Goal: Use online tool/utility: Utilize a website feature to perform a specific function

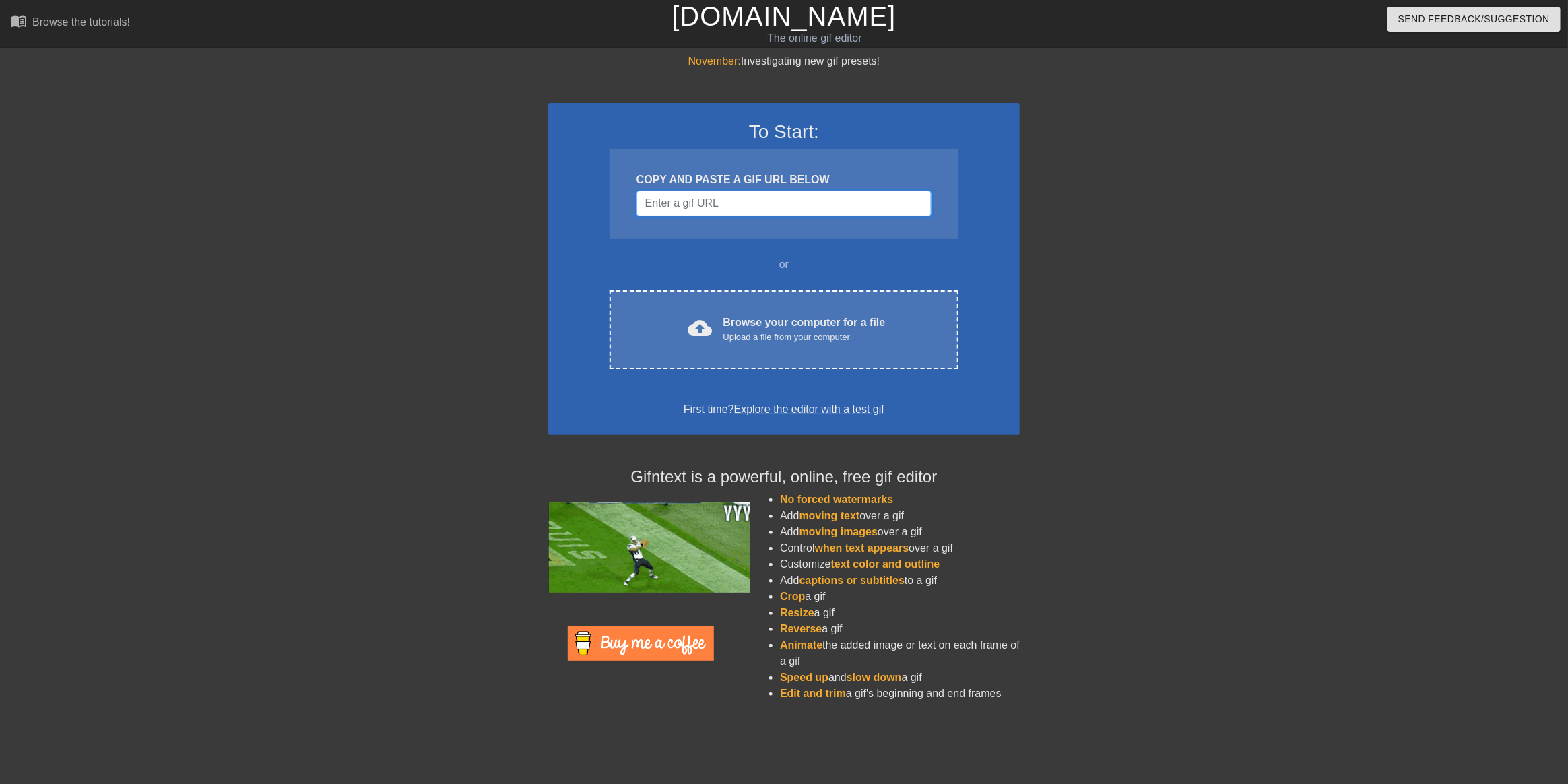
click at [860, 211] on input "Username" at bounding box center [784, 203] width 295 height 25
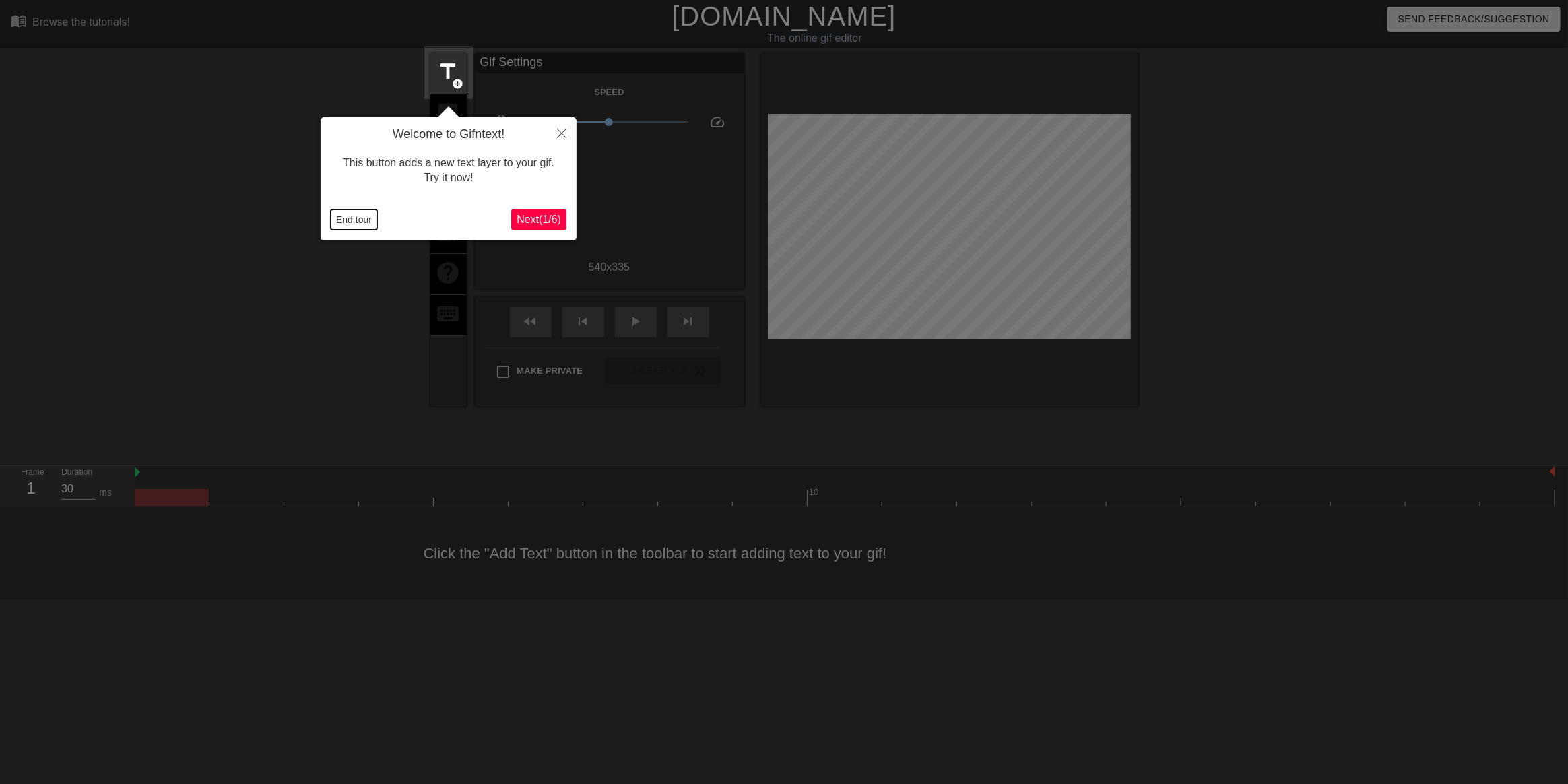
click at [354, 213] on button "End tour" at bounding box center [354, 219] width 47 height 20
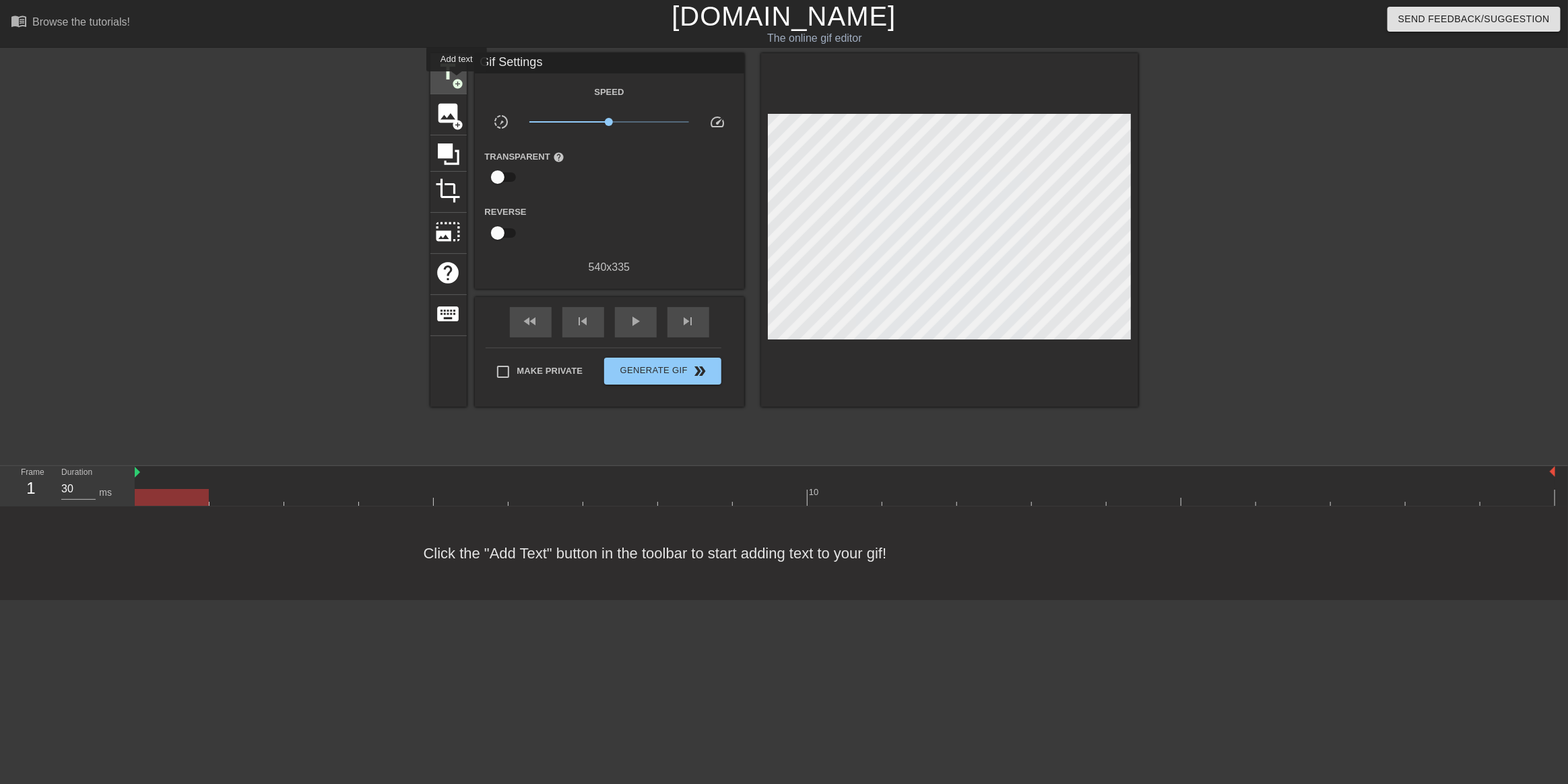
click at [457, 81] on span "add_circle" at bounding box center [458, 84] width 11 height 11
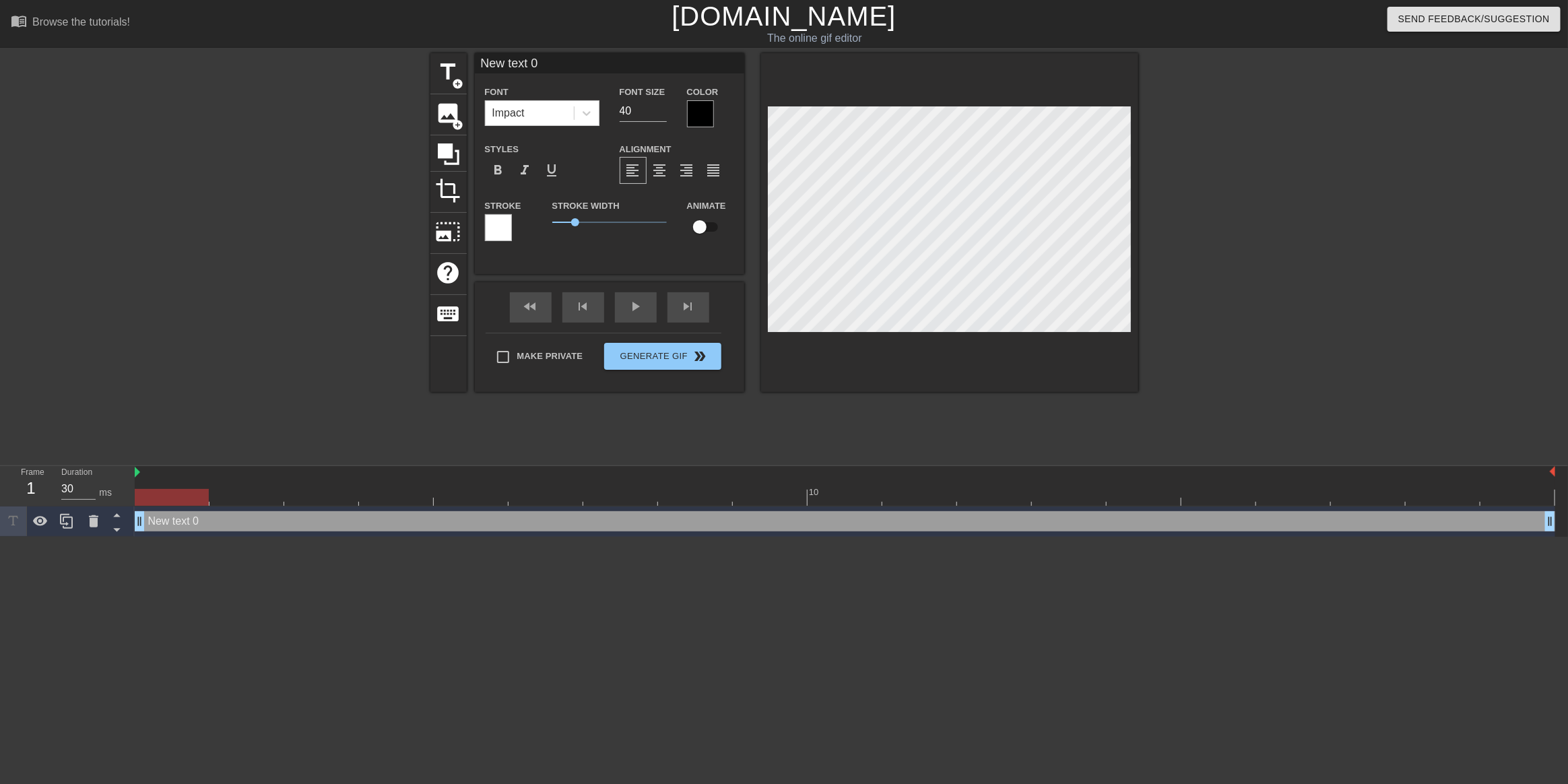
scroll to position [2, 3]
type input "6"
type textarea "6"
type input "S"
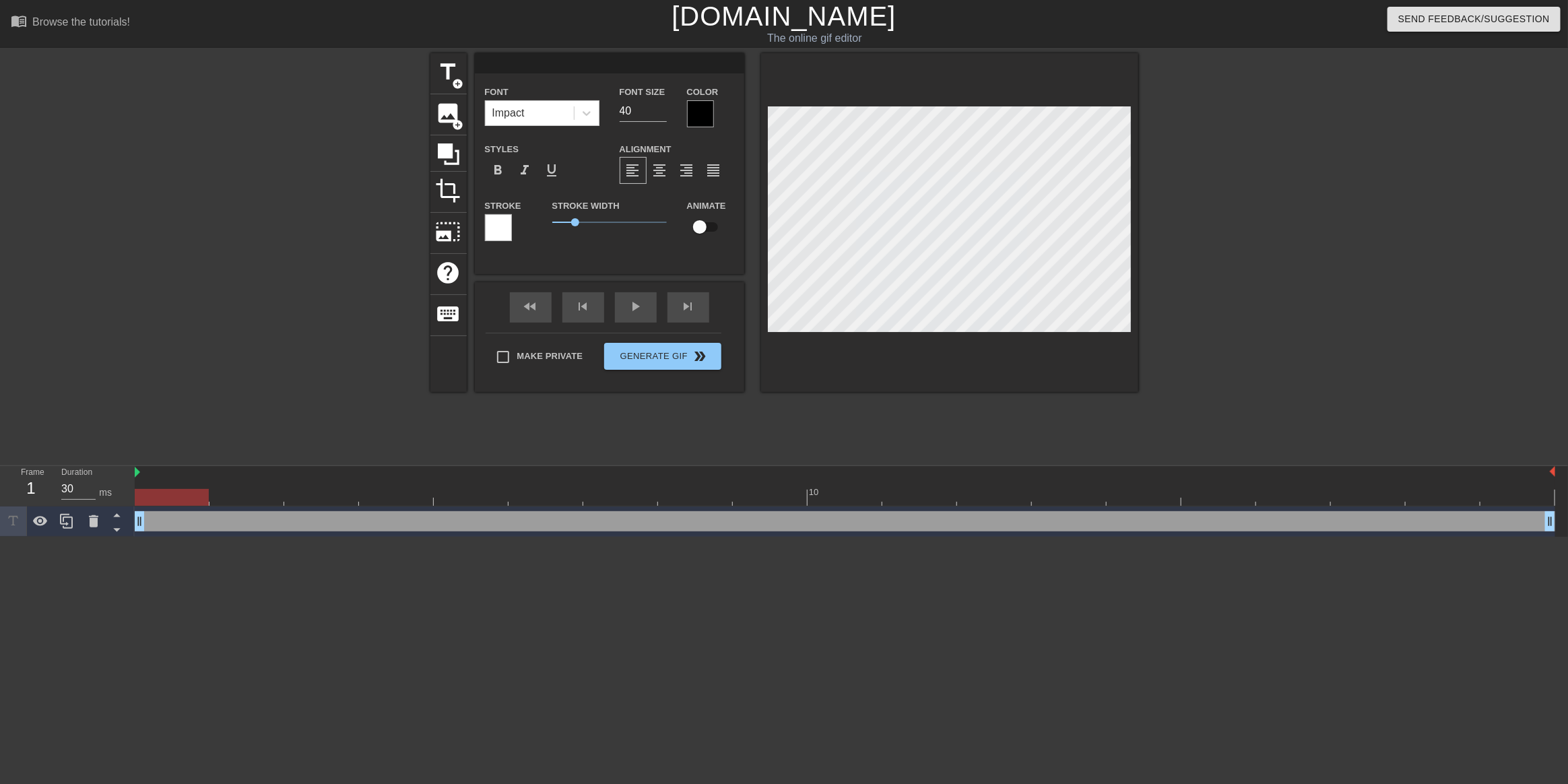
type textarea "S"
type input "Si"
type textarea "Si"
type input "Six"
type textarea "Six"
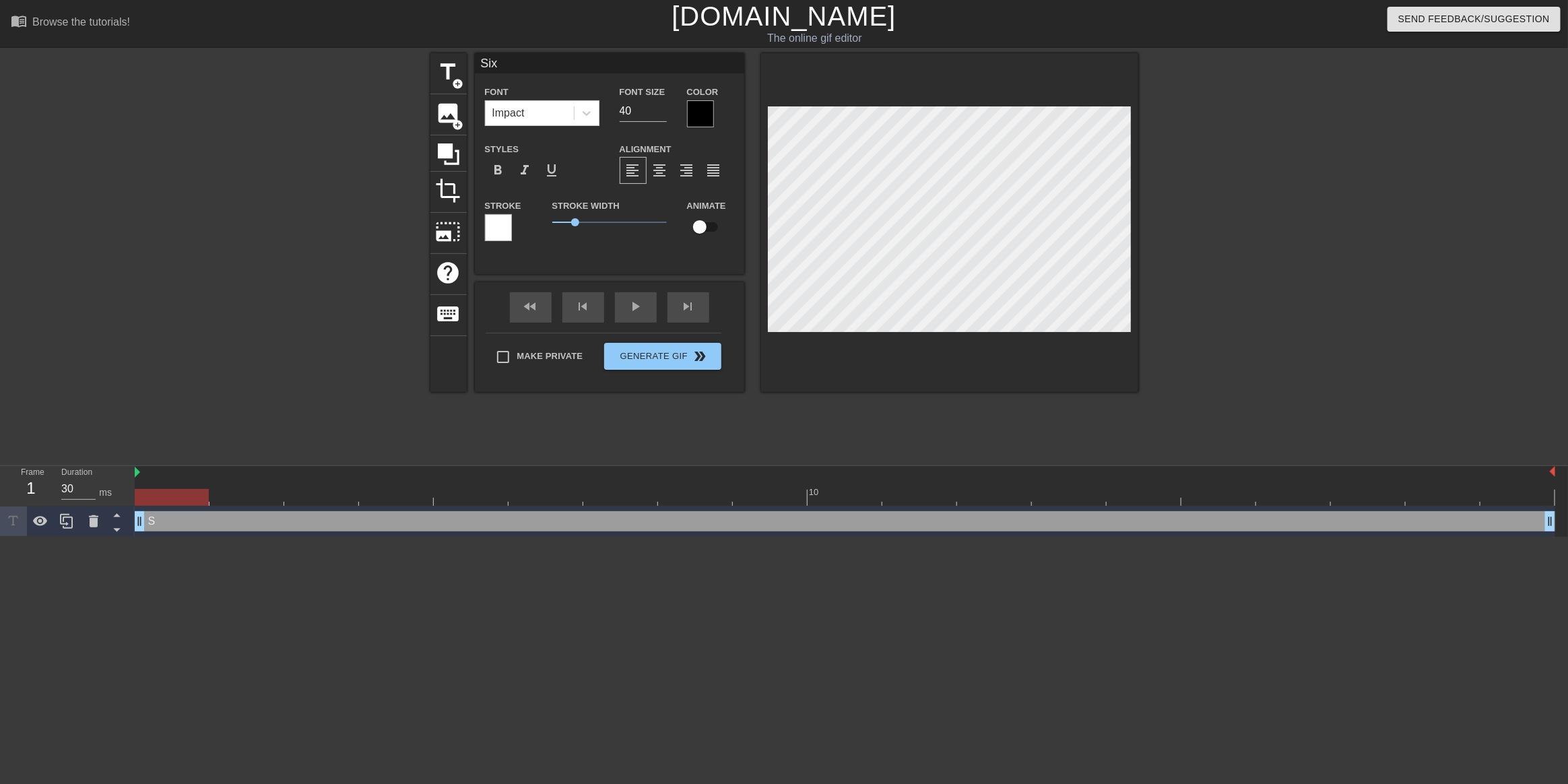
type input "Six"
type textarea "Six"
type input "Six M"
type textarea "Six M"
type input "Six Mo"
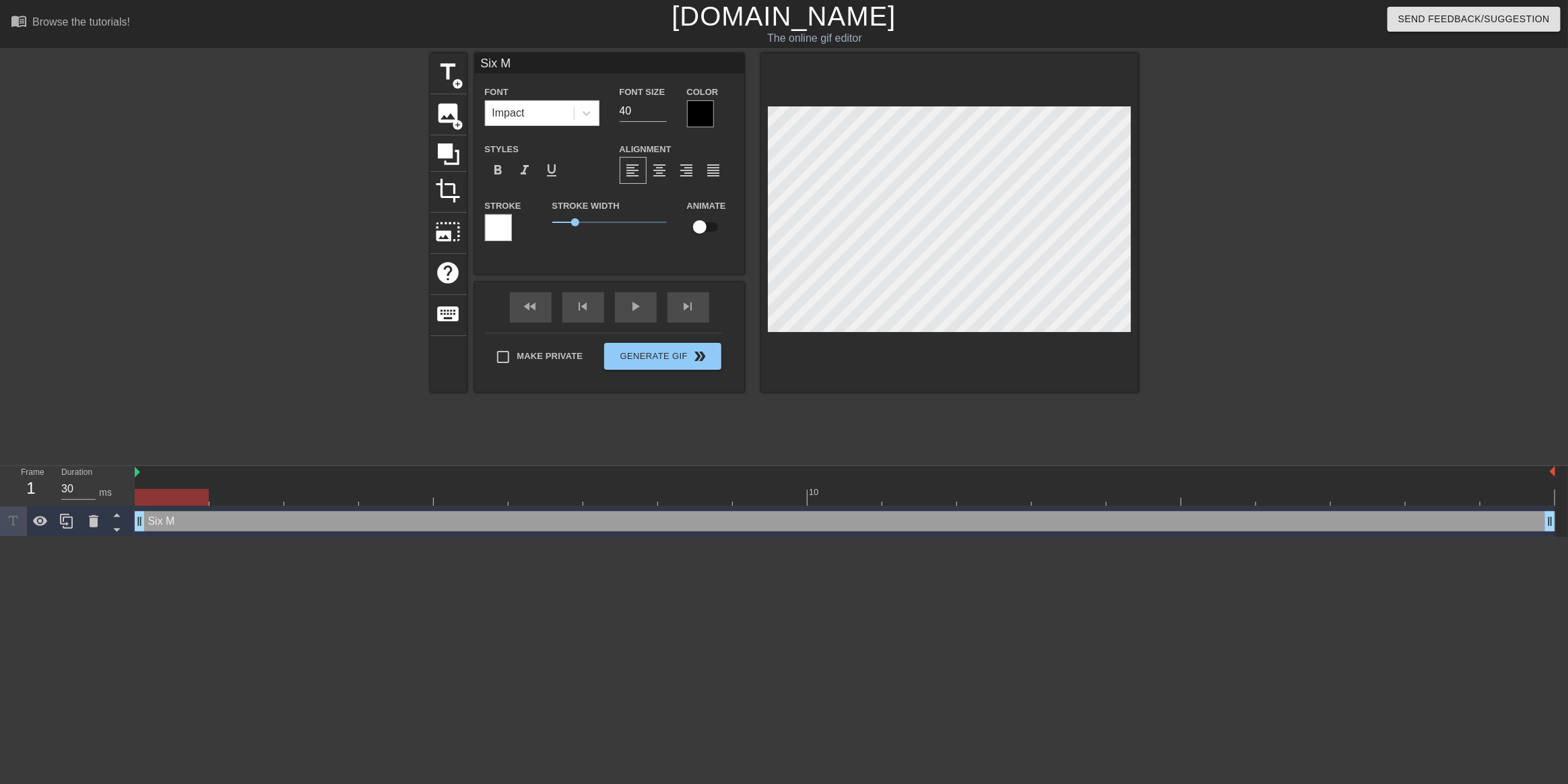
type textarea "Six Mo"
type input "Six Mor"
type textarea "Six Mor"
type input "Six More"
type textarea "Six More"
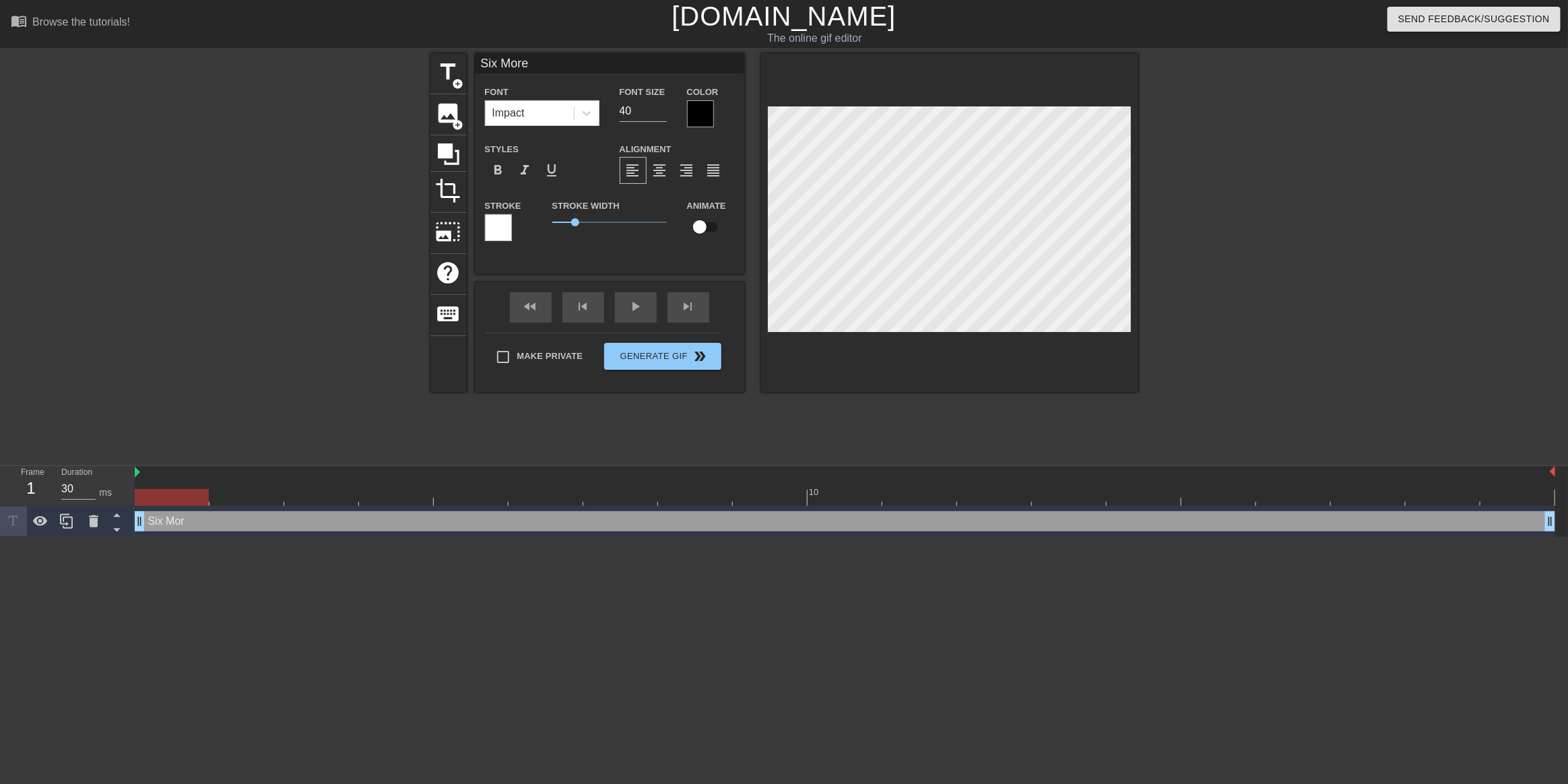
type input "Six More"
type textarea "Six More"
type input "Six More D"
type textarea "Six More D"
type input "Six More Da"
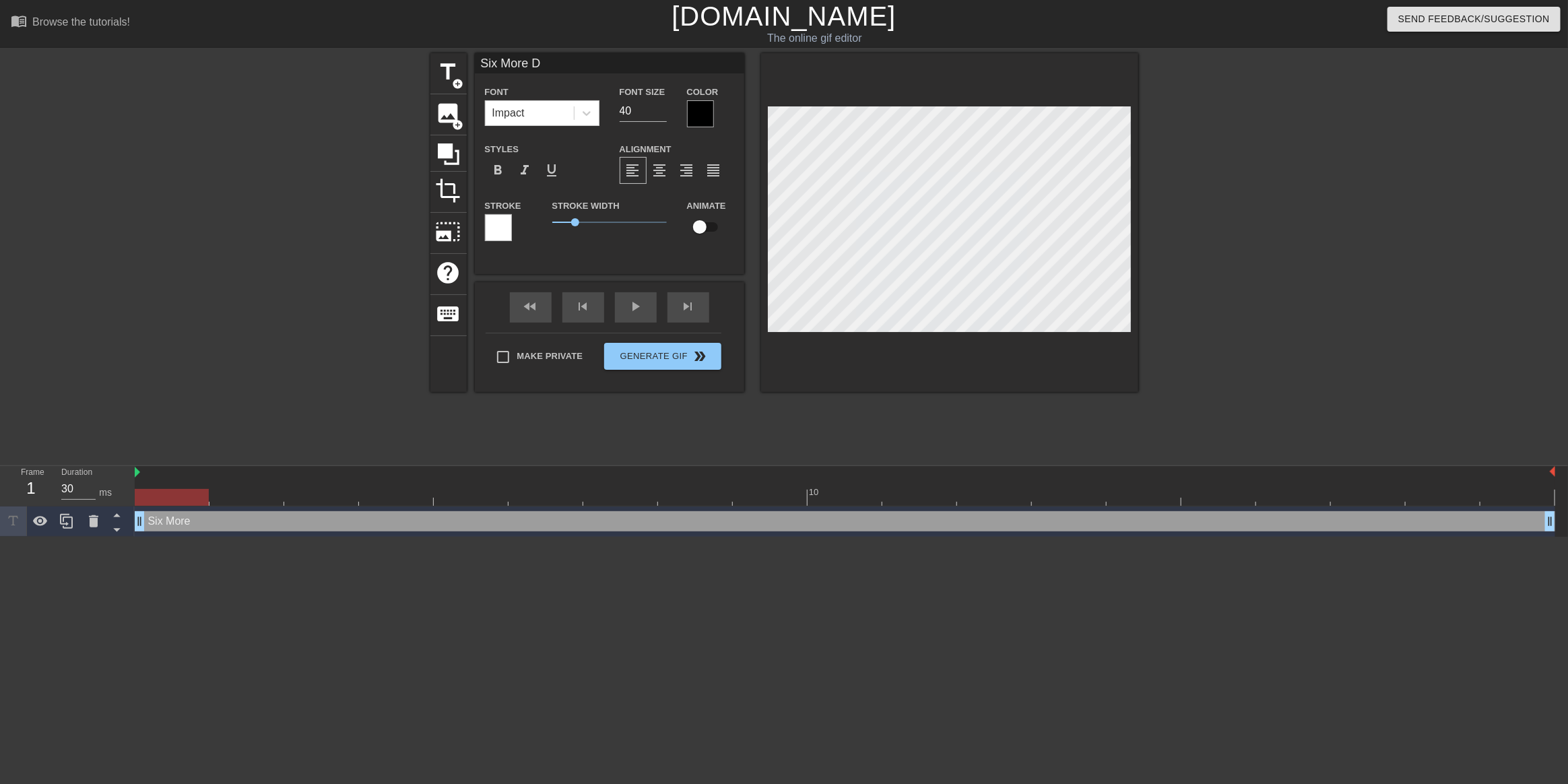
type textarea "Six More Da"
type input "Six More Day"
type textarea "Six More Day"
type input "Six More Days"
type textarea "Six More Days"
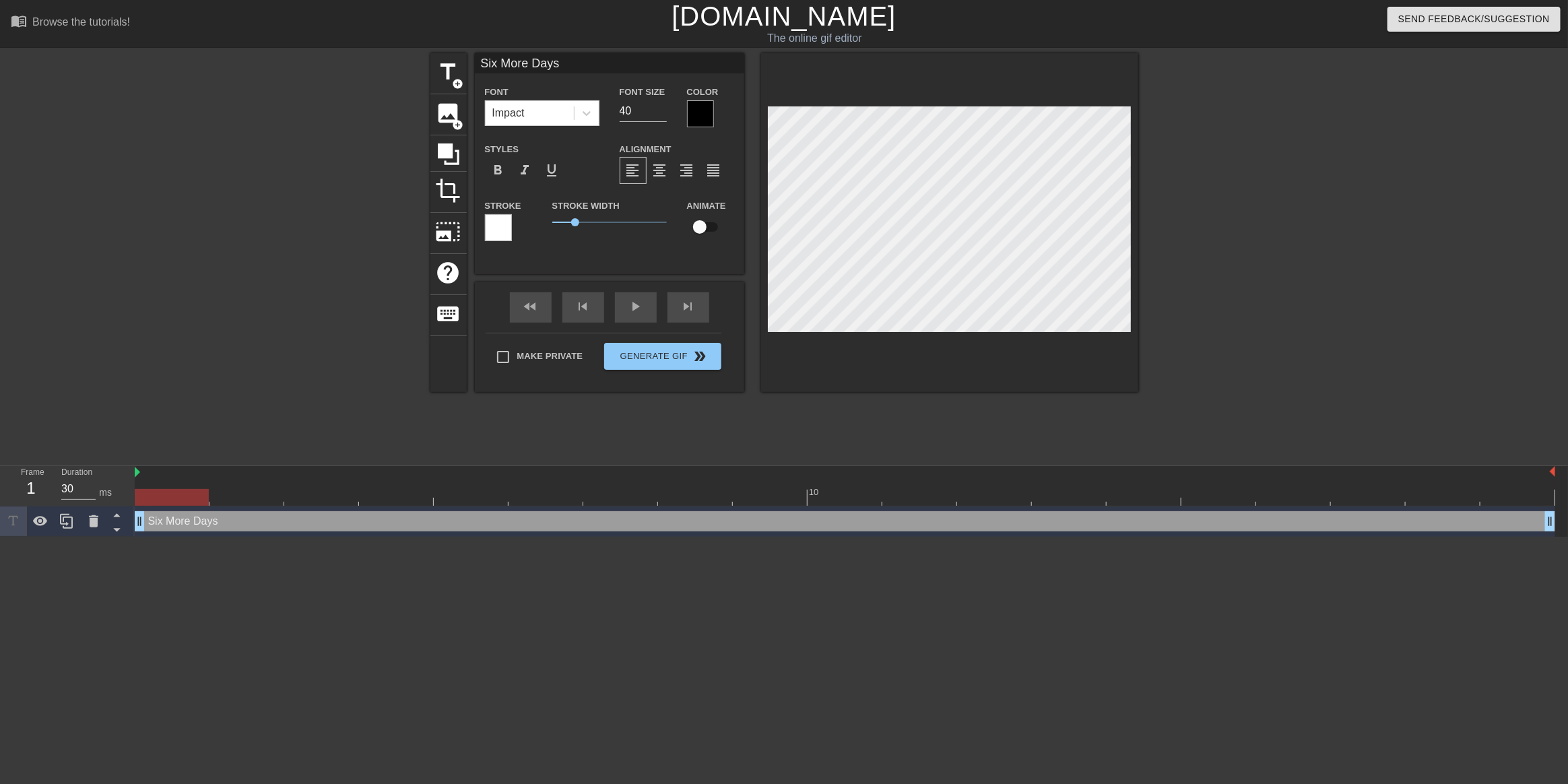
type input "Six More Days"
type textarea "Six More Days"
type input "Six More Days u"
type textarea "Six More Days u"
type input "Six More Days un"
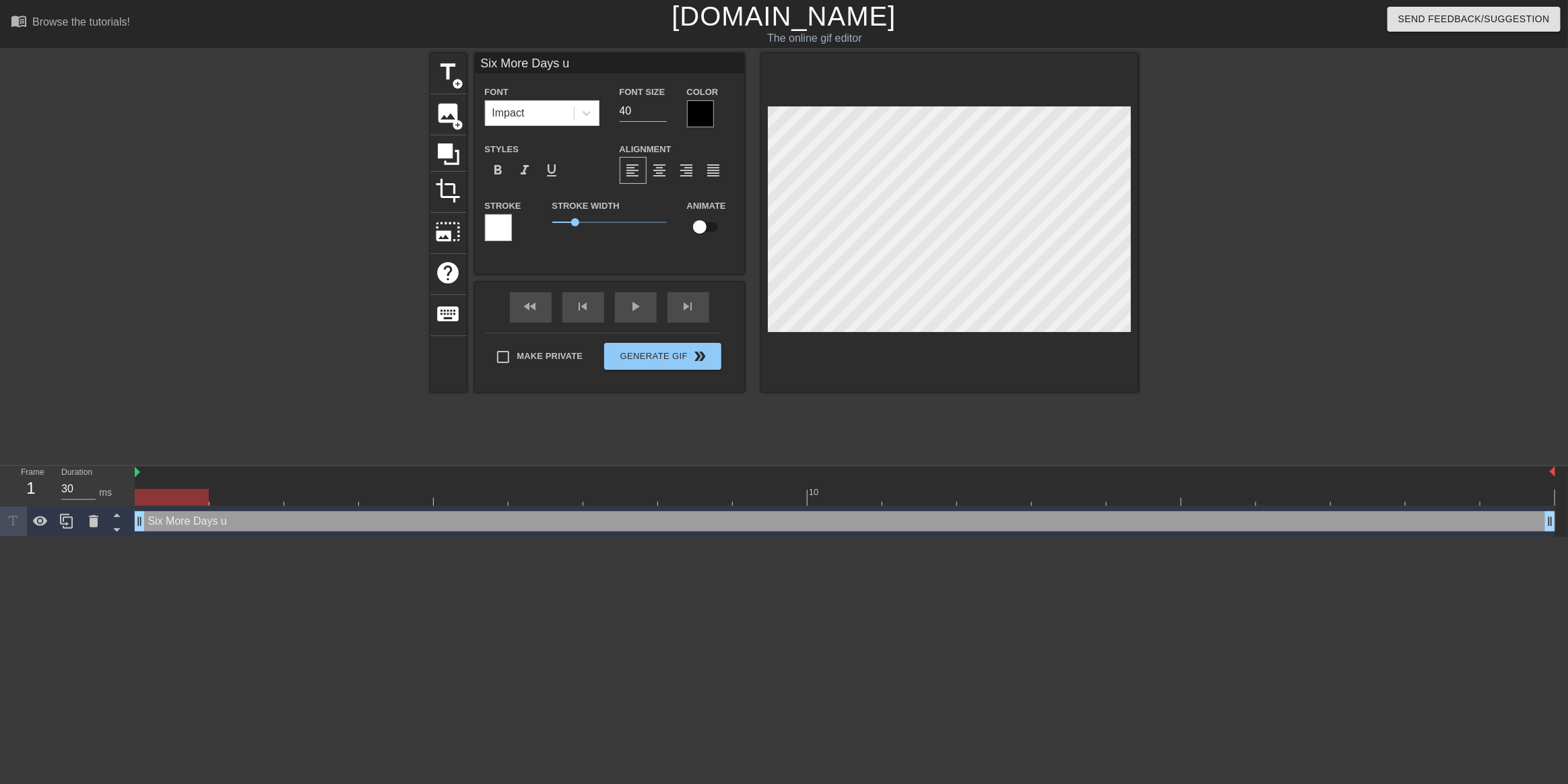
type textarea "Six More Days un"
type input "Six More Days unt"
type textarea "Six More Days unti"
type input "Six More Days until"
type textarea "Six More Days until"
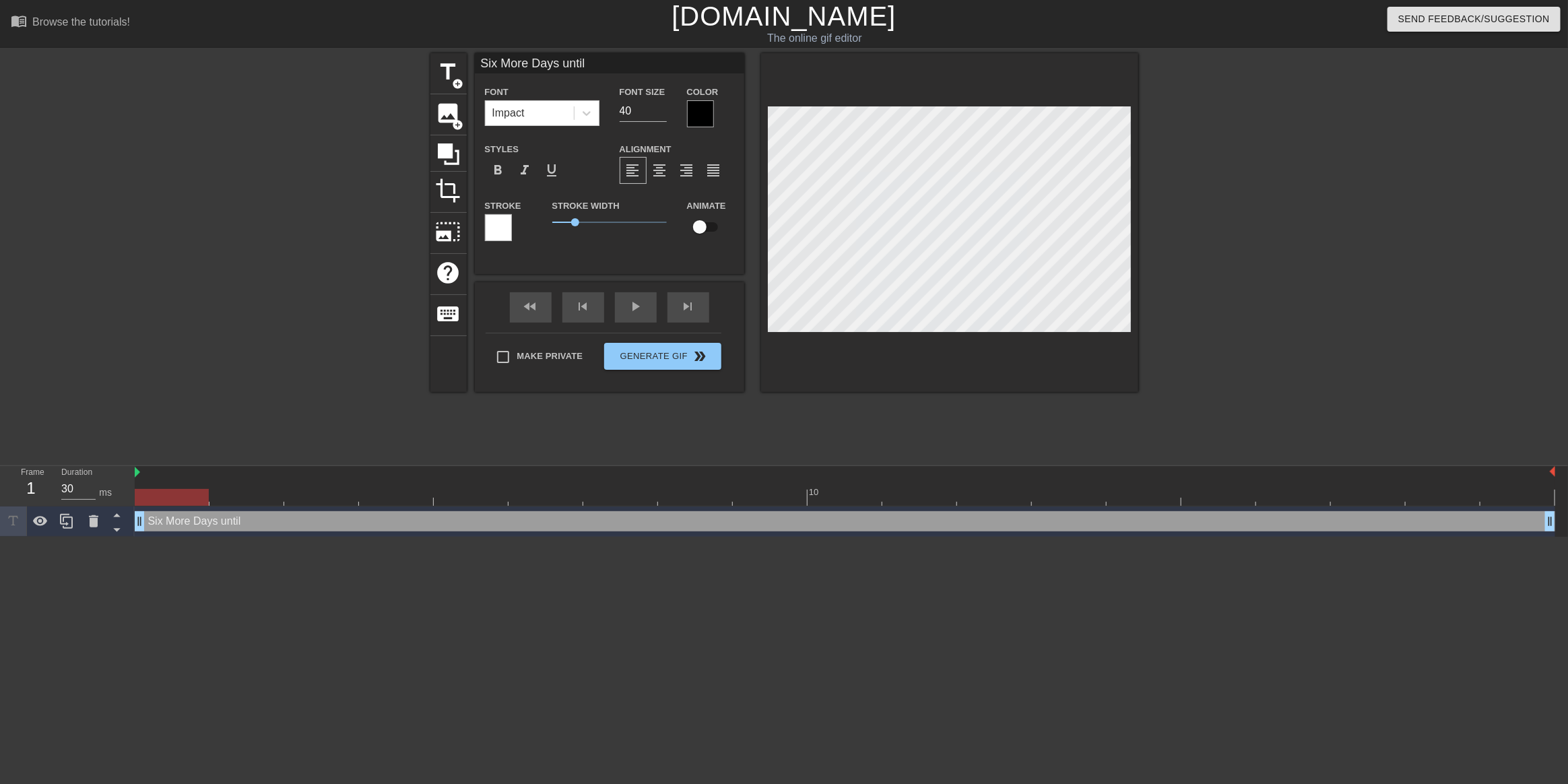
type input "Six More Days until J"
type textarea "Six More Days until J"
type input "Six More Days until JM"
type textarea "Six More Days until JM"
type input "Six More Days until JMA"
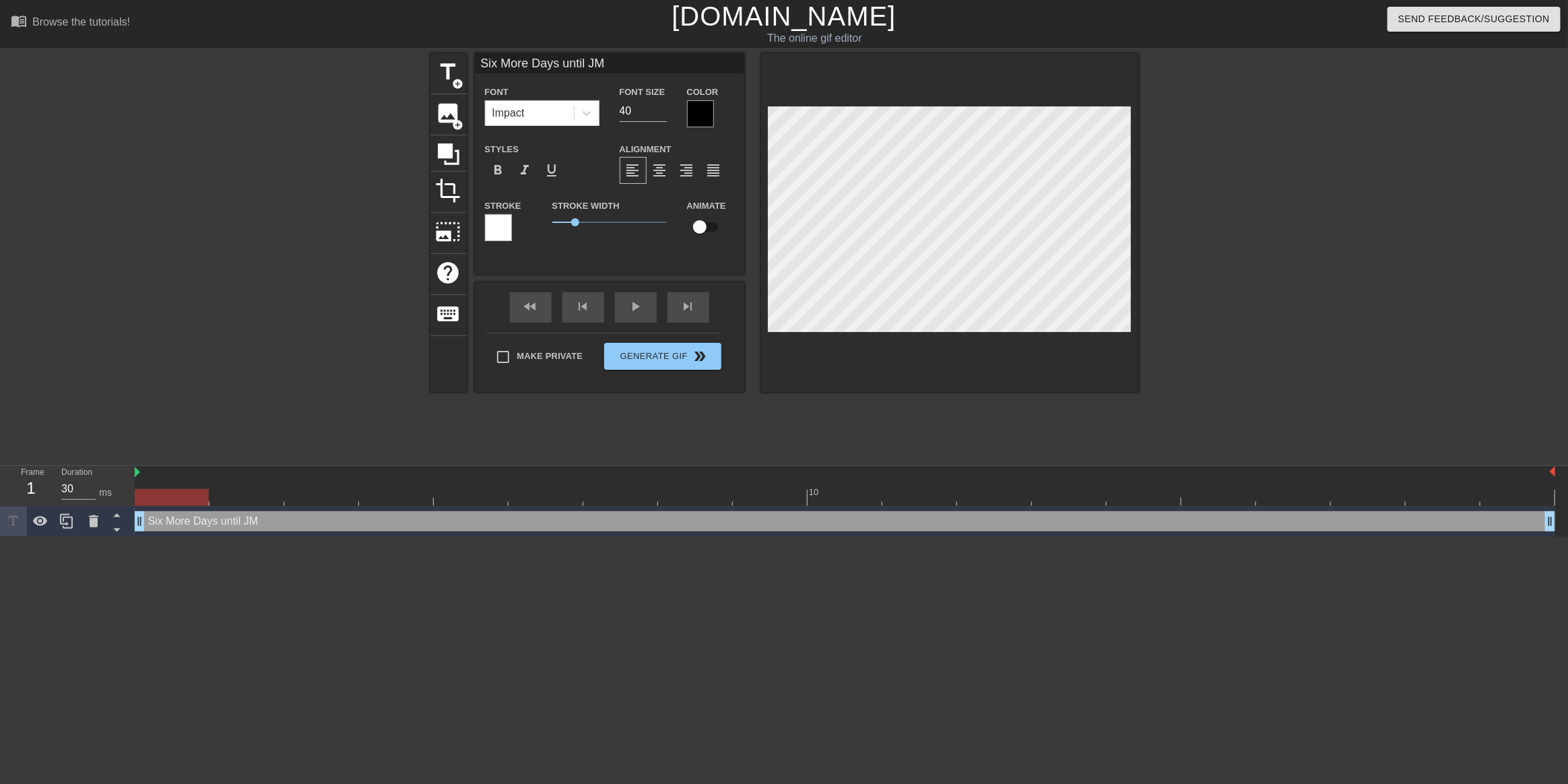
type textarea "Six More Days until JMA"
type input "Six More Days until JMAC"
type textarea "Six More Days until JMAC"
click at [694, 367] on button "Generate Gif double_arrow" at bounding box center [662, 356] width 116 height 27
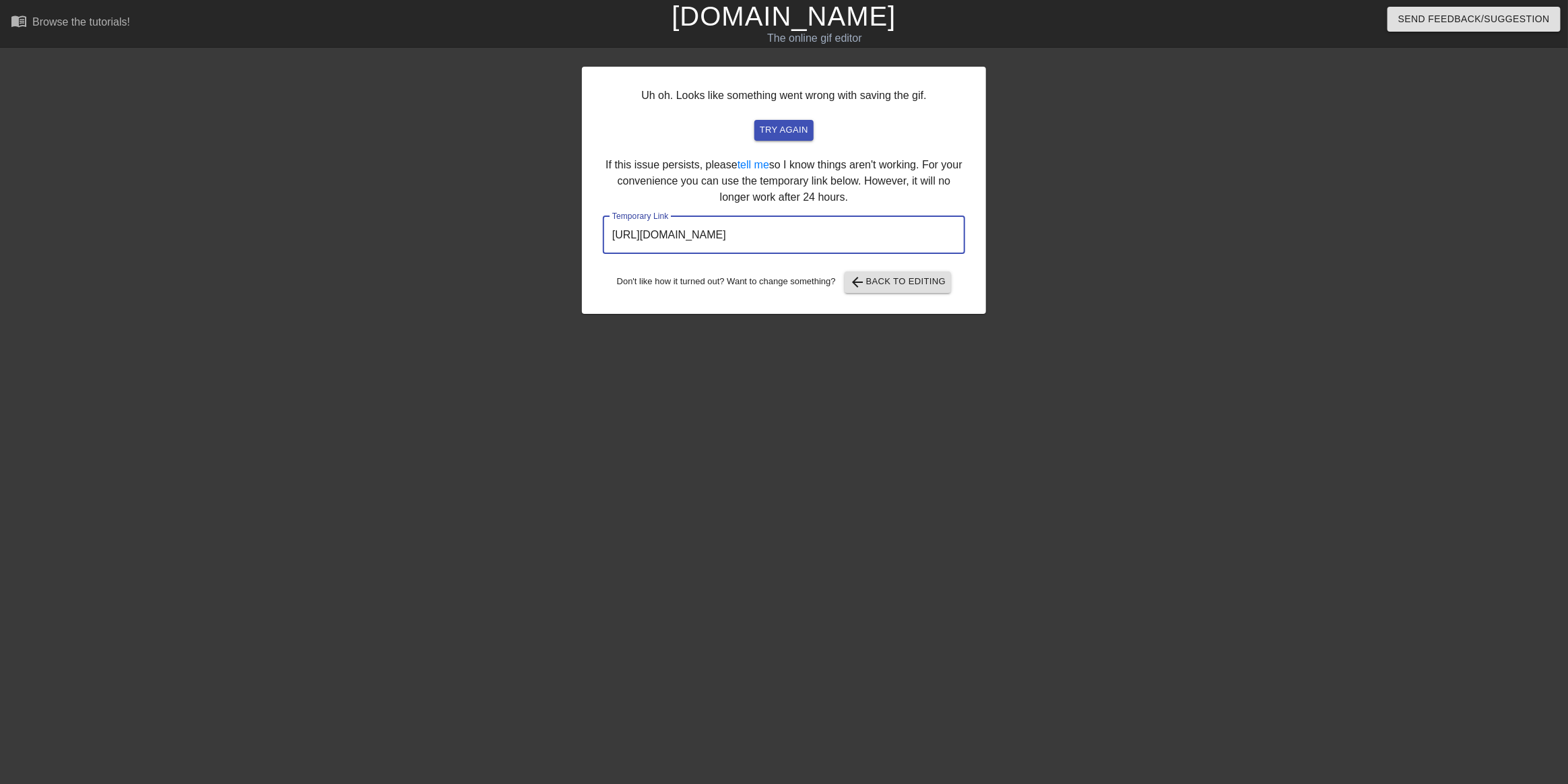
drag, startPoint x: 901, startPoint y: 237, endPoint x: 599, endPoint y: 225, distance: 302.2
click at [599, 225] on div "Uh oh. Looks like something went wrong with saving the gif. try again If this i…" at bounding box center [784, 190] width 404 height 247
click at [877, 285] on span "arrow_back Back to Editing" at bounding box center [898, 282] width 97 height 16
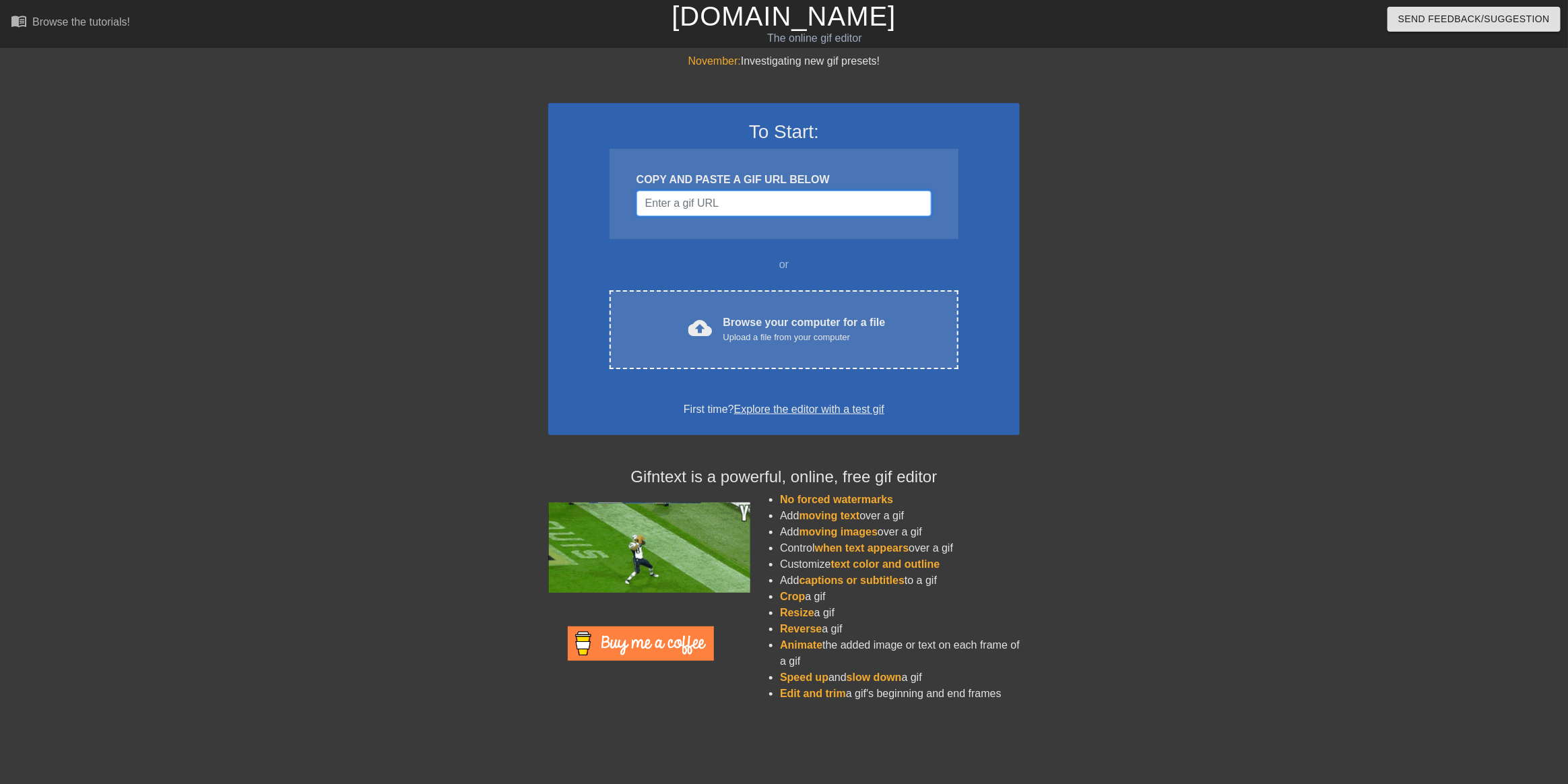
click at [794, 194] on input "Username" at bounding box center [784, 203] width 295 height 25
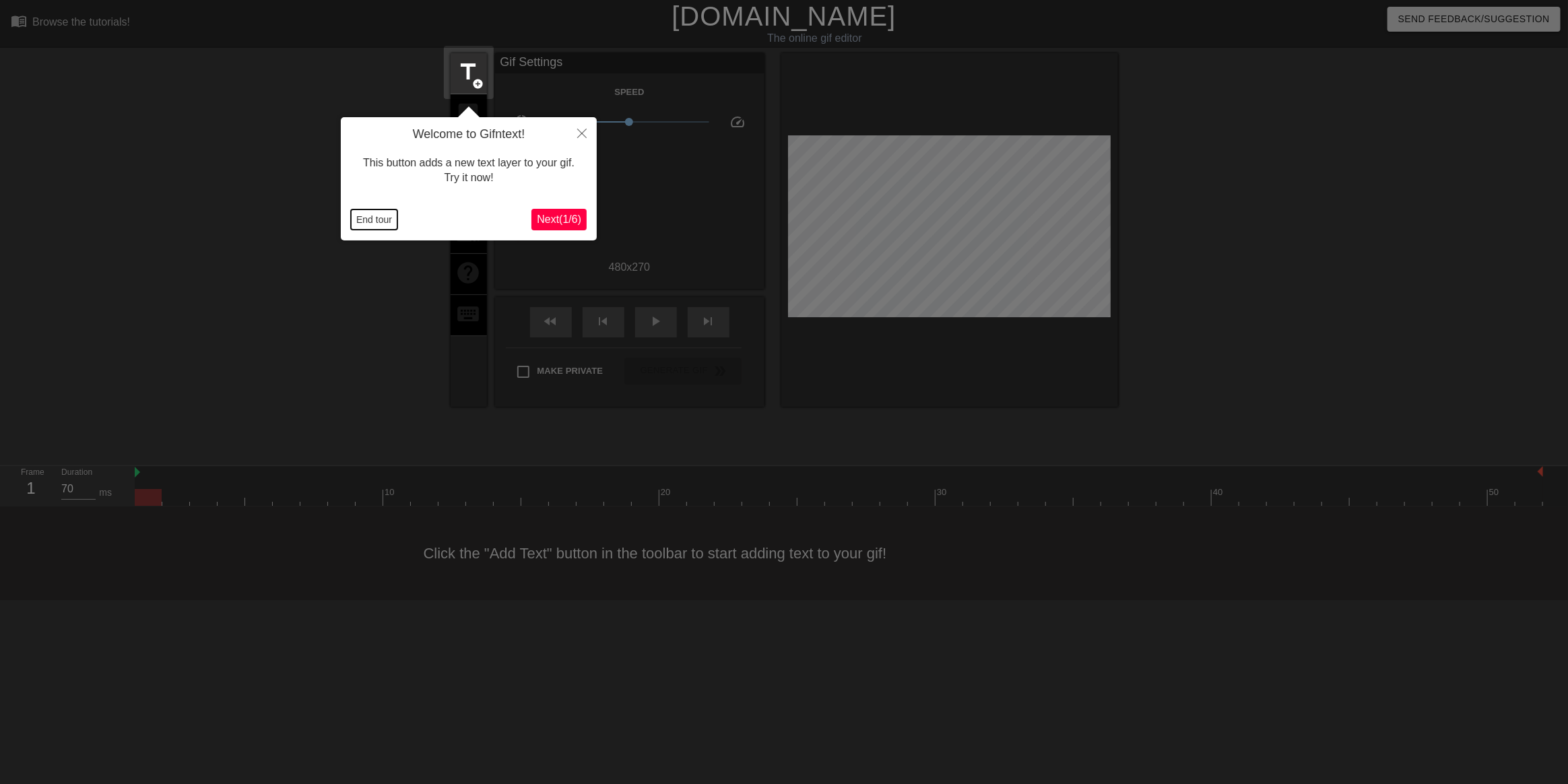
click at [391, 226] on button "End tour" at bounding box center [374, 219] width 47 height 20
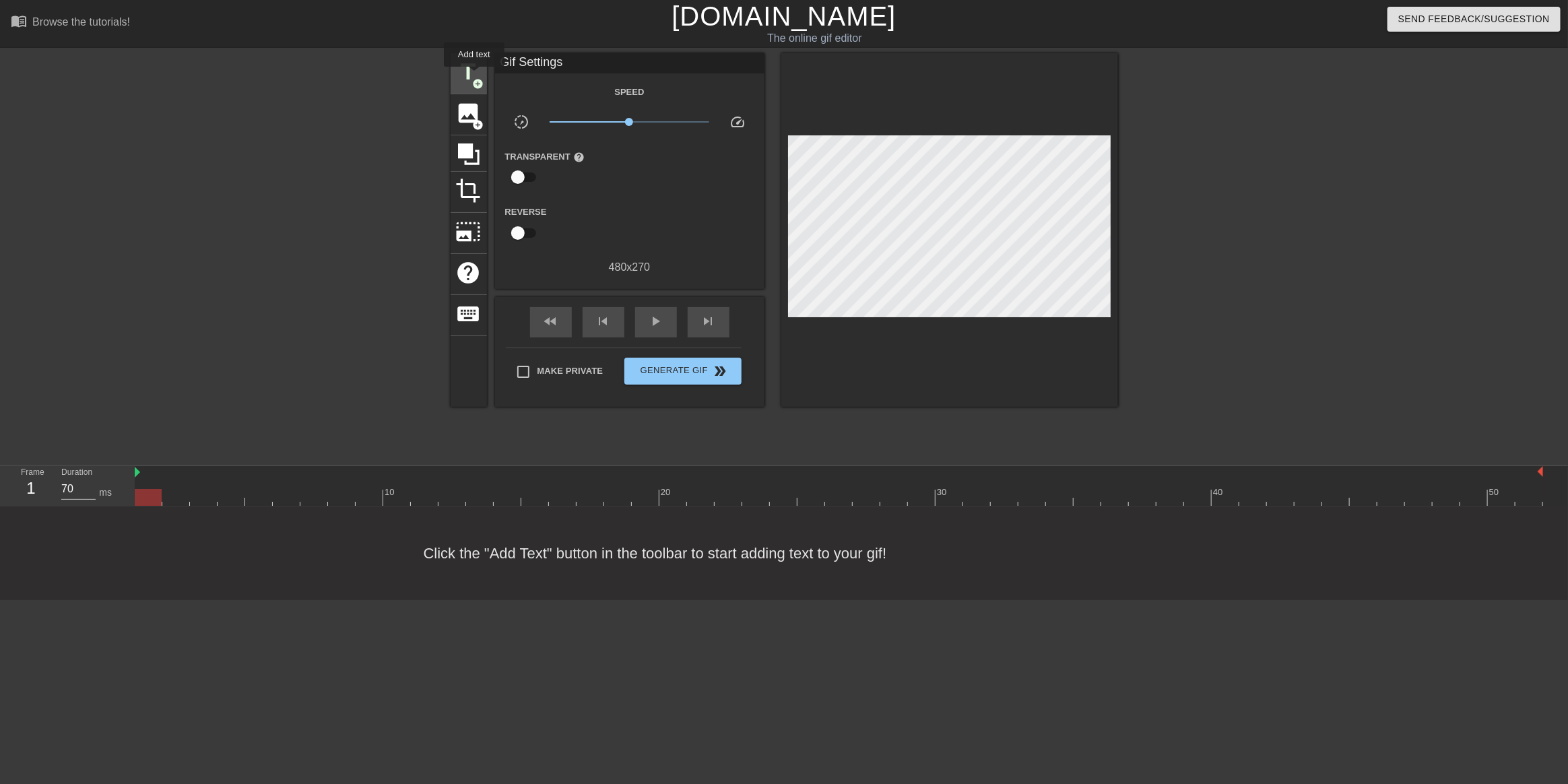
click at [474, 76] on span "title" at bounding box center [469, 72] width 25 height 25
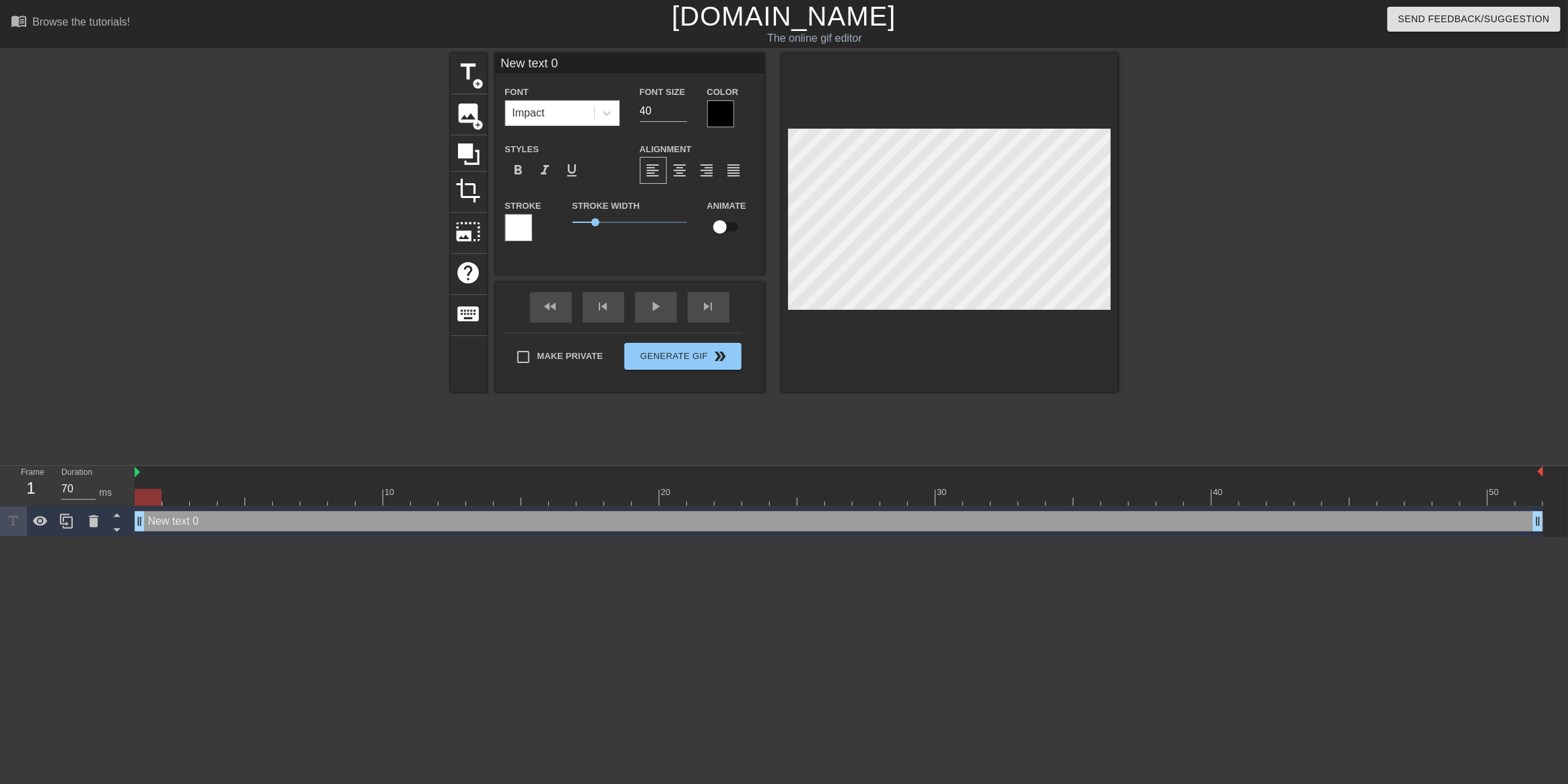
scroll to position [1, 3]
type input "F"
type textarea "F"
type input "Fi"
type textarea "Fi"
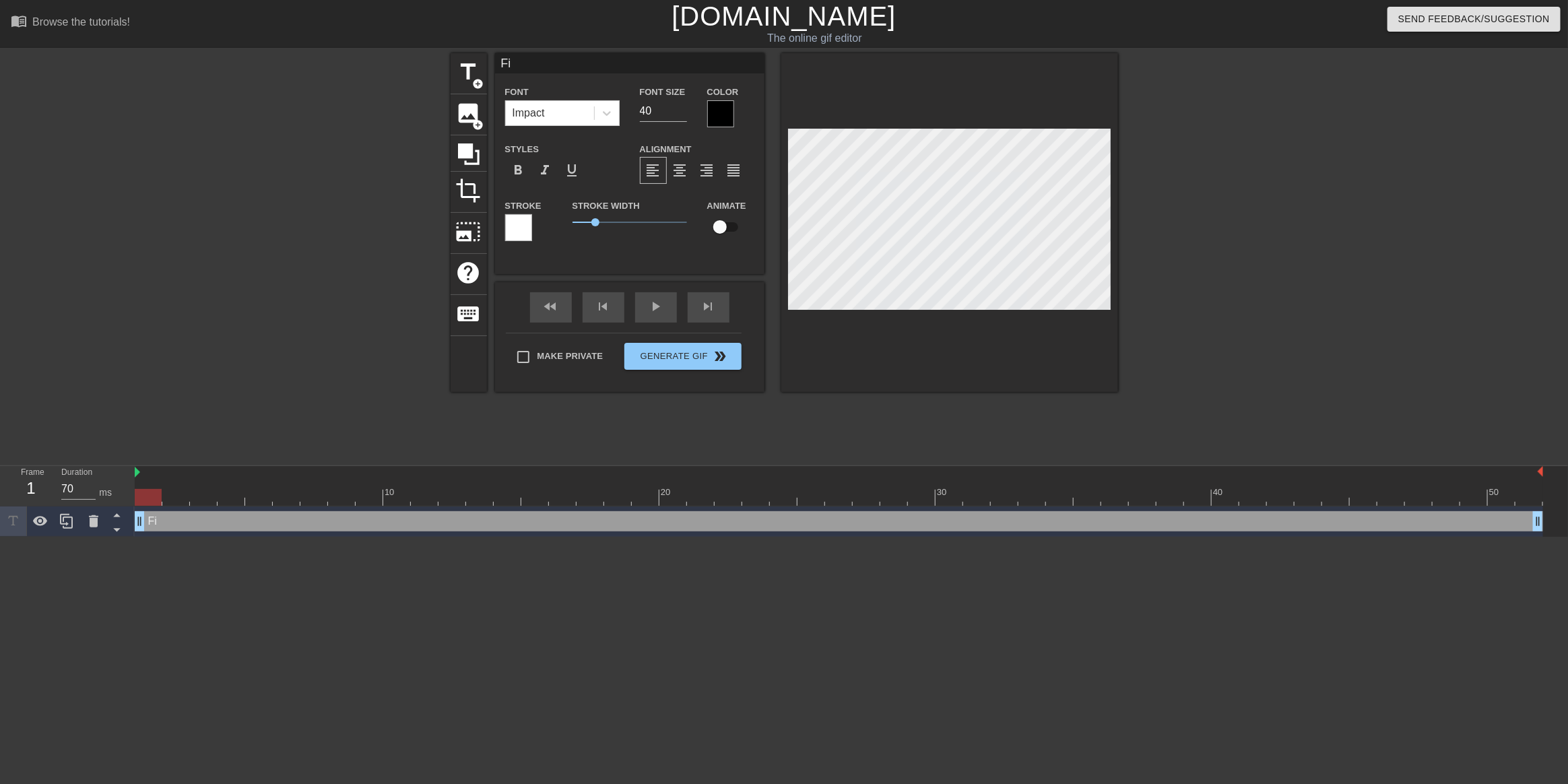
type input "Fiv"
type textarea "Fiv"
type input "Five"
type textarea "Five"
type input "Five"
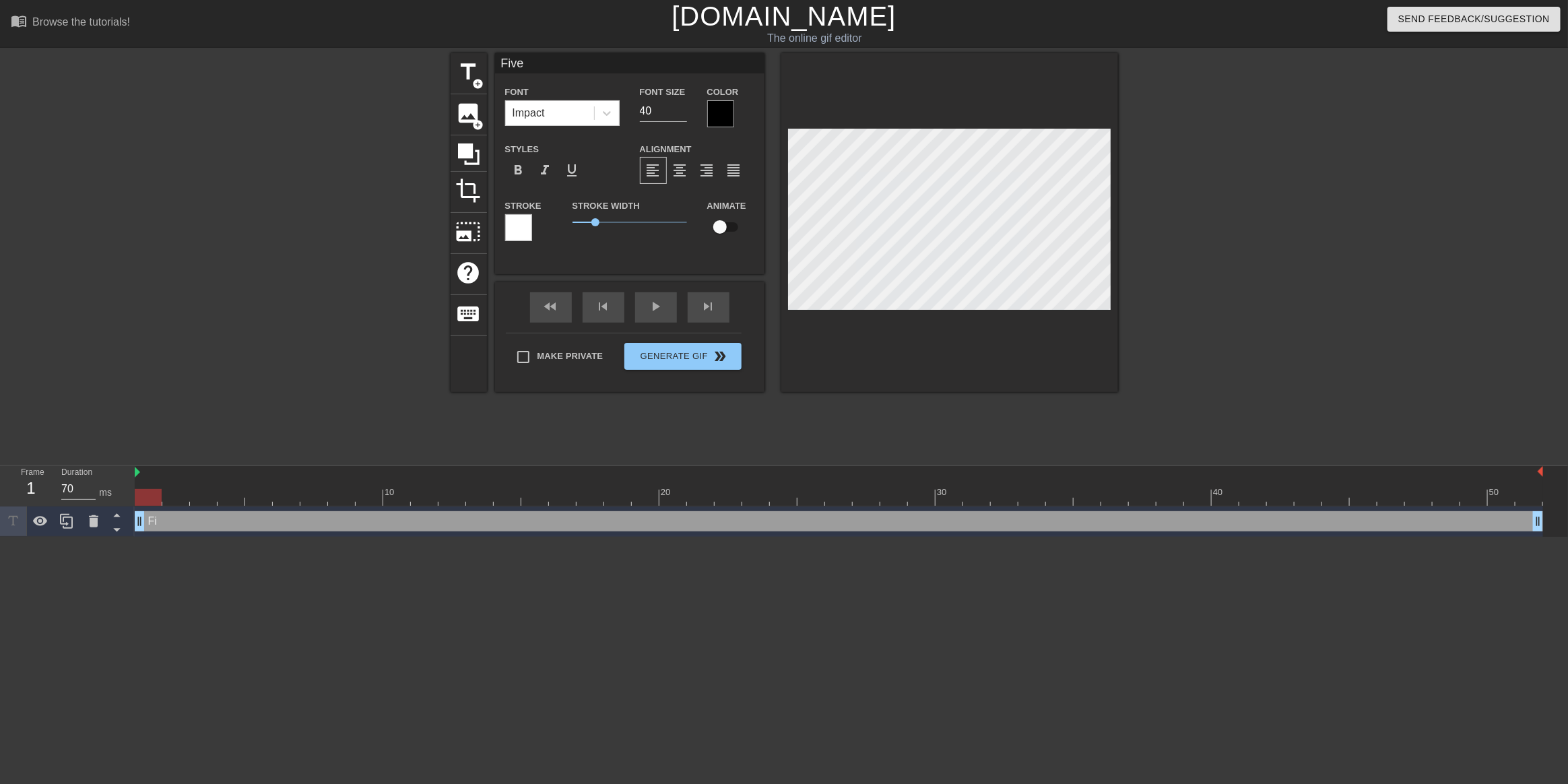
type textarea "Five"
type input "Five m"
type textarea "Five m"
type input "Five mo"
type textarea "Five mo"
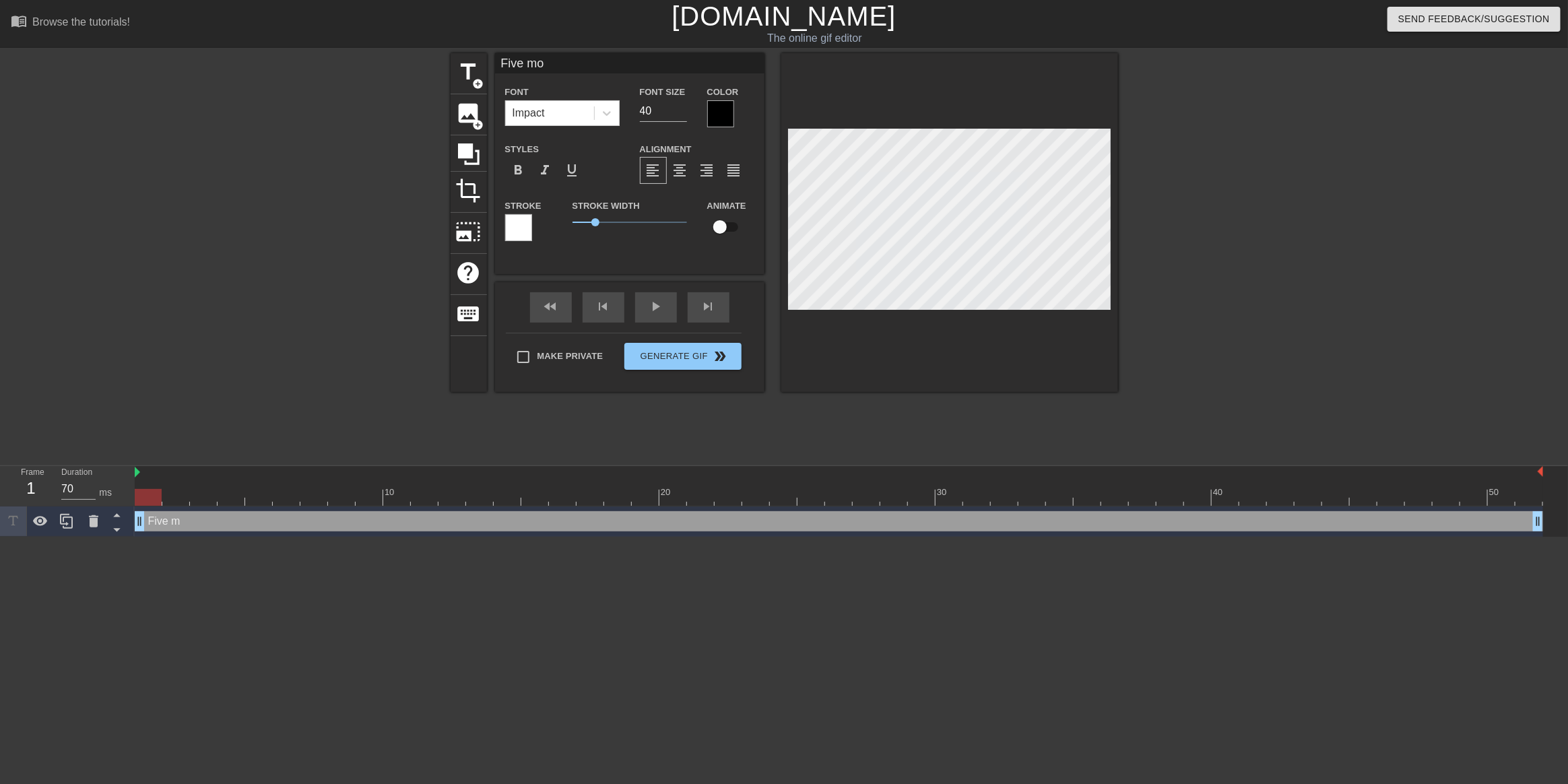
type input "Five mor"
type textarea "Five mor"
type input "Five more"
type textarea "Five more"
type input "Five more"
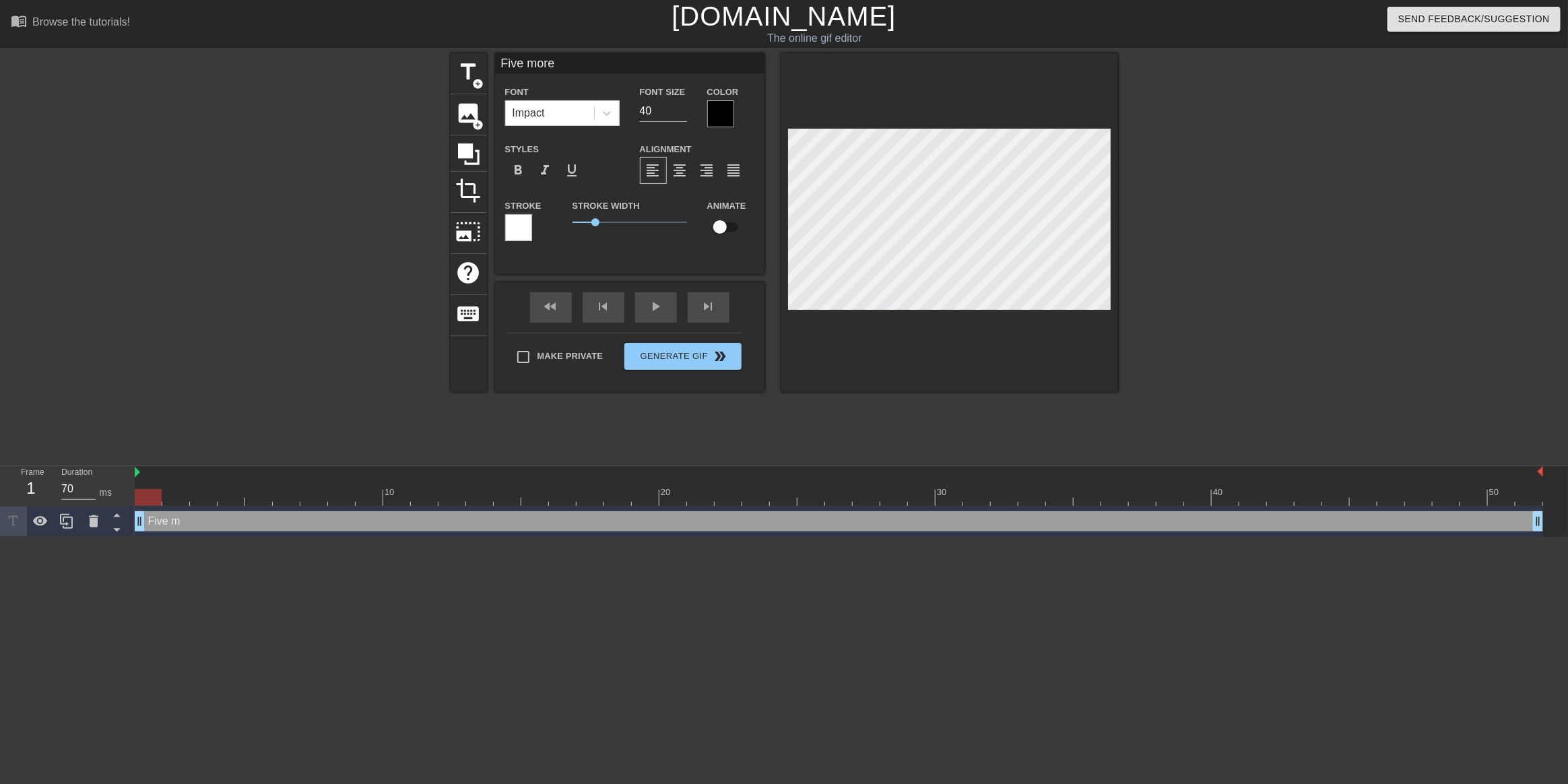
type textarea "Five more"
type input "Five more d"
type textarea "Five more d"
type input "Five more da"
type textarea "Five more da"
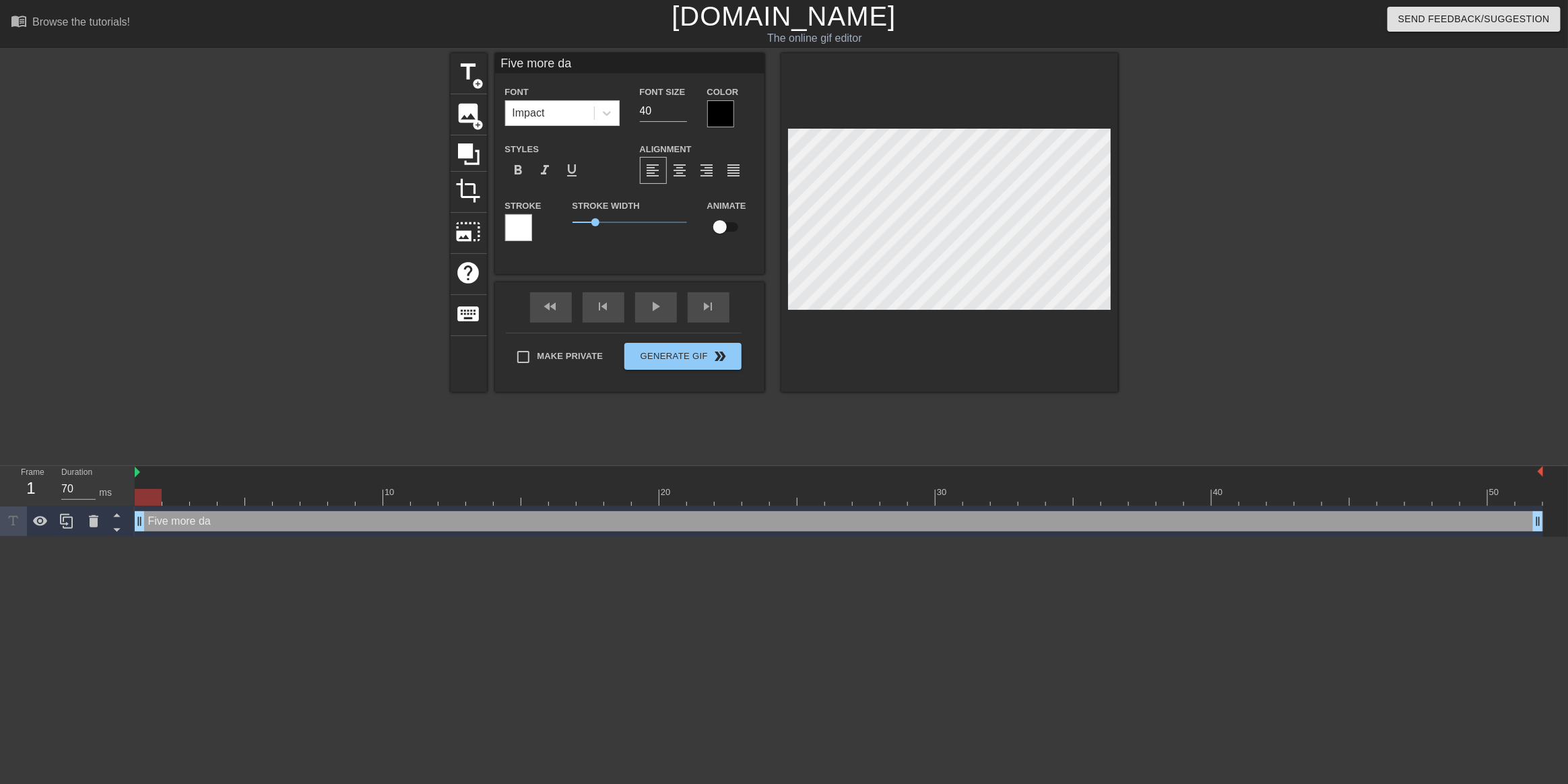
type input "Five more day"
type textarea "Five more day"
type input "Five more days"
type textarea "Five more days"
type input "Five more days"
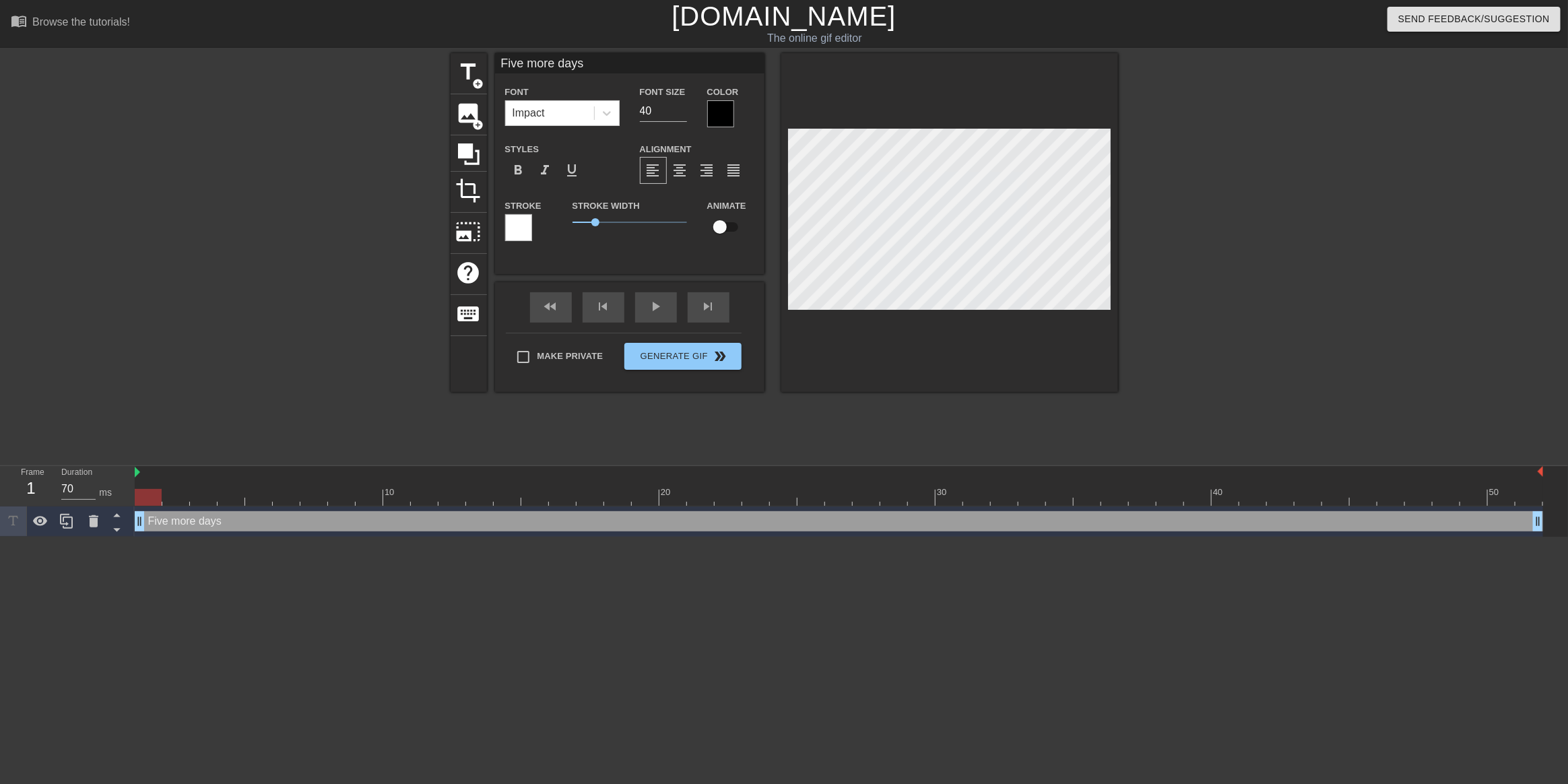
type textarea "Five more days"
type input "Five more days u"
type textarea "Five more days u"
type input "Five more days un"
type textarea "Five more days un"
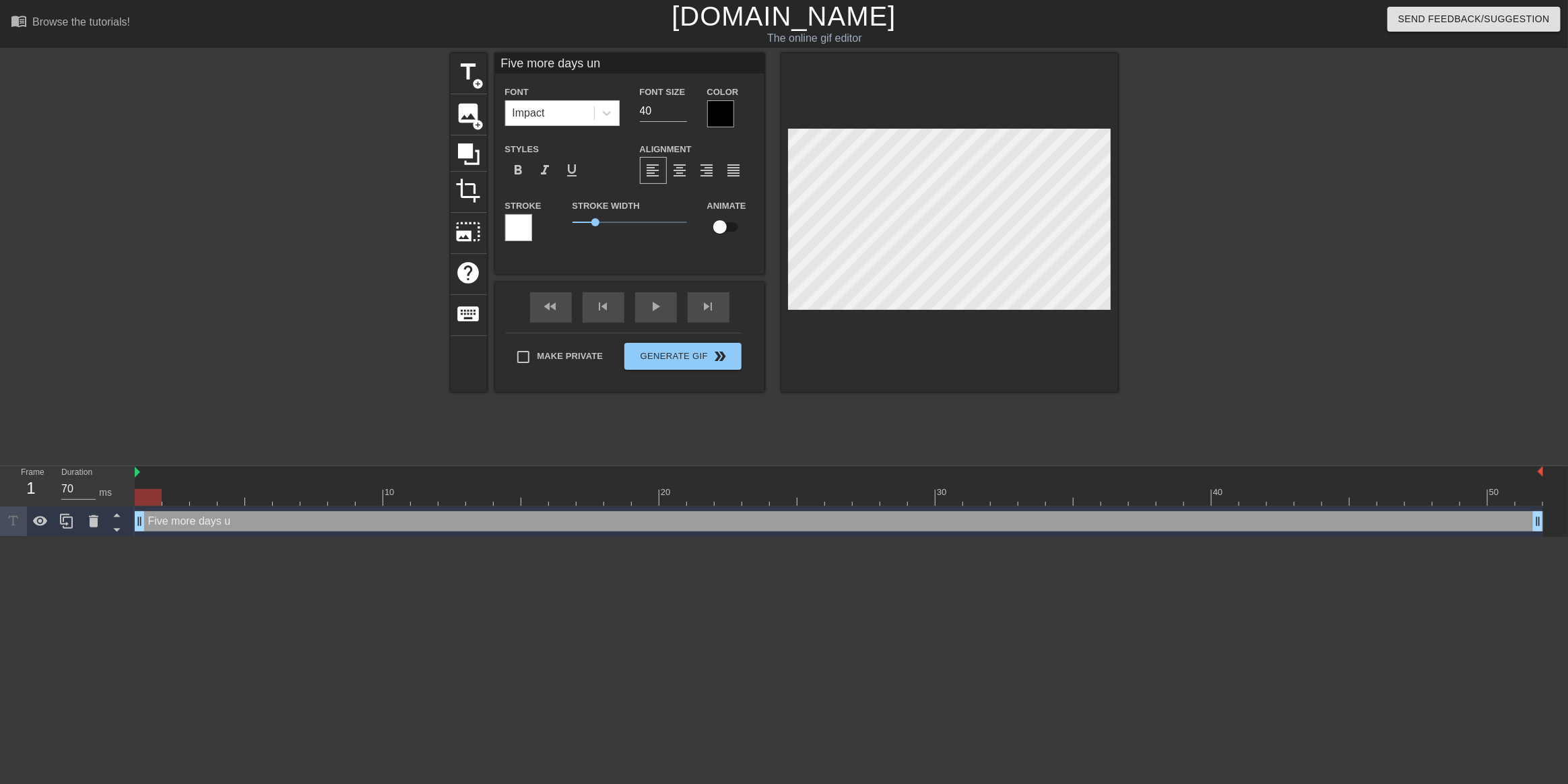
type input "Five more days unt"
type textarea "Five more days unt"
type input "Five more days unti"
type textarea "Five more days unti"
type input "Five more days until"
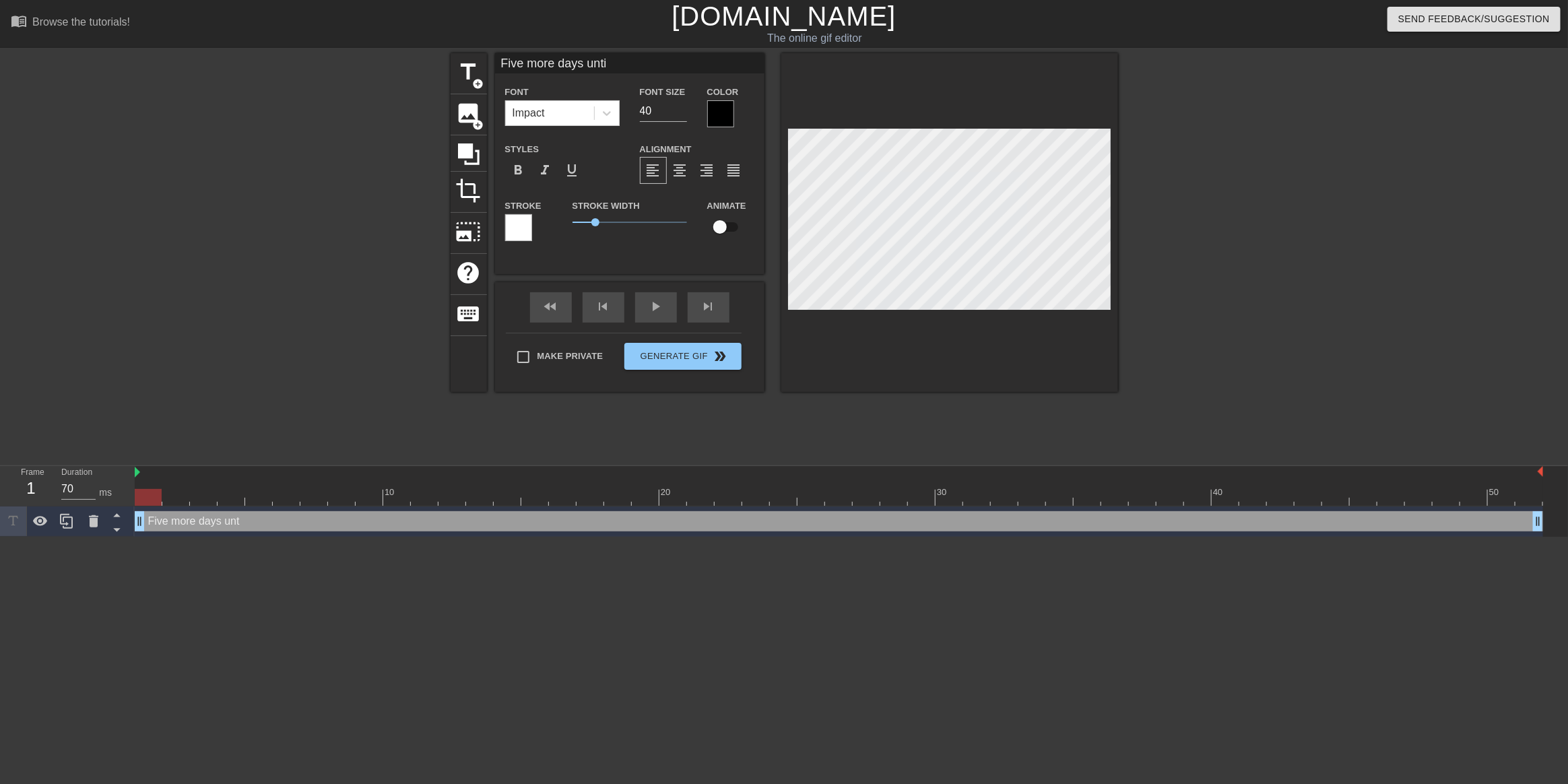
type textarea "Five more days until"
type input "Five more days until"
type textarea "Five more days until"
type input "Five more days until J"
type textarea "Five more days until J"
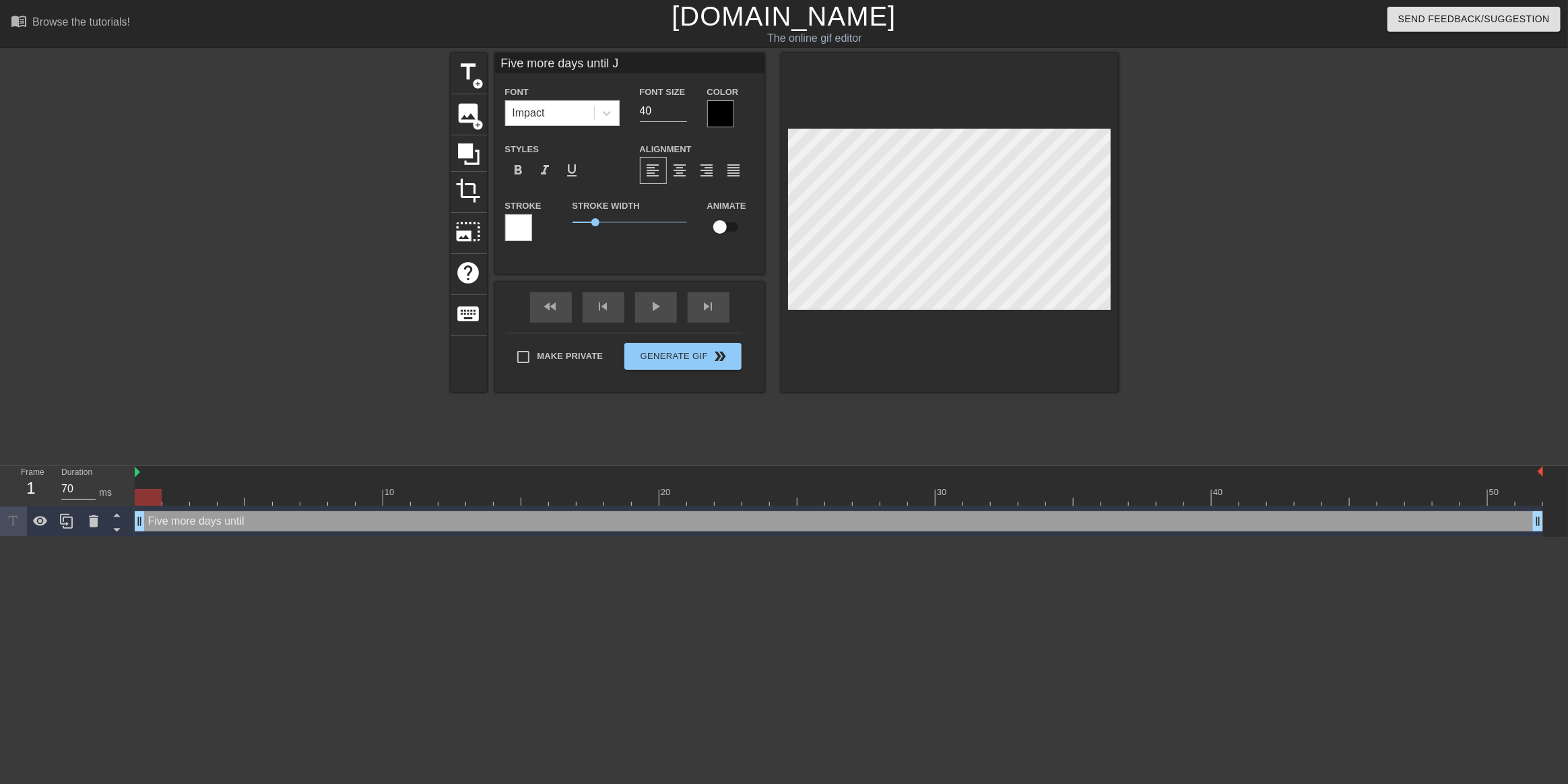
type input "Five more days until JM"
type textarea "Five more days until JM"
type input "Five more days until JMA"
type textarea "Five more days until JMA"
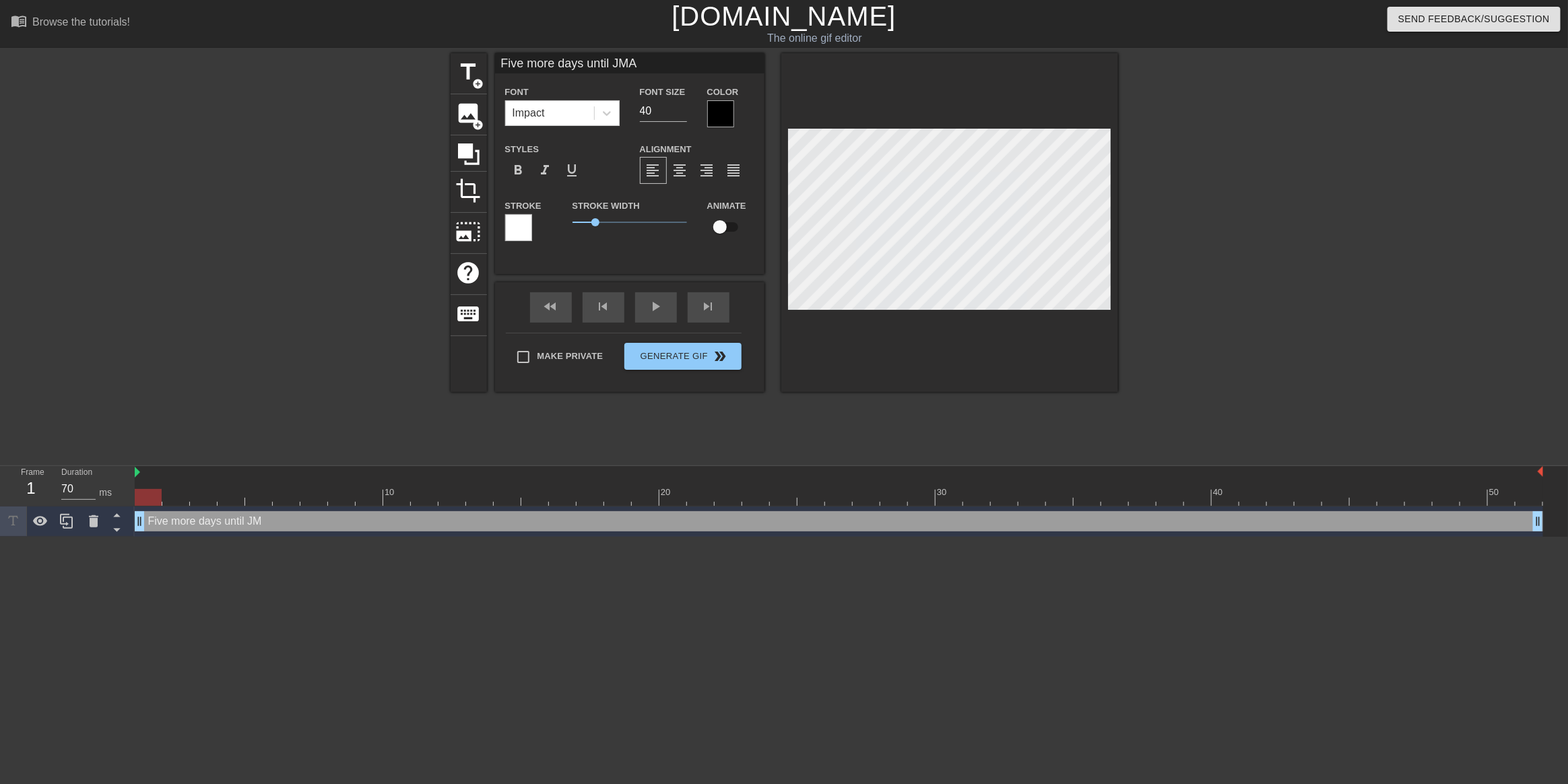
type input "Five more days until JMAC"
type textarea "Five more days until JMAC"
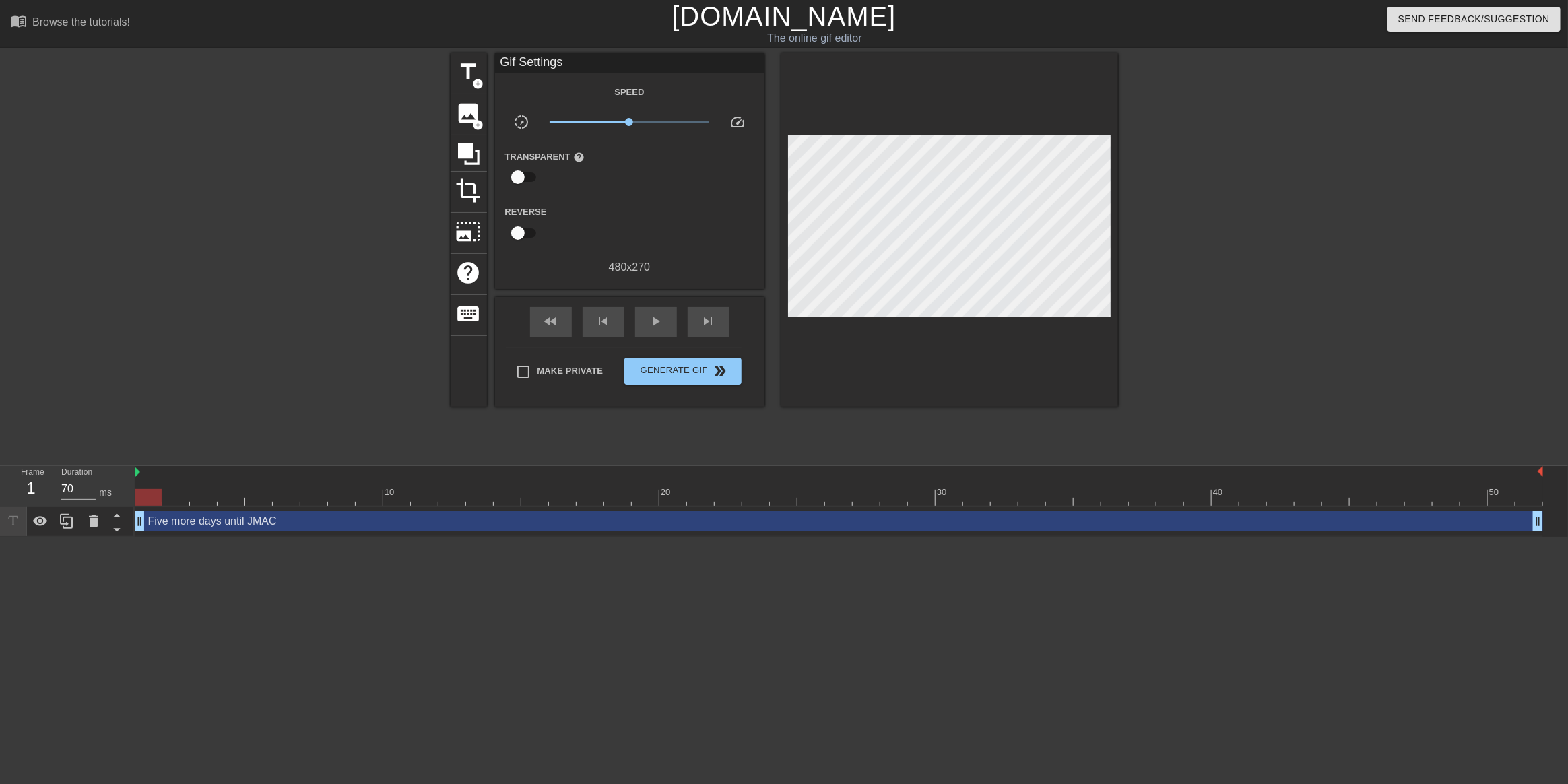
click at [1254, 278] on div at bounding box center [1235, 255] width 202 height 404
click at [684, 374] on span "Generate Gif double_arrow" at bounding box center [683, 371] width 106 height 16
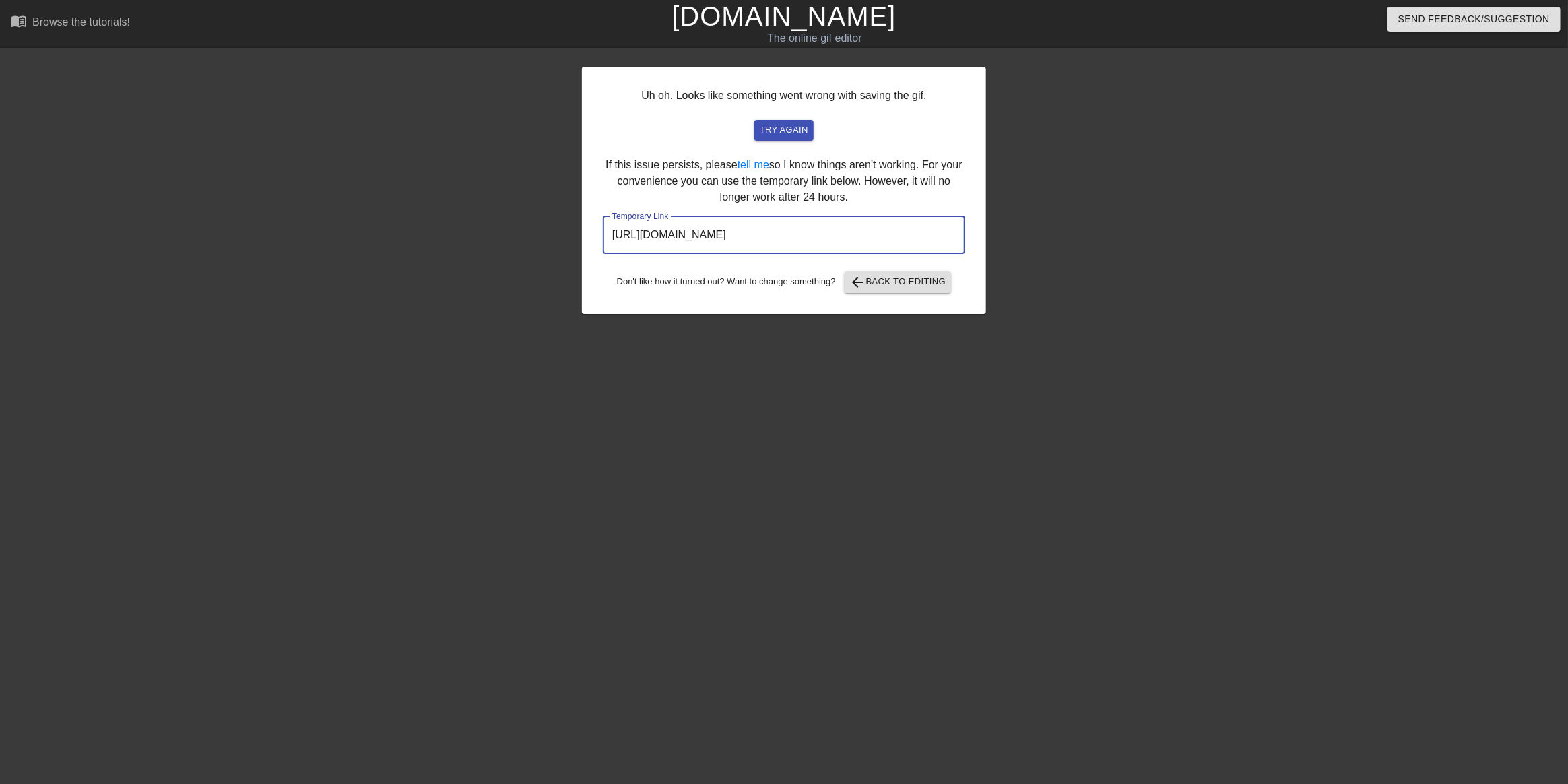
drag, startPoint x: 907, startPoint y: 242, endPoint x: 590, endPoint y: 228, distance: 317.3
click at [590, 228] on div "Uh oh. Looks like something went wrong with saving the gif. try again If this i…" at bounding box center [784, 190] width 404 height 247
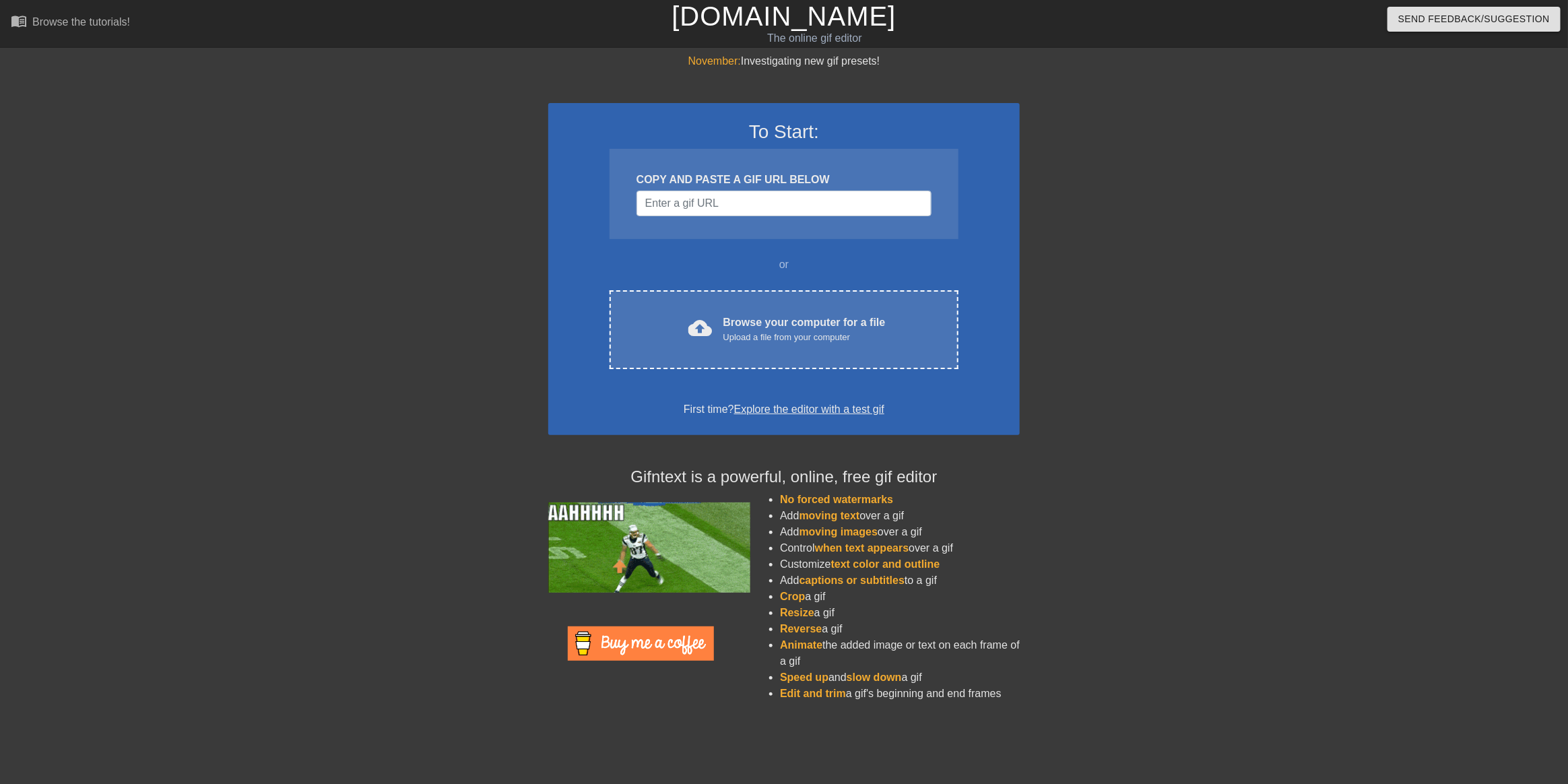
click at [840, 189] on div "COPY AND PASTE A GIF URL BELOW" at bounding box center [784, 194] width 349 height 90
click at [837, 194] on input "Username" at bounding box center [784, 203] width 295 height 25
paste input "https://www.reddit.com/media?url=https%3A%2F%2Fpreview.redd.it%2Fgarp-invented-…"
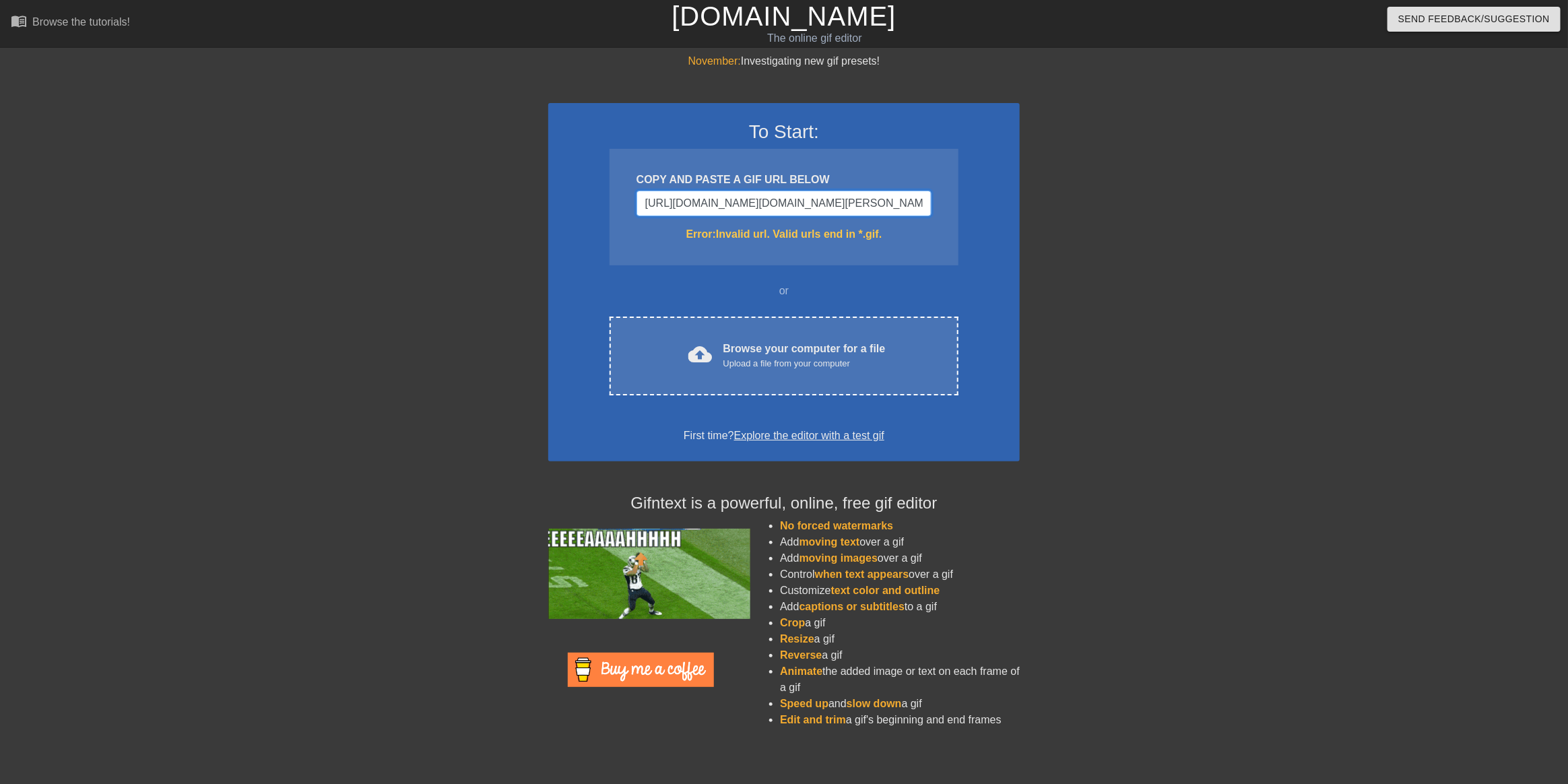
click at [832, 199] on input "https://www.reddit.com/media?url=https%3A%2F%2Fpreview.redd.it%2Fgarp-invented-…" at bounding box center [784, 203] width 295 height 25
paste input "preview.redd.it/garp-invented-aura-v0-cb3mhl7eatke1.gif?width=800&auto=webp&s="
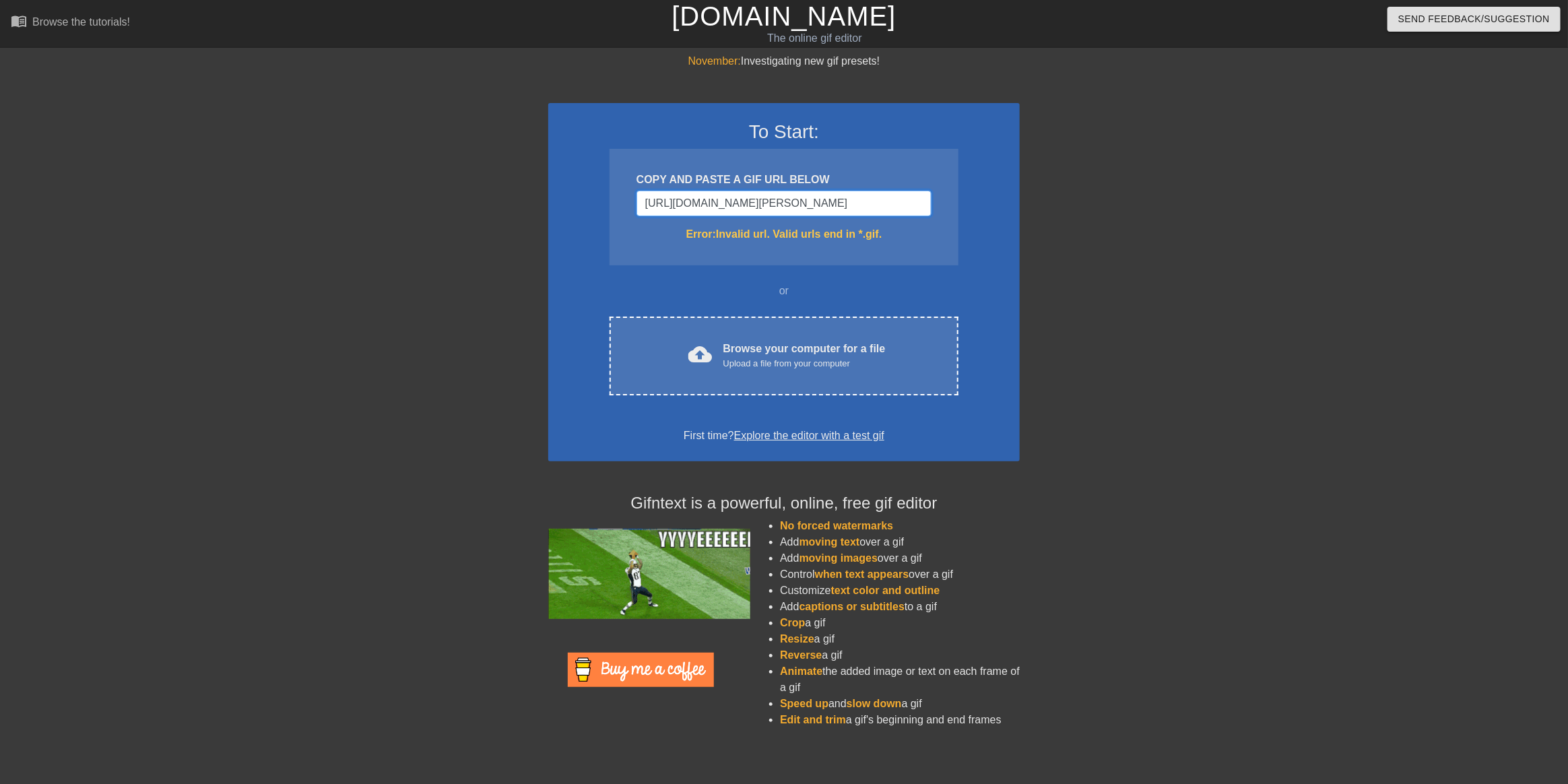
scroll to position [0, 399]
type input "https://preview.redd.it/garp-invented-aura-v0-cb3mhl7eatke1.gif?width=800&auto=…"
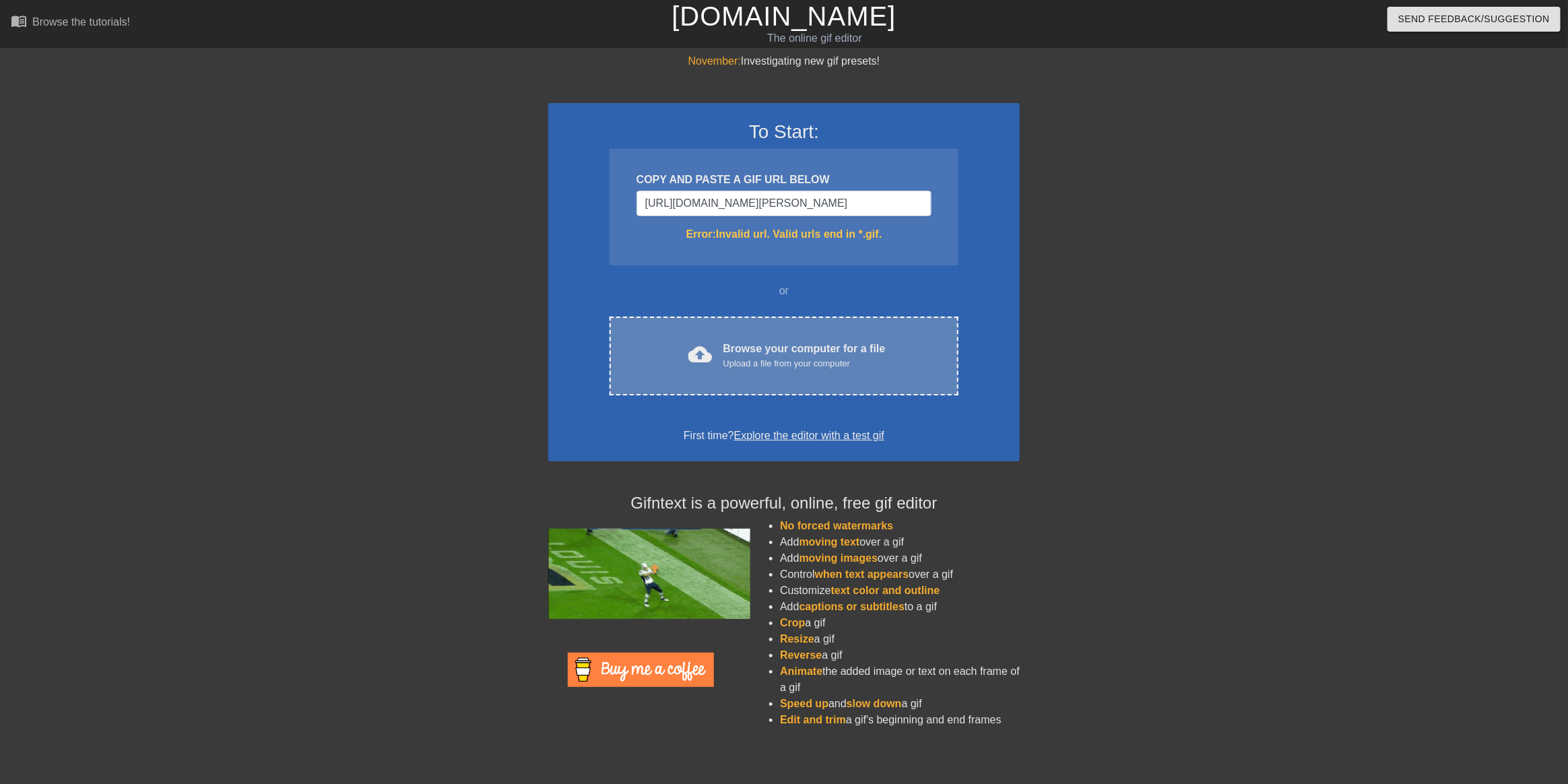
drag, startPoint x: 829, startPoint y: 401, endPoint x: 829, endPoint y: 375, distance: 26.0
click at [829, 401] on div "To Start: COPY AND PASTE A GIF URL BELOW https://preview.redd.it/garp-invented-…" at bounding box center [784, 282] width 471 height 359
click at [829, 371] on div "cloud_upload Browse your computer for a file Upload a file from your computer C…" at bounding box center [784, 356] width 349 height 79
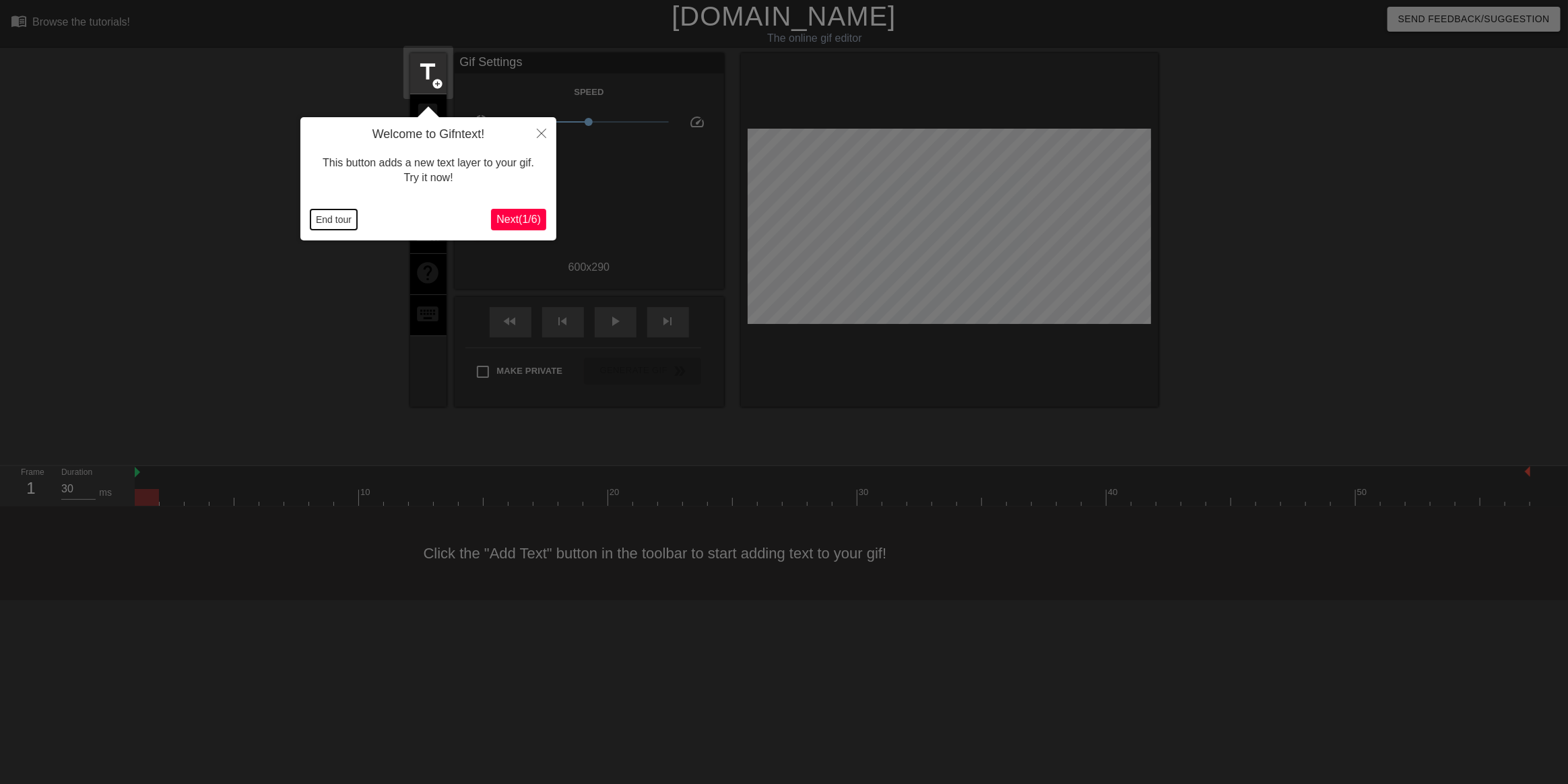
click at [335, 221] on button "End tour" at bounding box center [334, 219] width 47 height 20
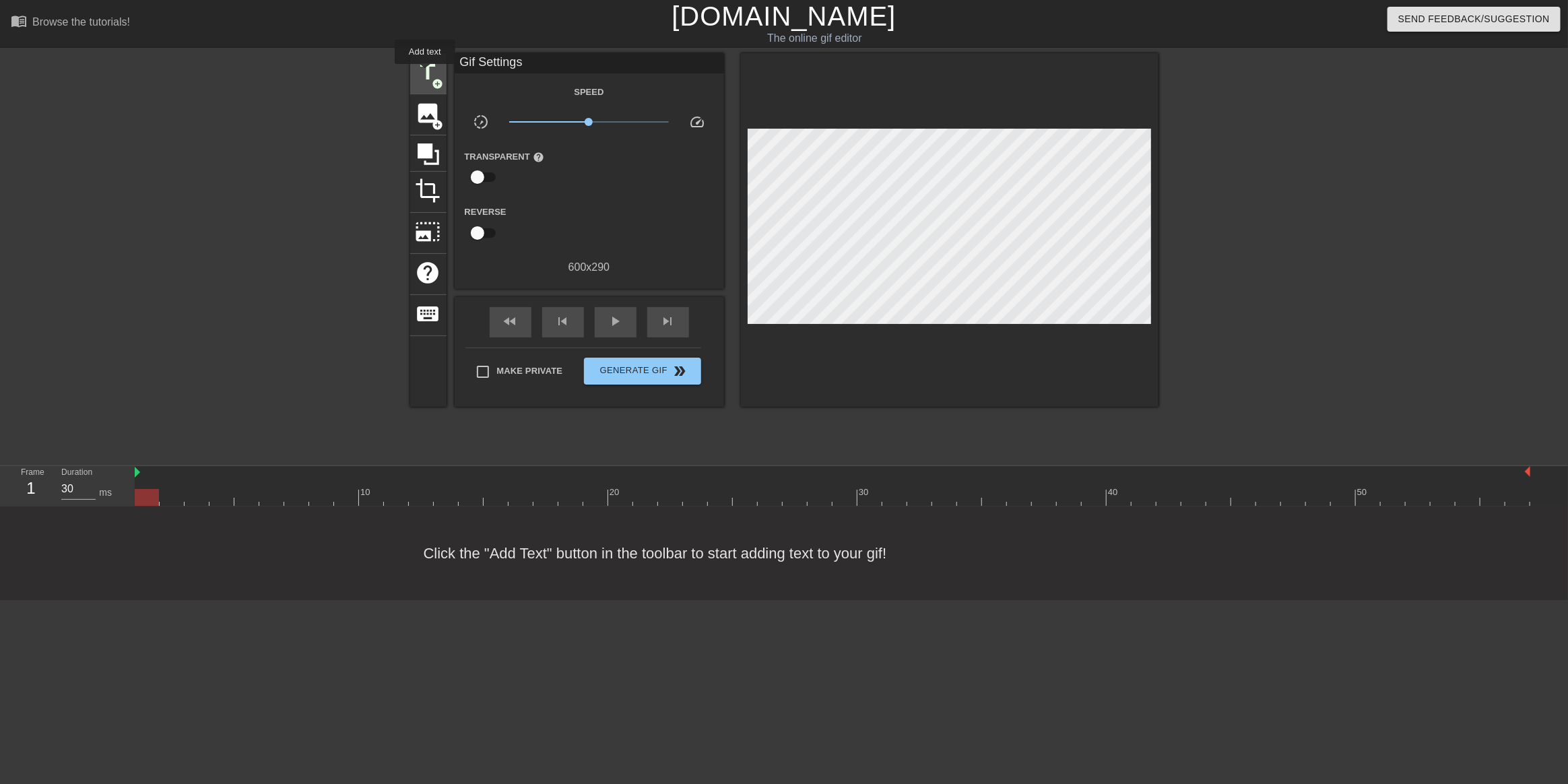
click at [425, 73] on span "title" at bounding box center [428, 72] width 25 height 25
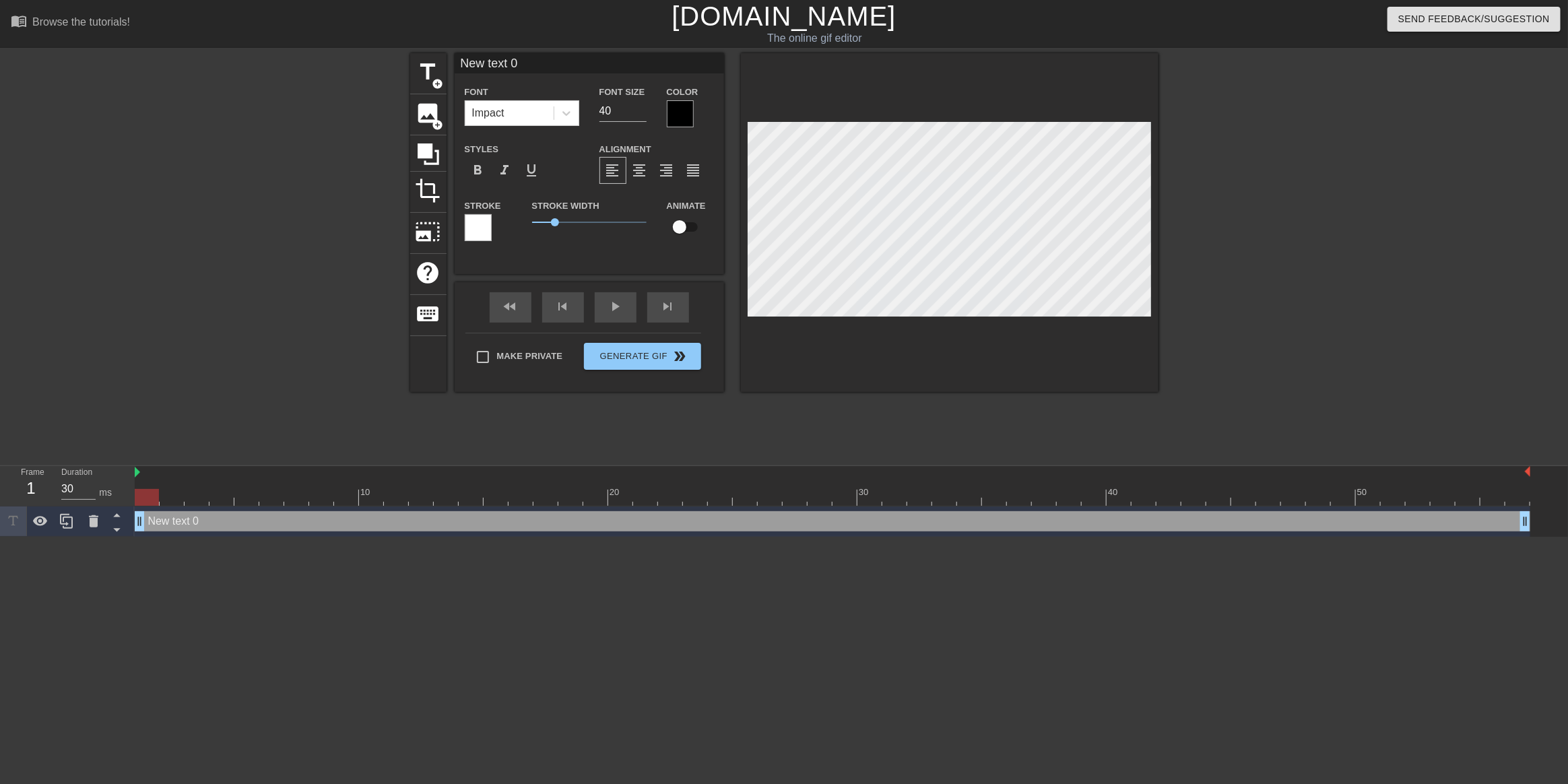
type input "F"
type textarea "F"
type input "Fo"
type textarea "Fo"
type input "Fou"
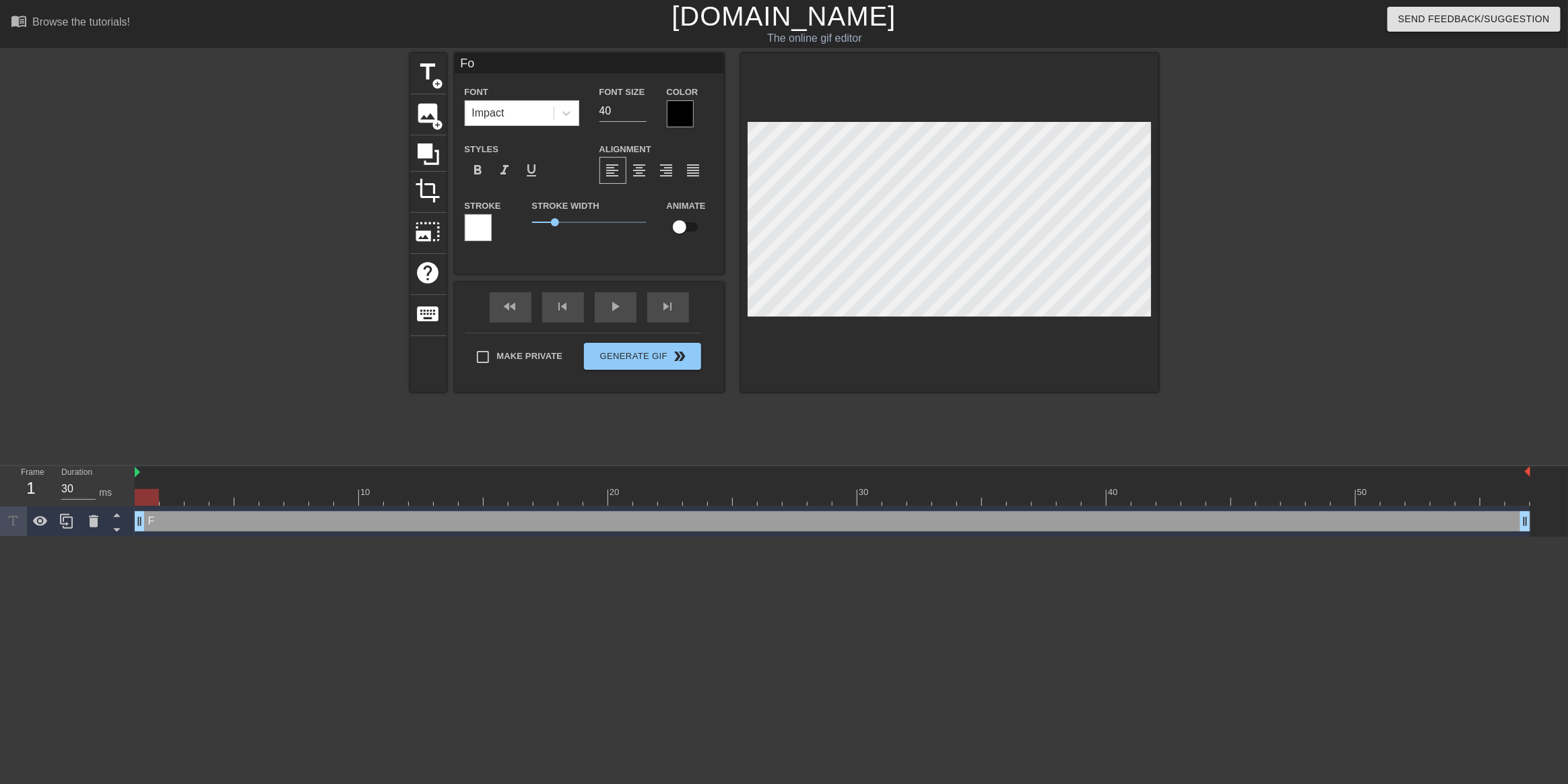
type textarea "Fou"
type input "Four"
type textarea "Four"
type input "Four"
type textarea "Four"
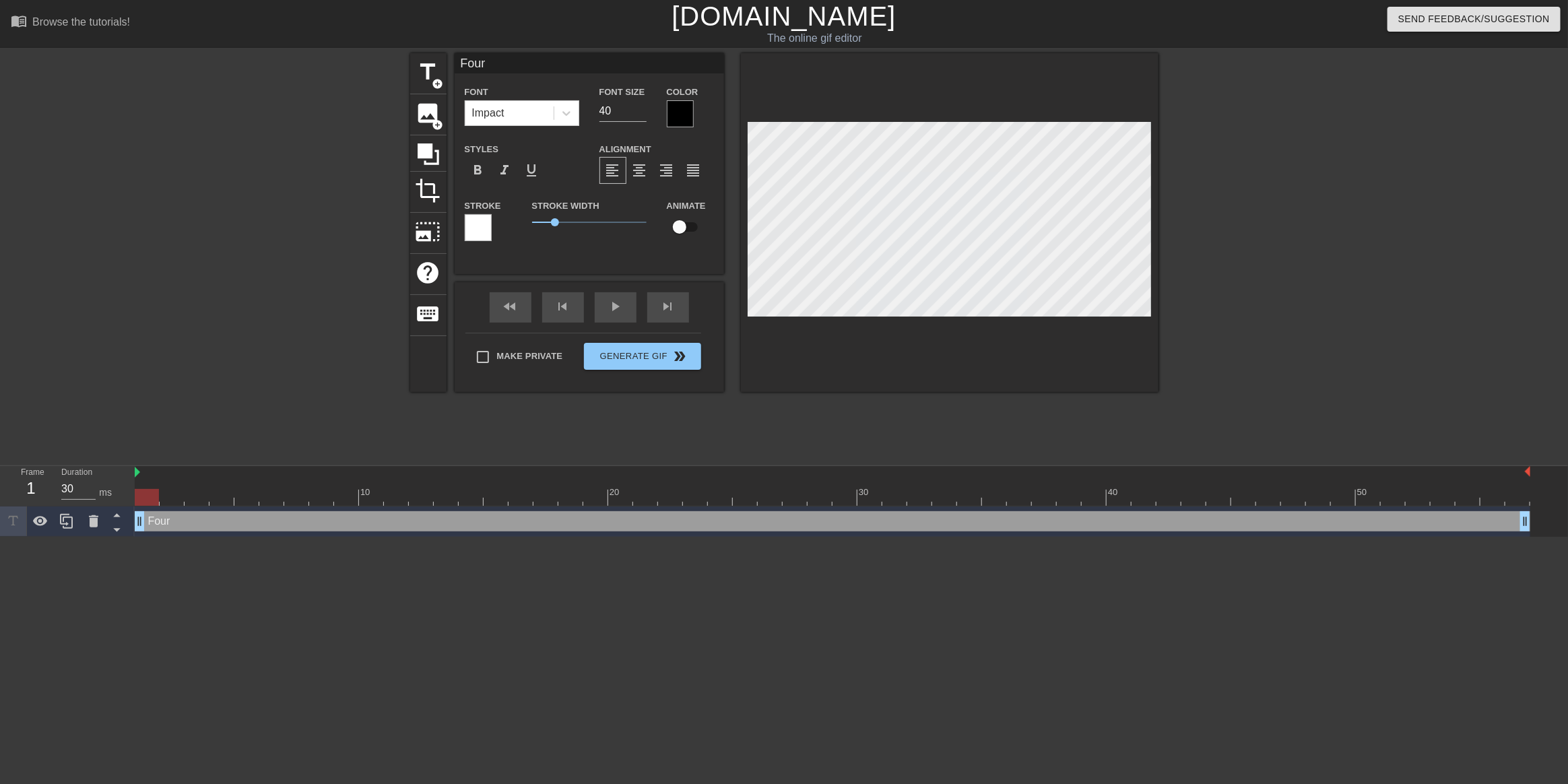
type input "Four M"
type textarea "Four M"
type input "Four"
type textarea "Four"
type input "Four m"
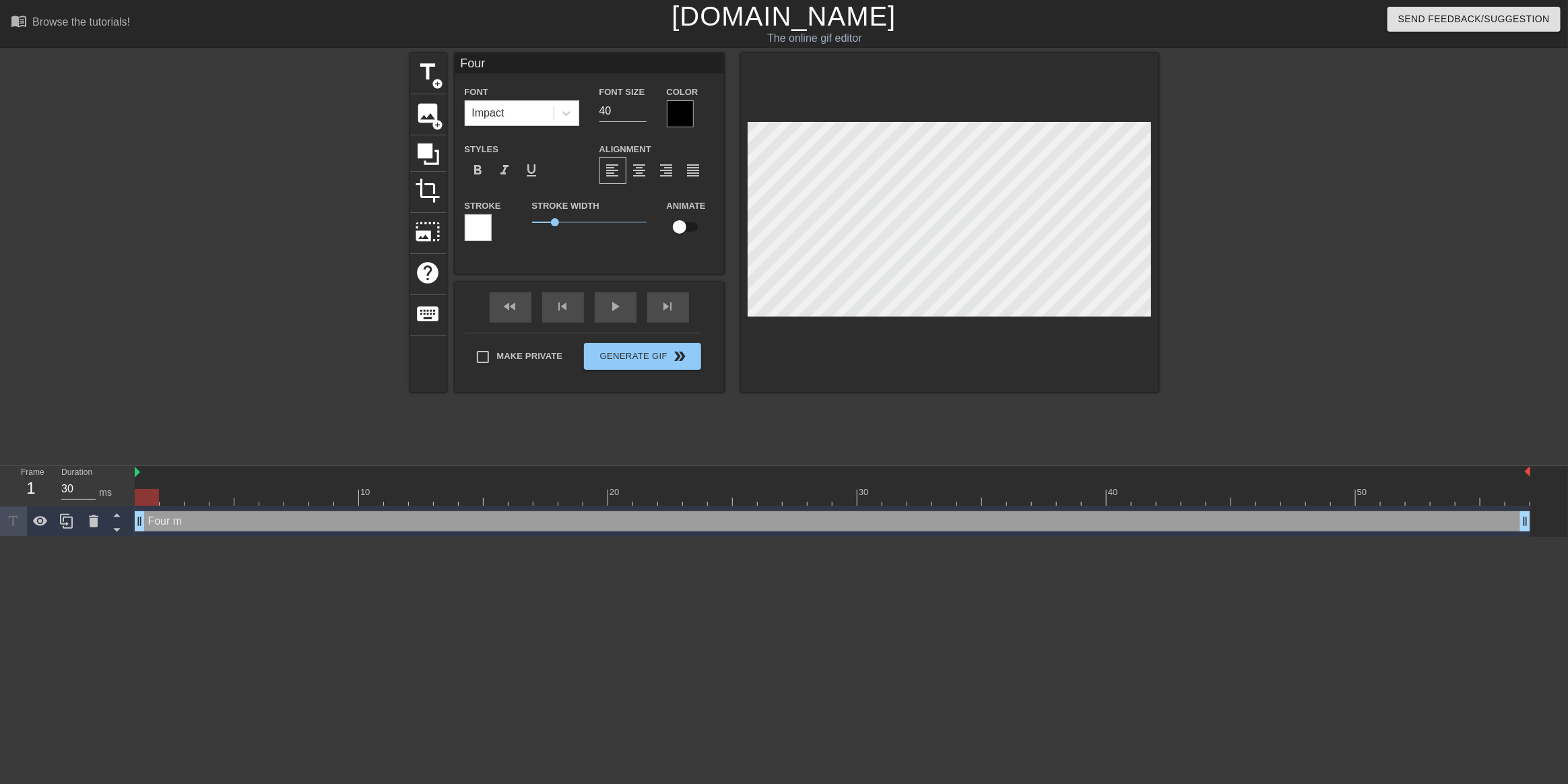
type textarea "Four m"
type input "Four mo"
type textarea "Four mor"
type input "Four more"
type textarea "Four more"
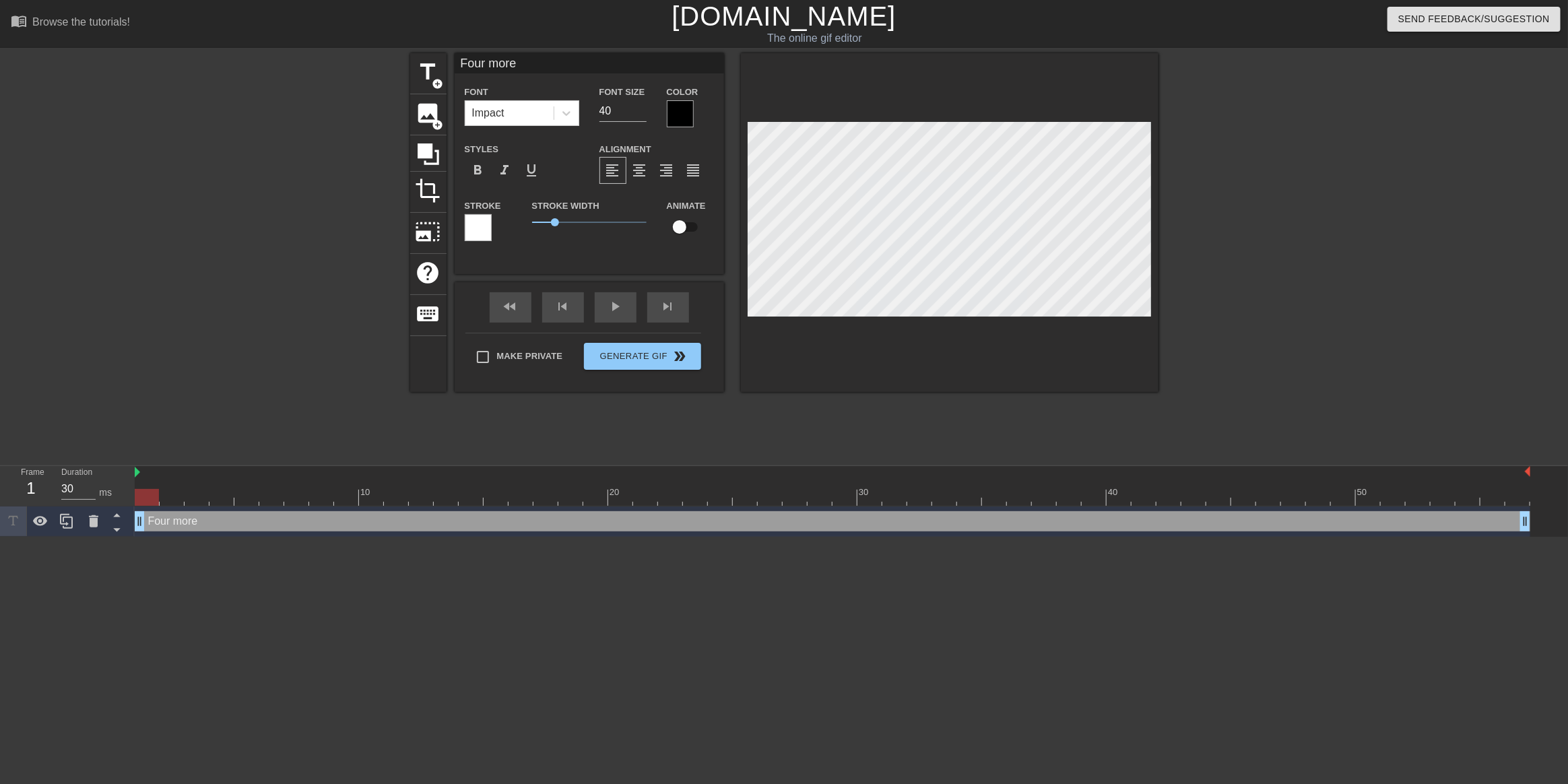
type input "Four more"
type textarea "Four more"
type input "Four more D"
type textarea "Four more D"
type input "Four more Da"
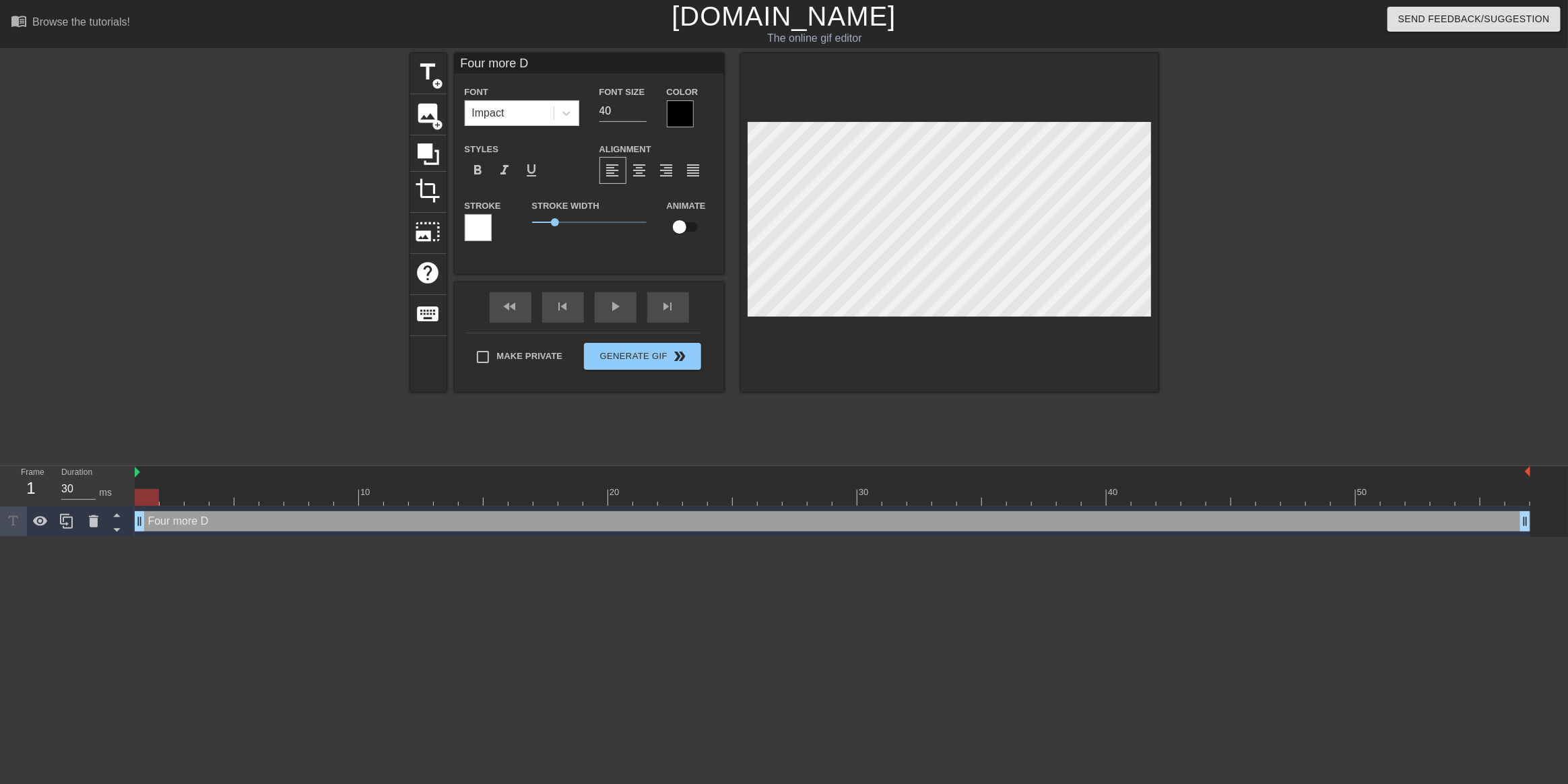
type textarea "Four more Da"
type input "Four more Day"
type textarea "Four more Day"
type input "Four more Days"
type textarea "Four more Days"
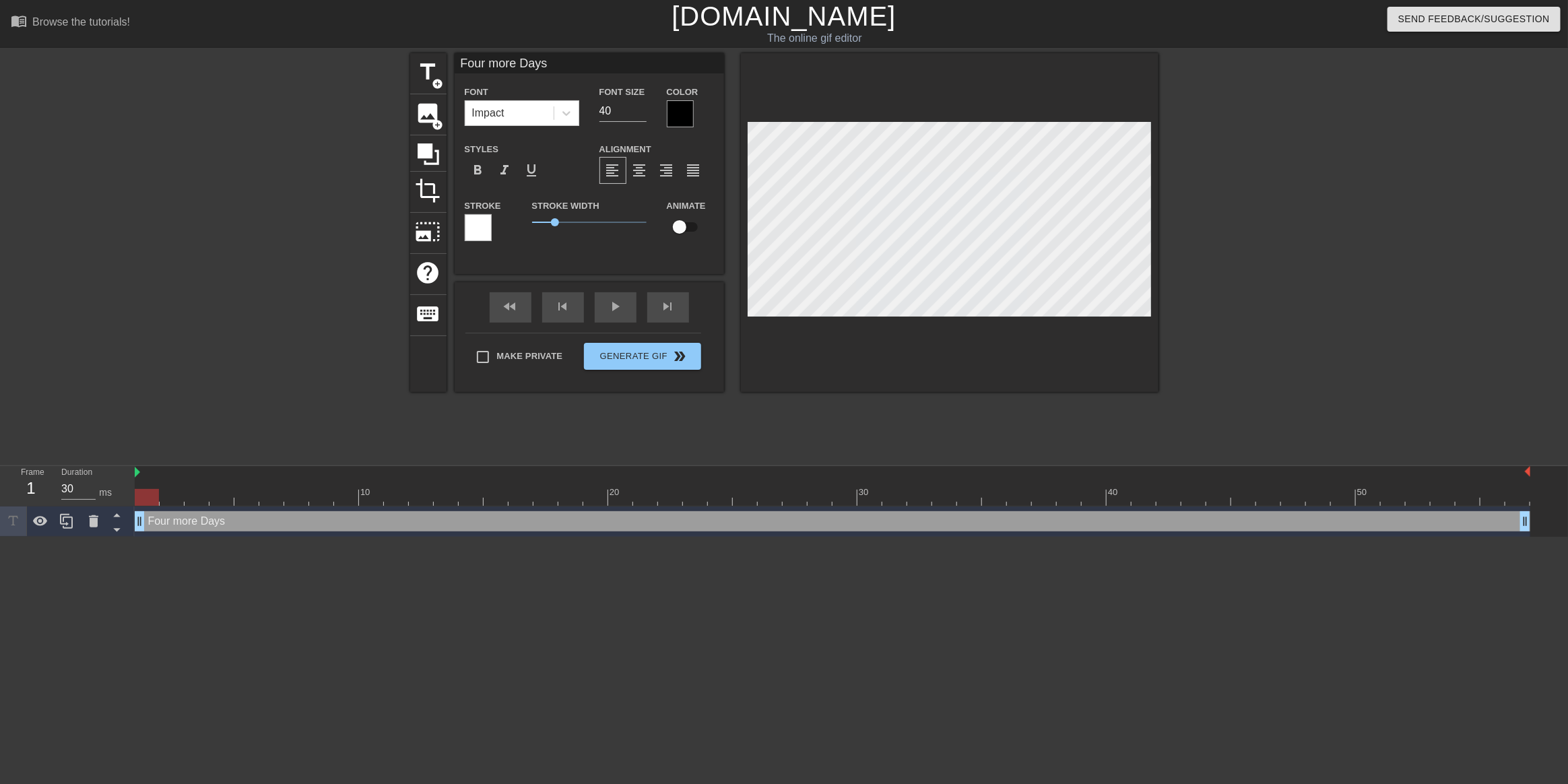
type input "Four more Days"
type textarea "Four more Days"
type input "Four more Days u"
type textarea "Four more Days u"
type input "Four more Days un"
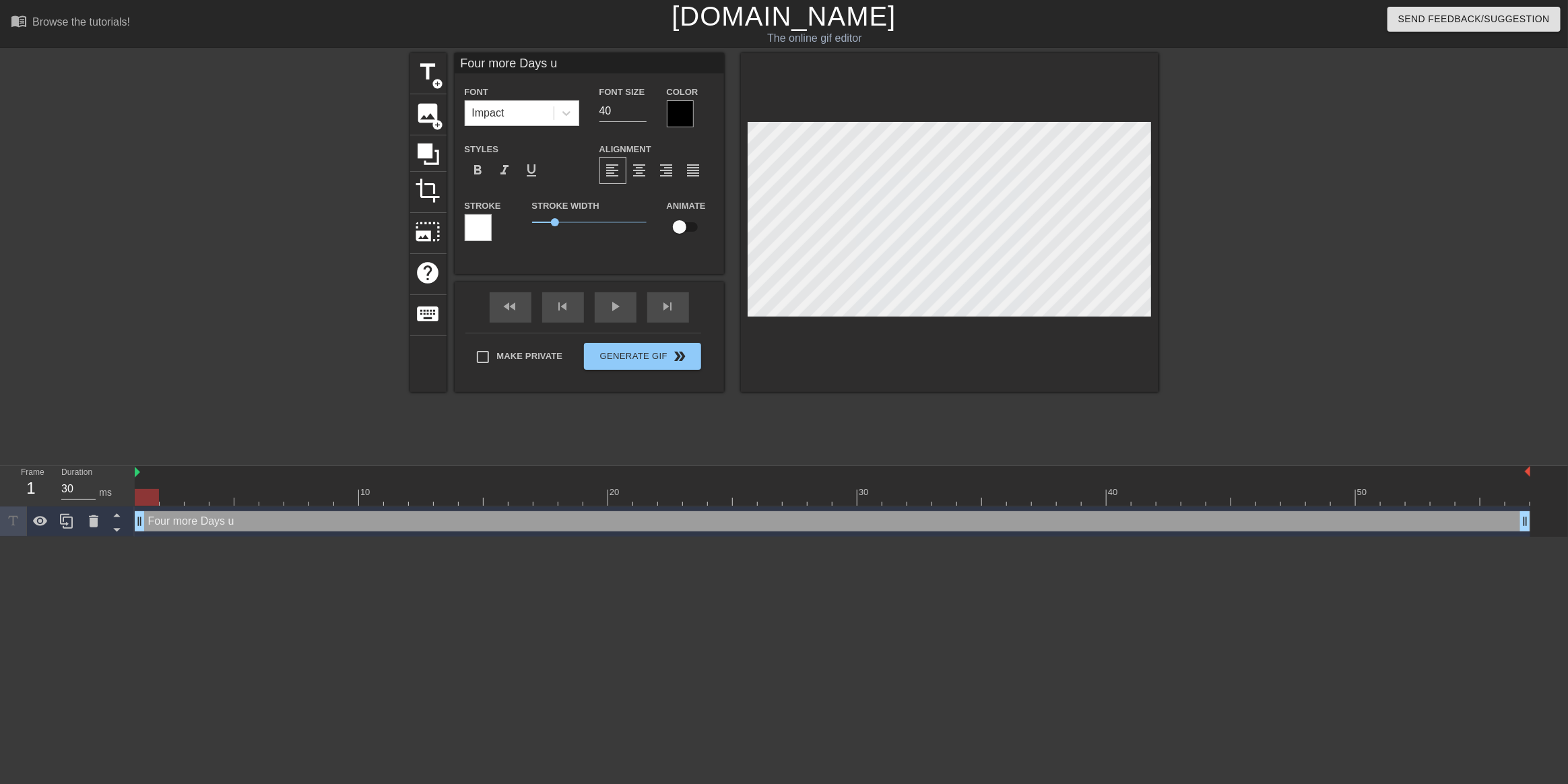
type textarea "Four more Days un"
type input "Four more Days unt"
type textarea "Four more Days unt"
type input "Four more Days unti"
type textarea "Four more Days unti"
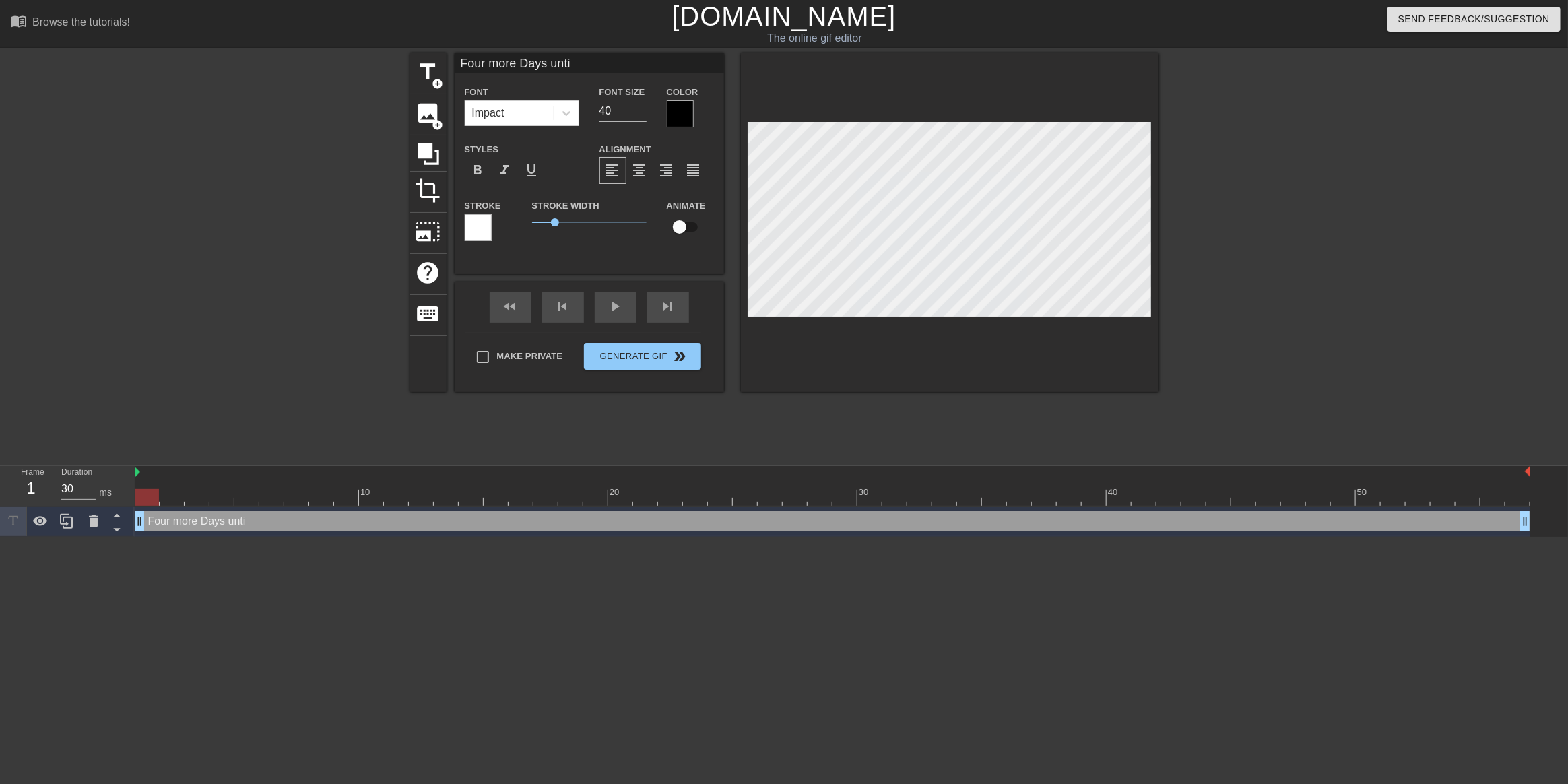
type input "Four more Days unt"
type textarea "Four more Days unt"
type input "Four more Days un"
type textarea "Four more Days un"
type input "Four more Days u"
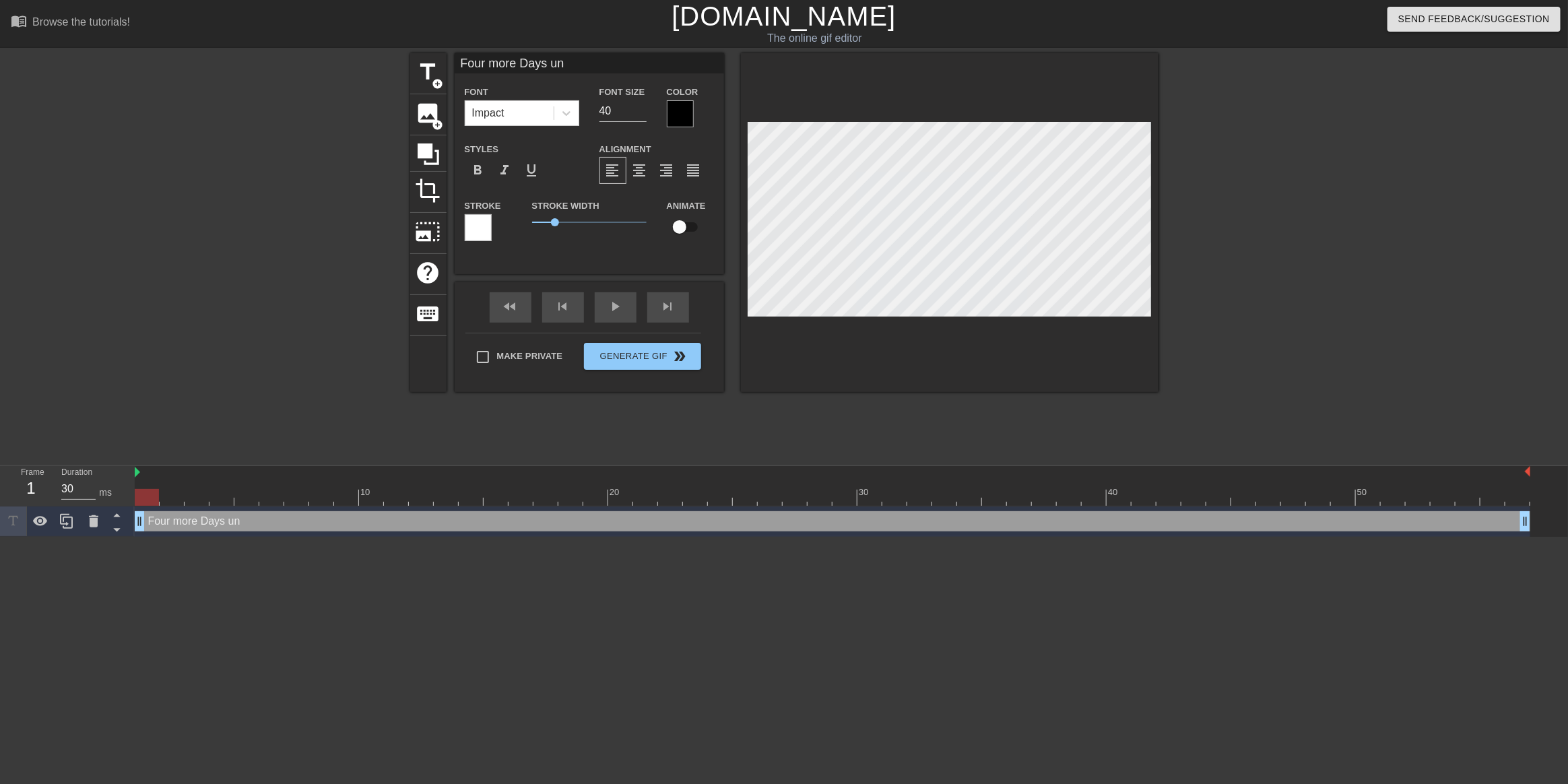
type textarea "Four more Days u"
type input "Four more Days"
type textarea "Four more Days"
type input "Four more Days"
type textarea "Four more Days"
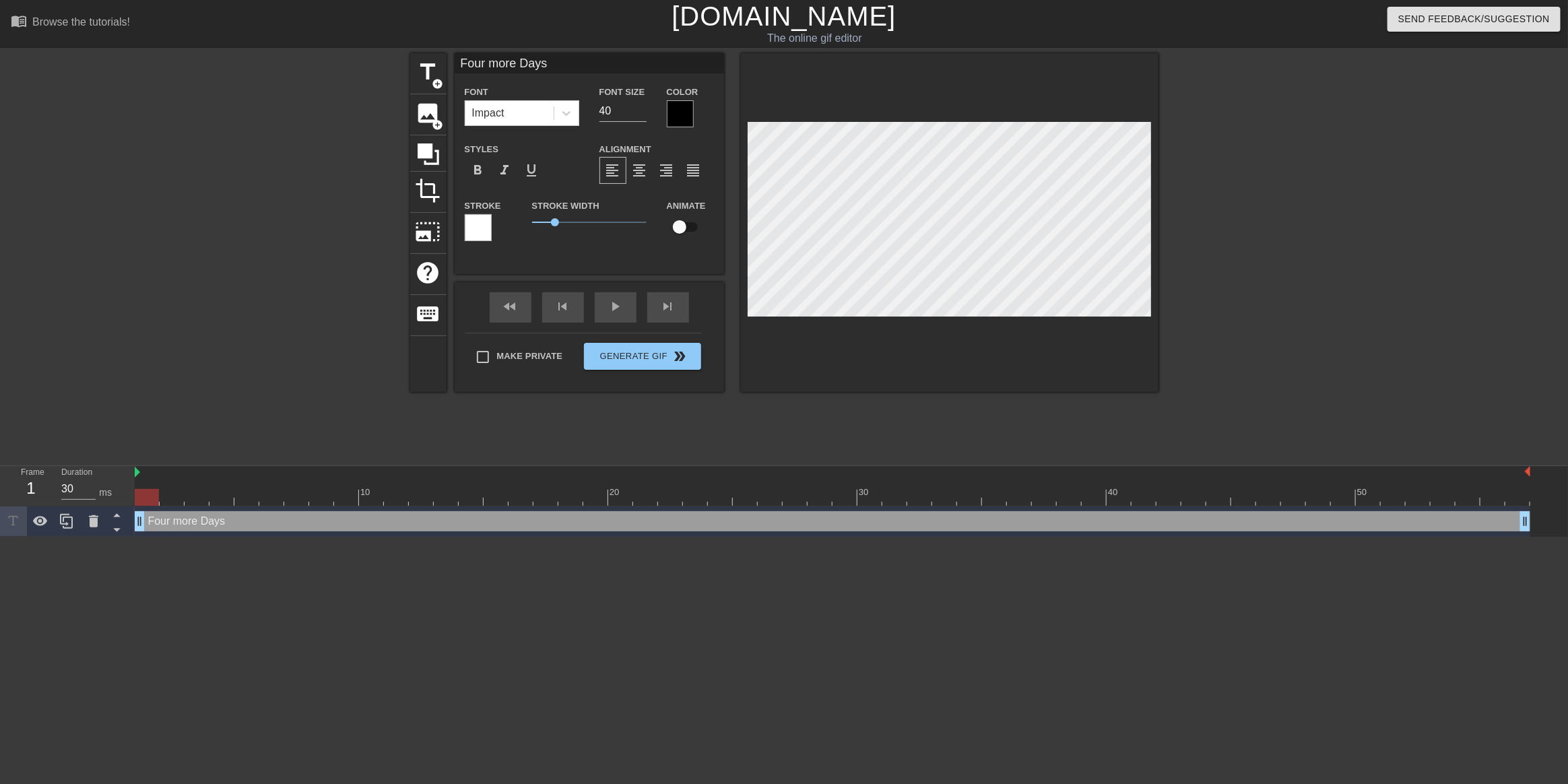
type input "Four more Day"
type textarea "Four more Day"
type input "Four more Da"
type textarea "Four more Da"
type input "Four more D"
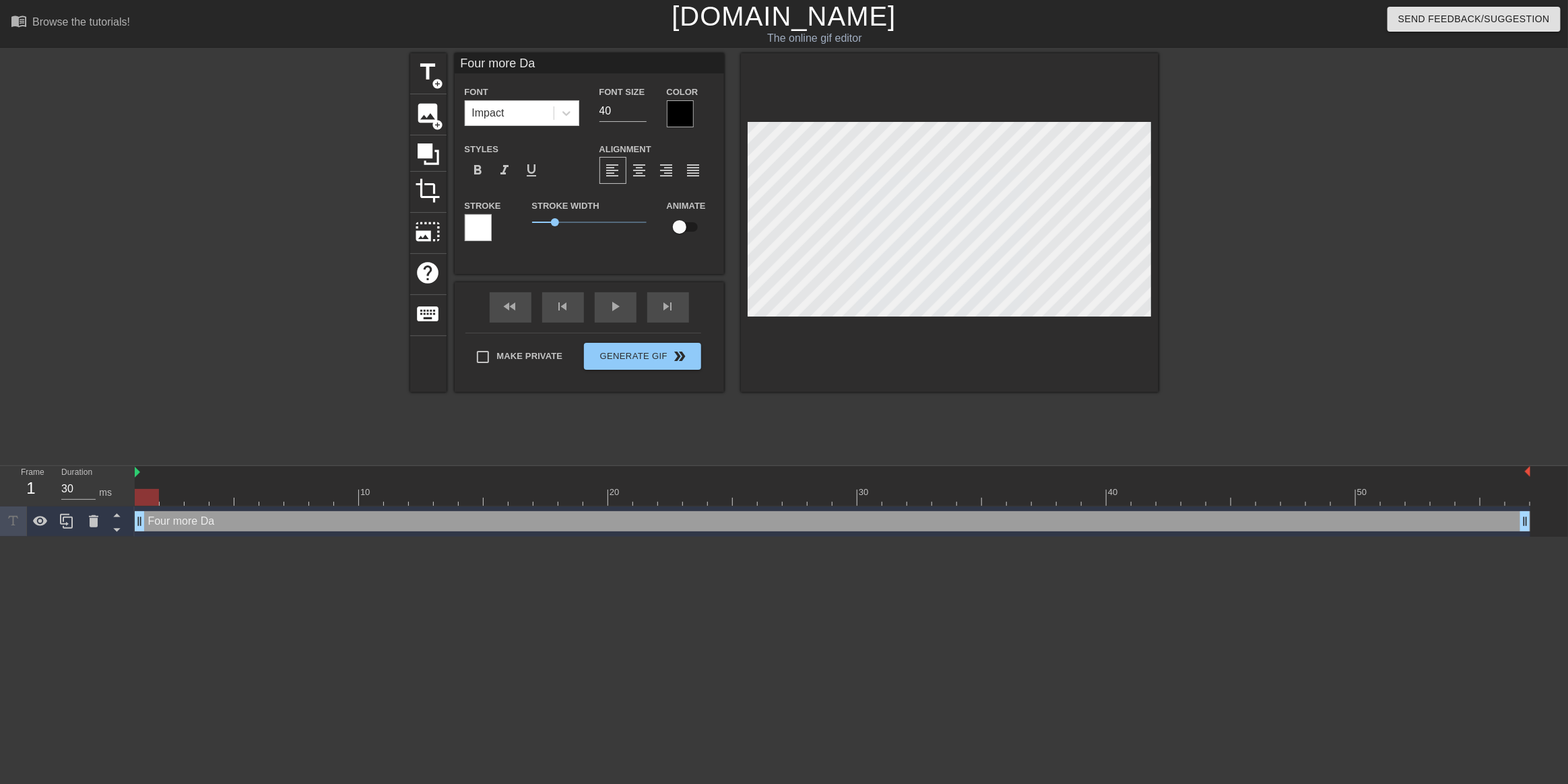
type textarea "Four more D"
type input "Four more"
type textarea "Four more"
type input "Four more d"
type textarea "Four more d"
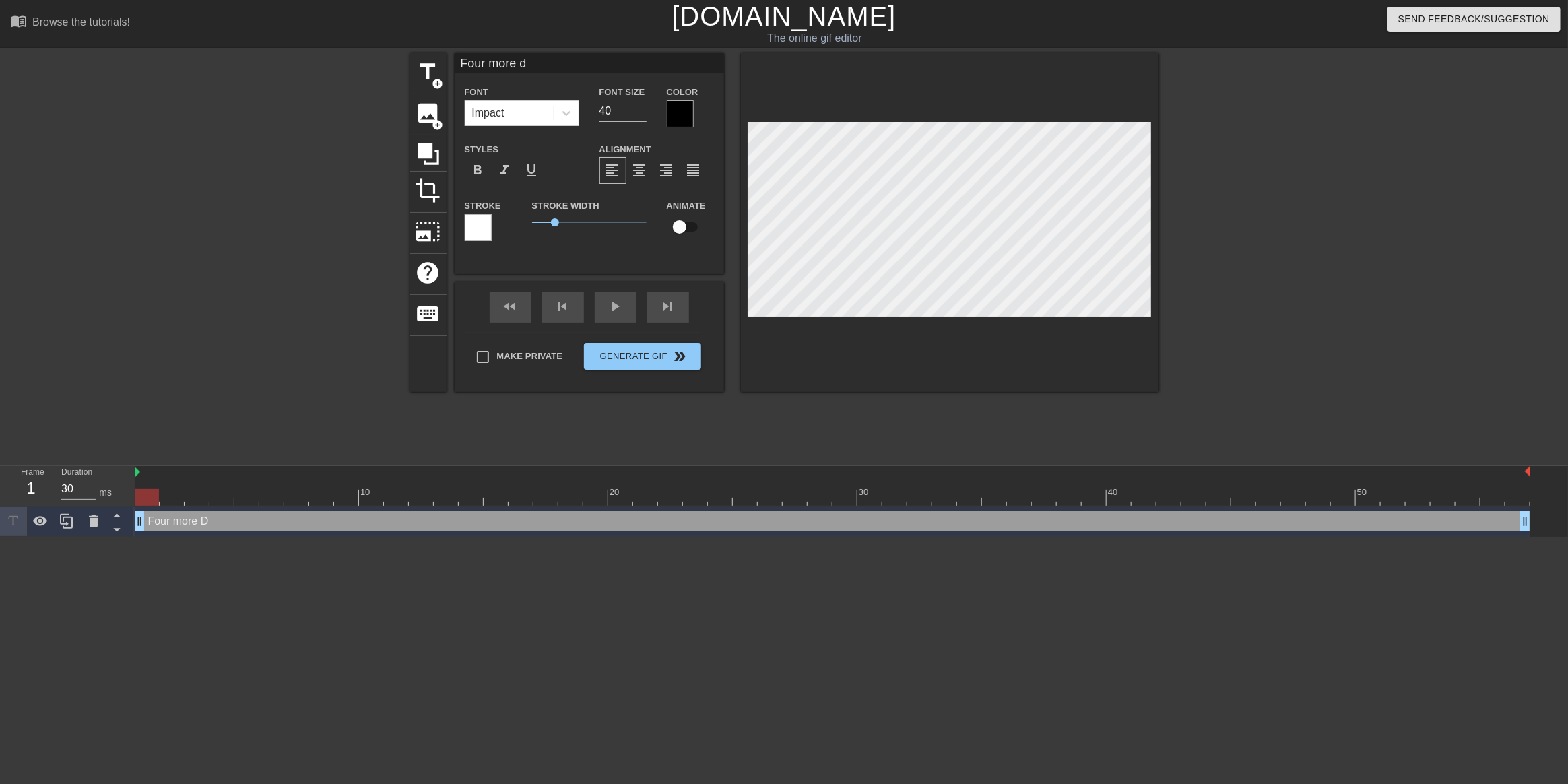
type input "Four more da"
type textarea "Four more da"
type input "Four more day"
type textarea "Four more day"
type input "Four more days"
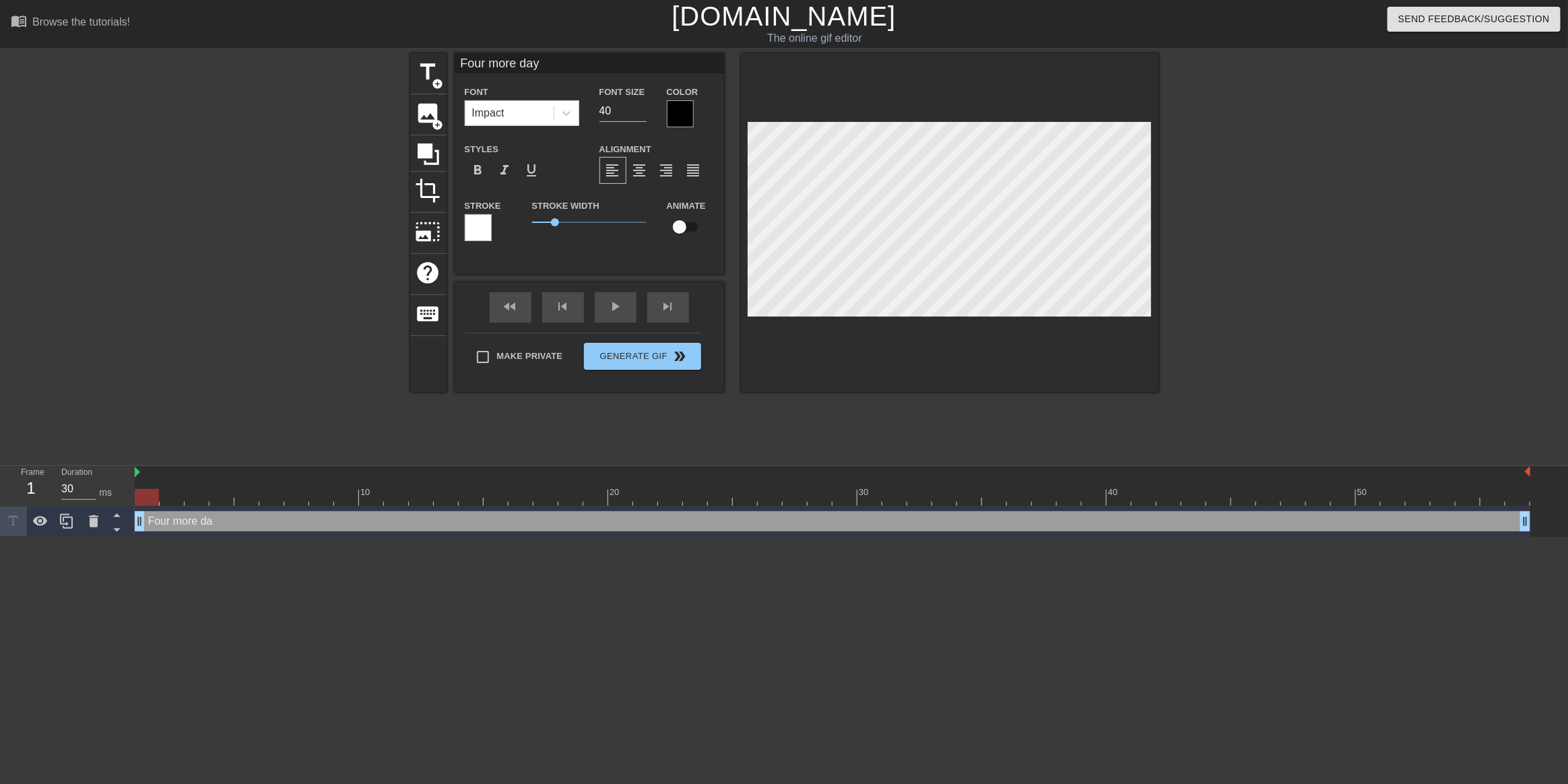
type textarea "Four more days"
type input "Four more days"
type textarea "Four more days"
type input "Four more days u"
type textarea "Four more days u"
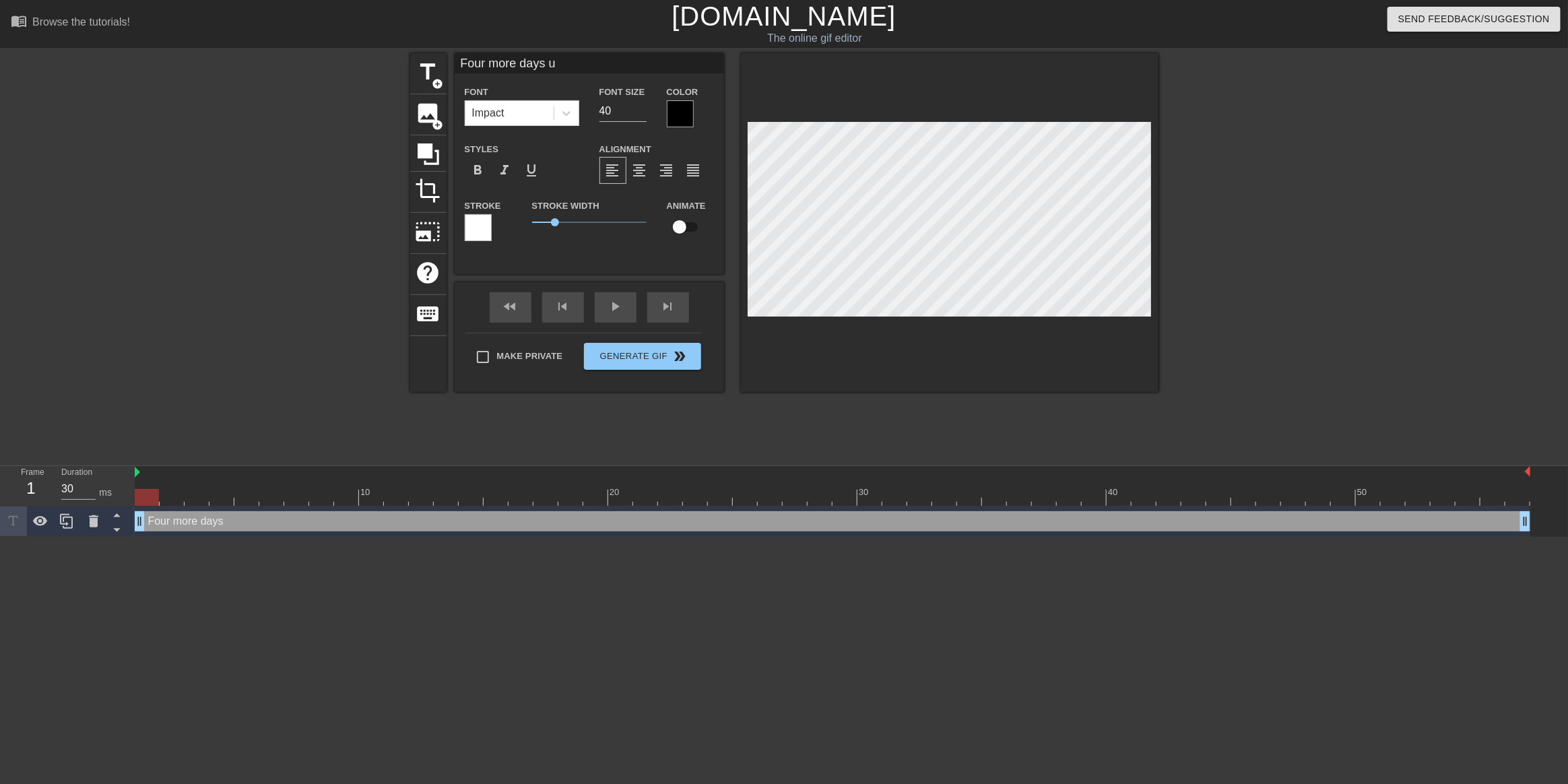
type input "Four more days un"
type textarea "Four more days un"
type input "Four more days unt"
type textarea "Four more days unti"
type input "Four more days until"
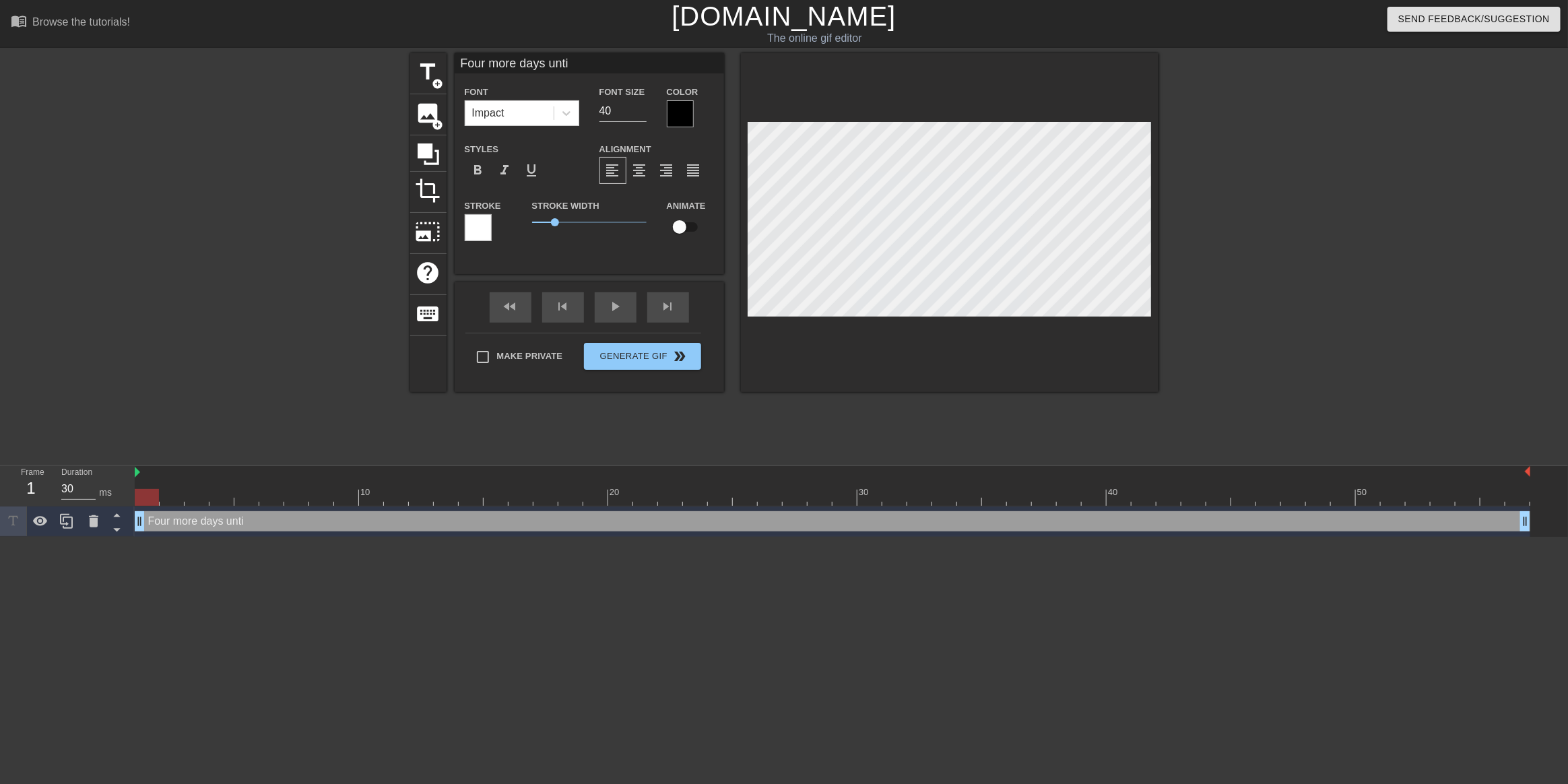
type textarea "Four more days until"
type input "Four more days until"
type textarea "Four more days until"
type input "Four more days until J"
type textarea "Four more days until J"
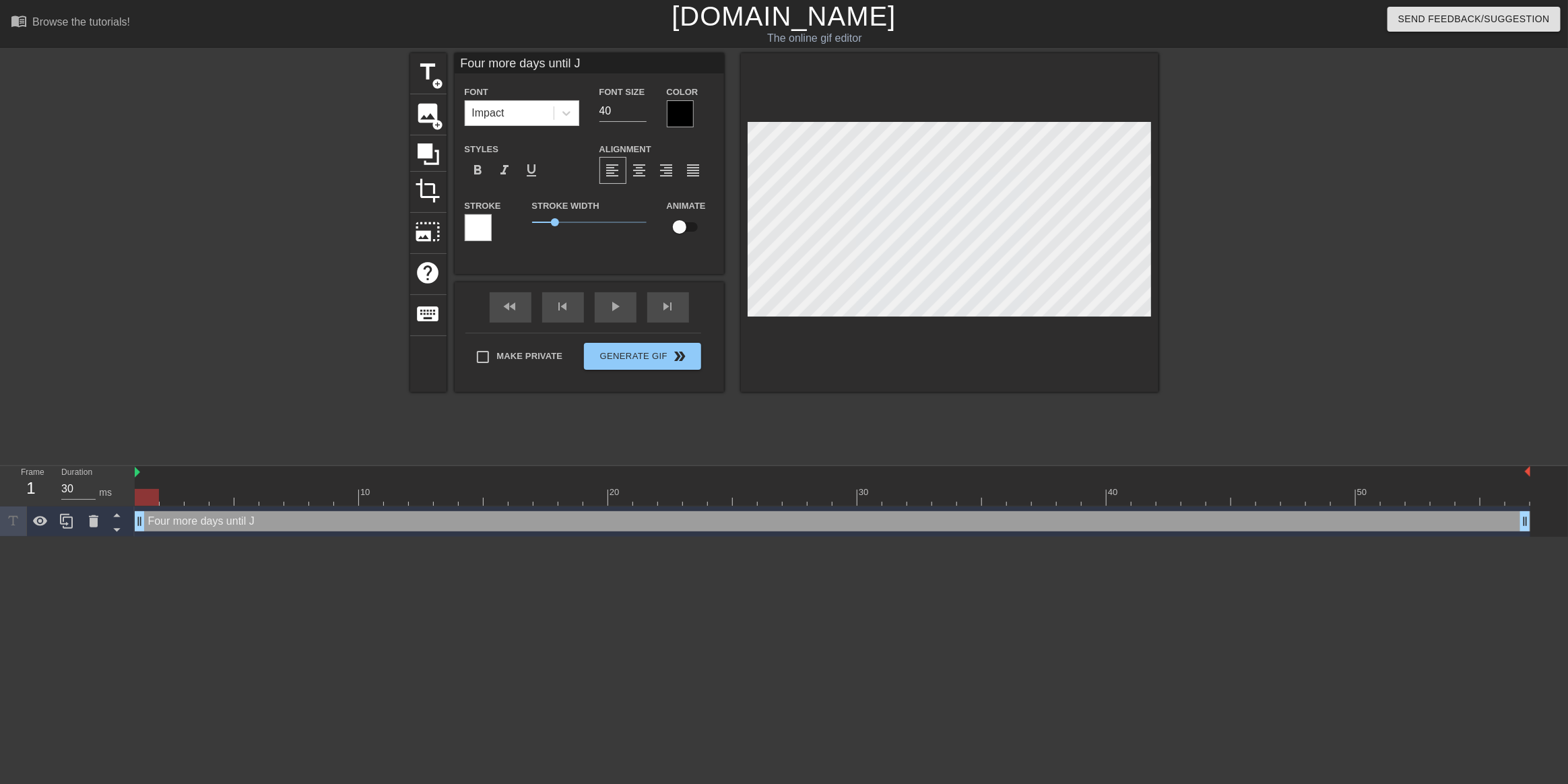
type input "Four more days until JM"
type textarea "Four more days until JM"
type input "Four more days until JMA"
type textarea "Four more days until JMA"
type input "Four more days until JMAC"
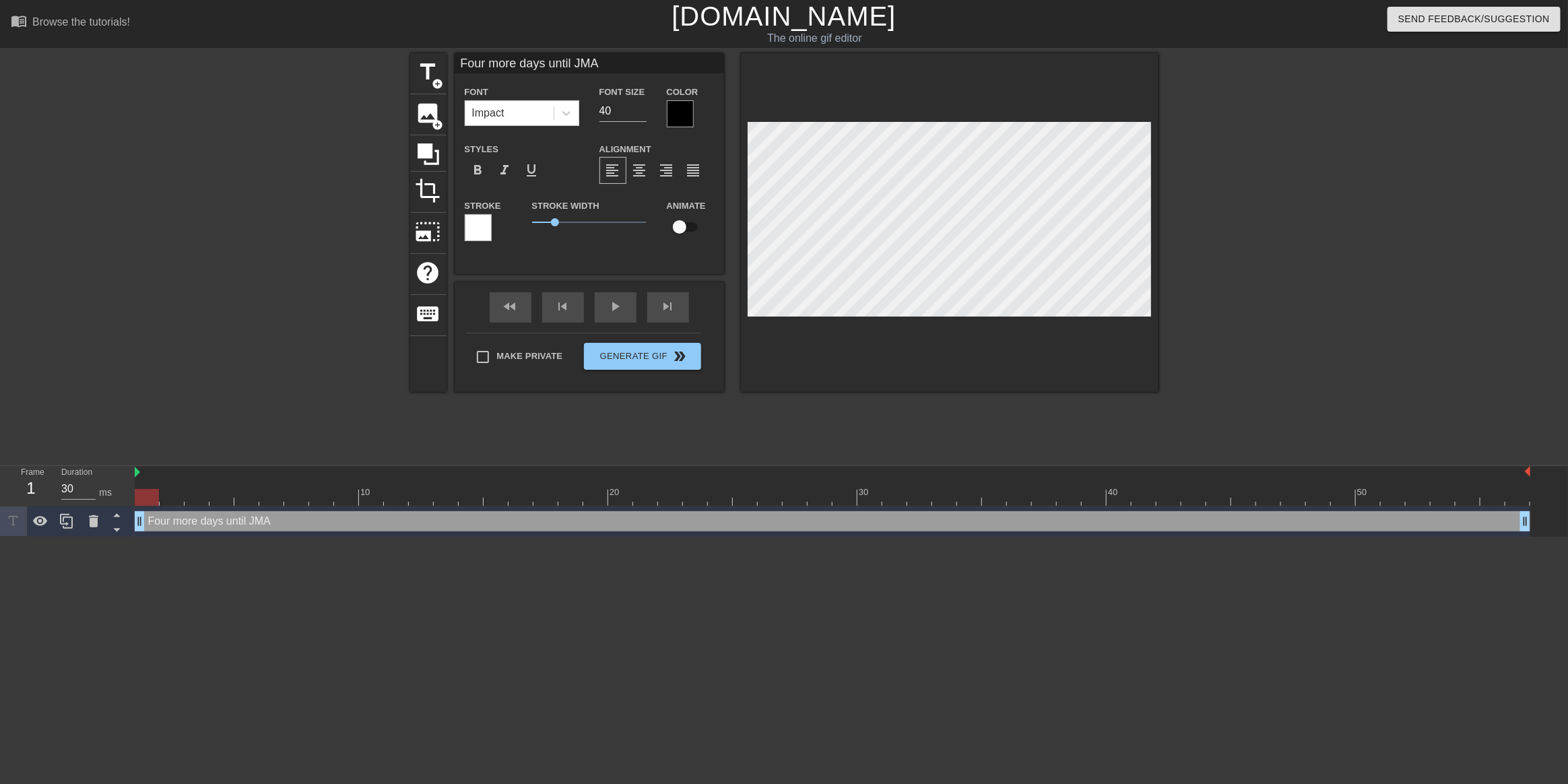
type textarea "Four more days until JMAC"
click at [1061, 319] on div at bounding box center [949, 223] width 418 height 339
click at [1255, 287] on div at bounding box center [1276, 255] width 202 height 404
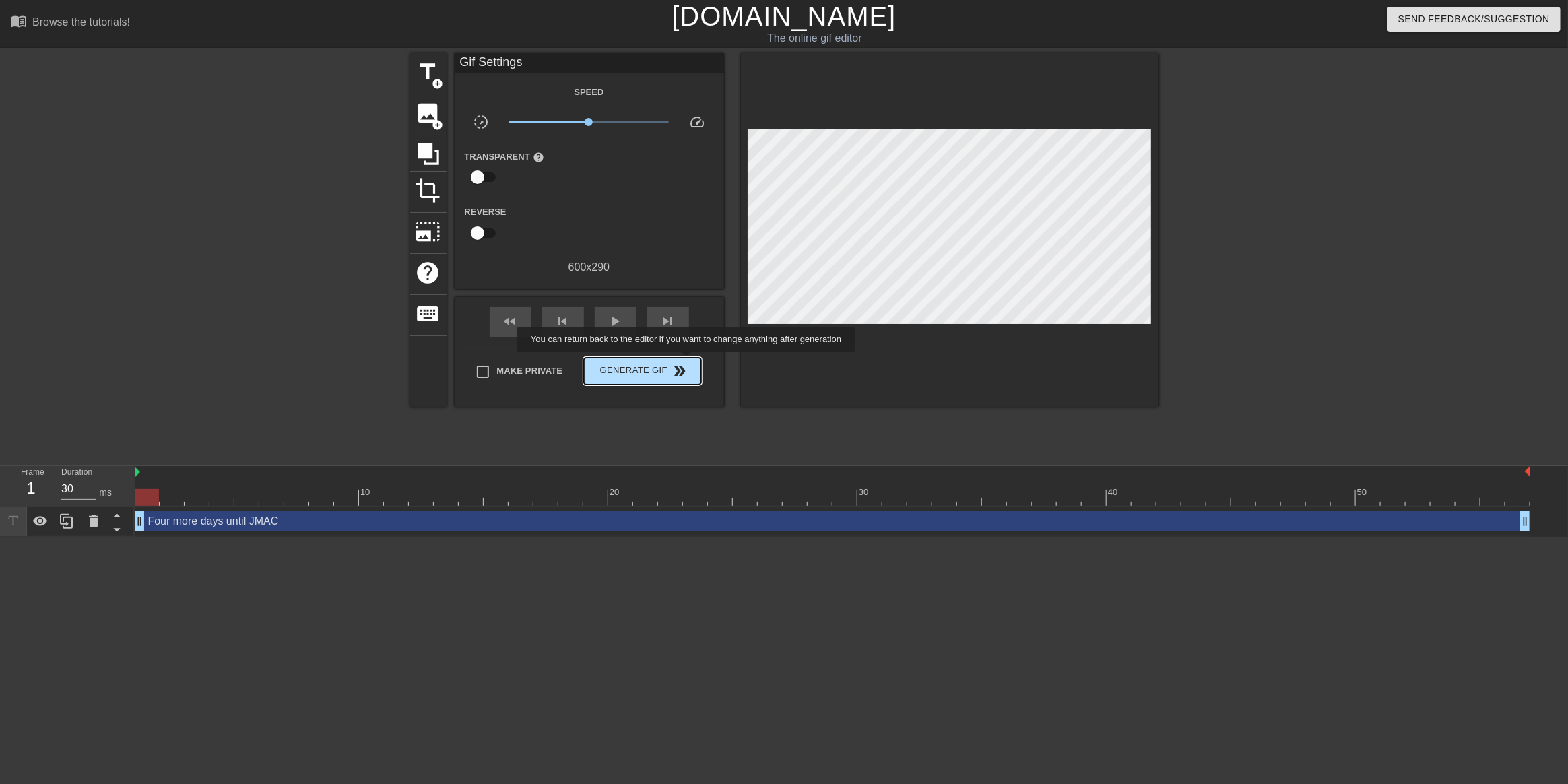
click at [684, 363] on span "double_arrow" at bounding box center [679, 371] width 16 height 16
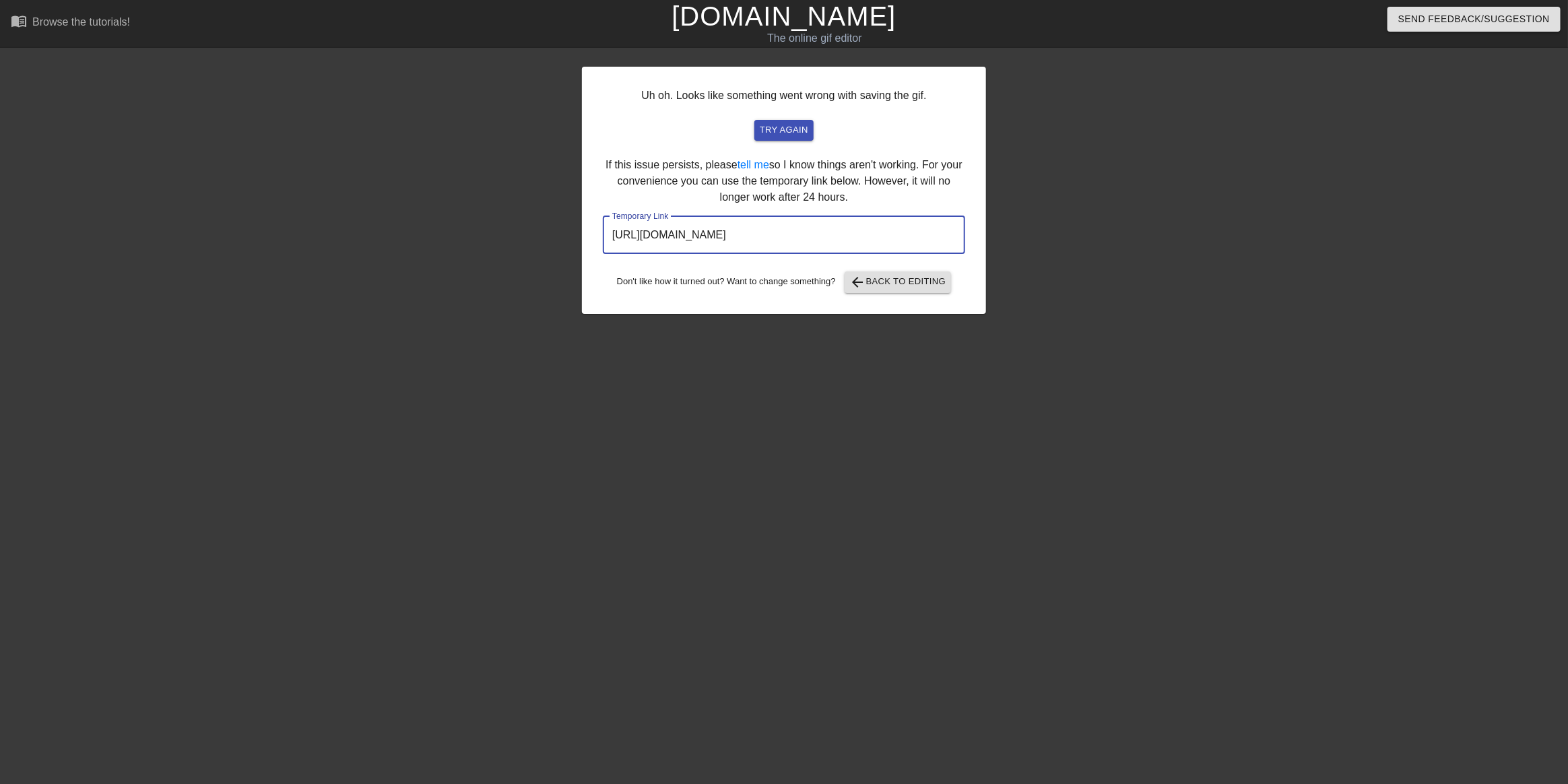
drag, startPoint x: 905, startPoint y: 226, endPoint x: 591, endPoint y: 218, distance: 314.1
click at [591, 218] on div "Uh oh. Looks like something went wrong with saving the gif. try again If this i…" at bounding box center [784, 190] width 404 height 247
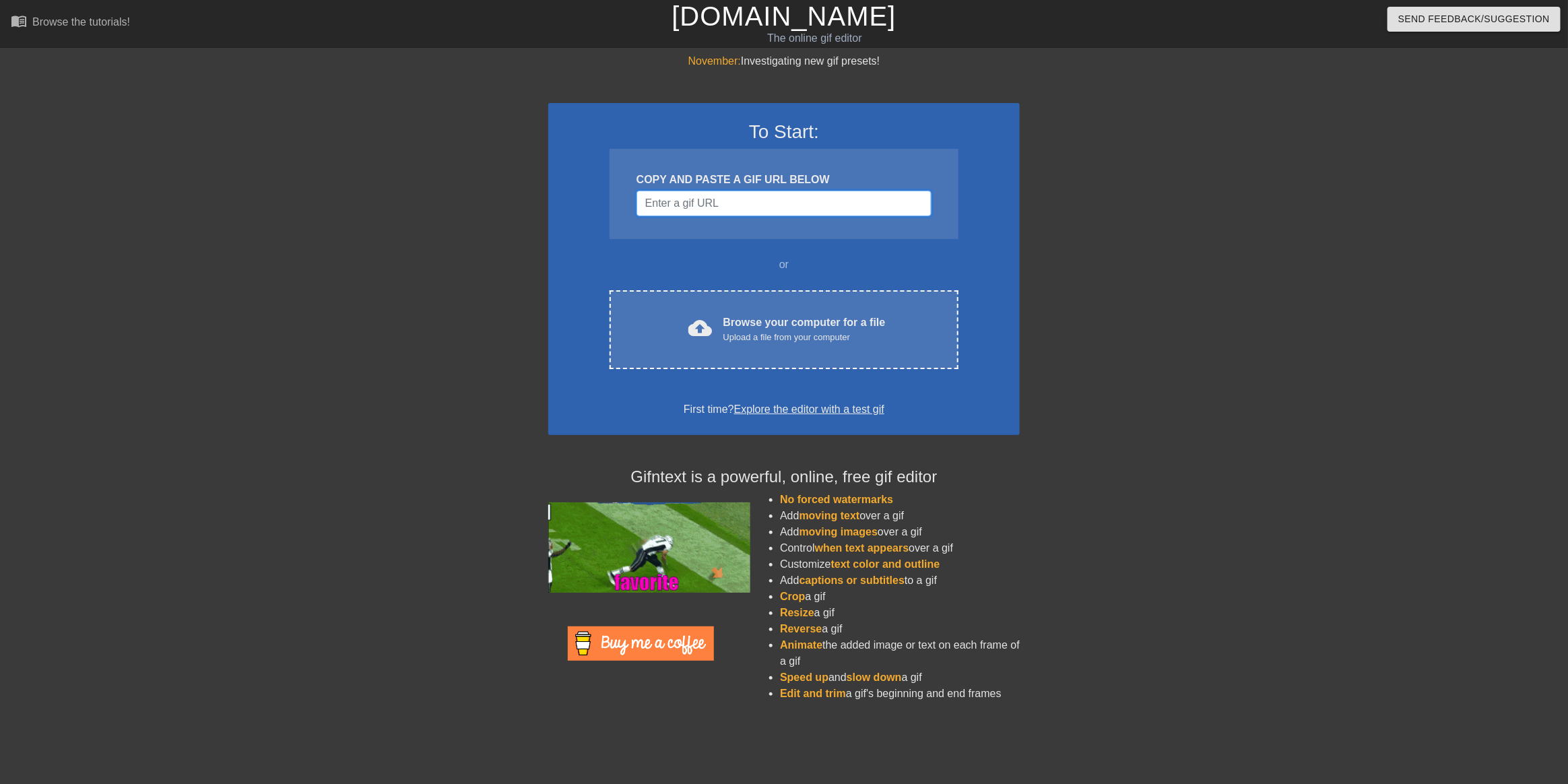
click at [830, 204] on input "Username" at bounding box center [784, 203] width 295 height 25
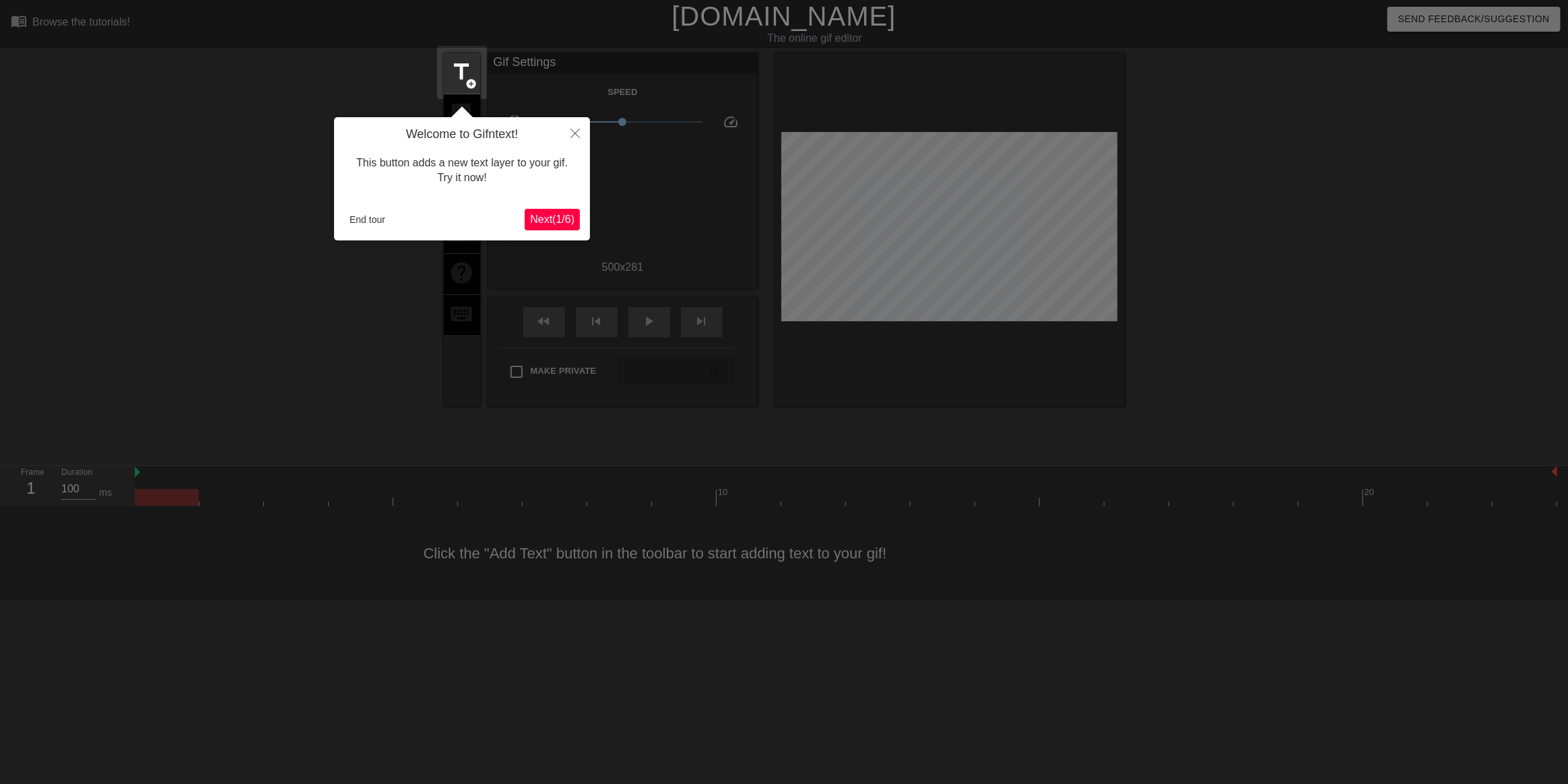
click at [536, 219] on span "Next ( 1 / 6 )" at bounding box center [552, 219] width 44 height 11
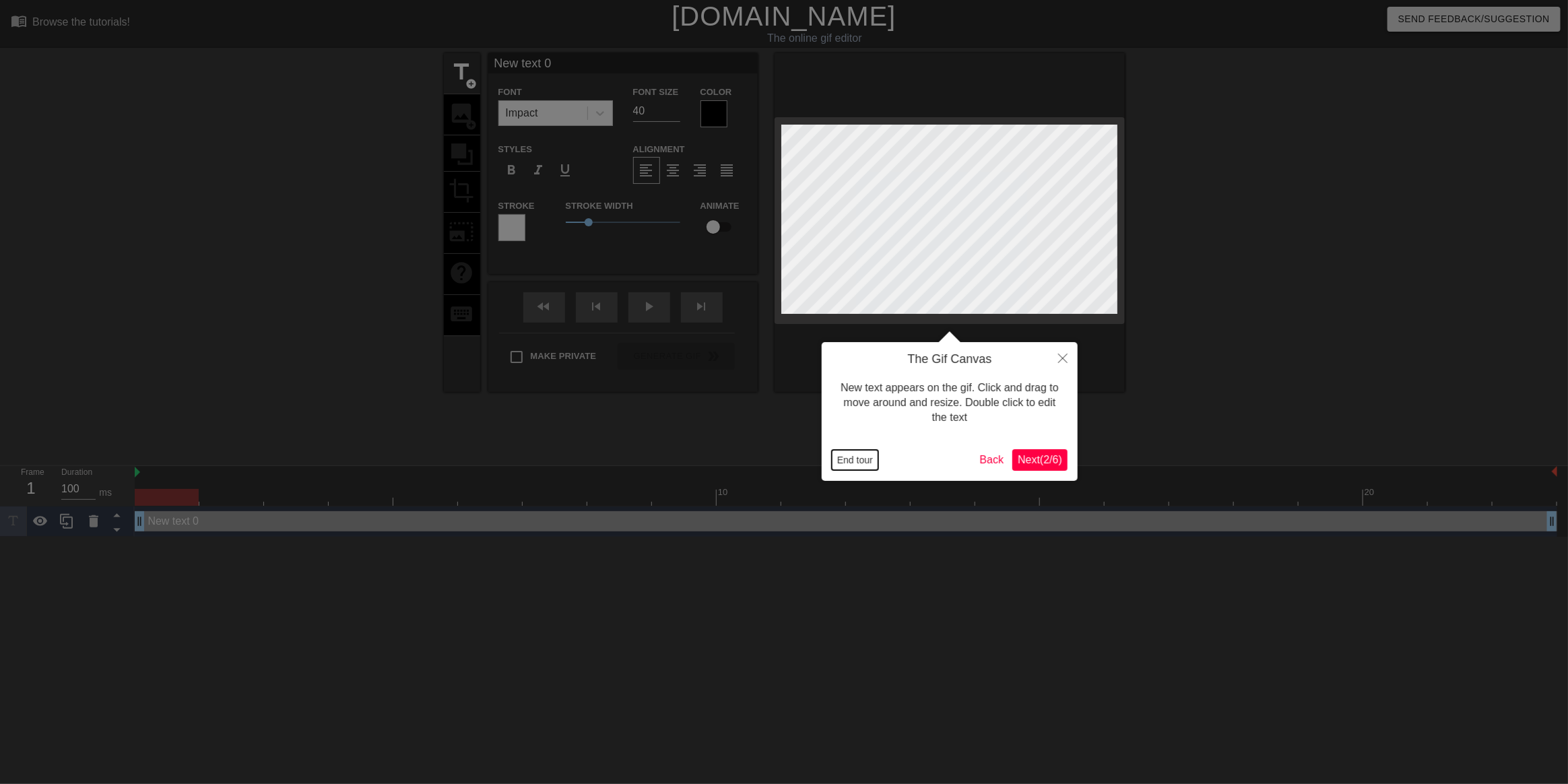
click at [863, 451] on button "End tour" at bounding box center [855, 459] width 47 height 20
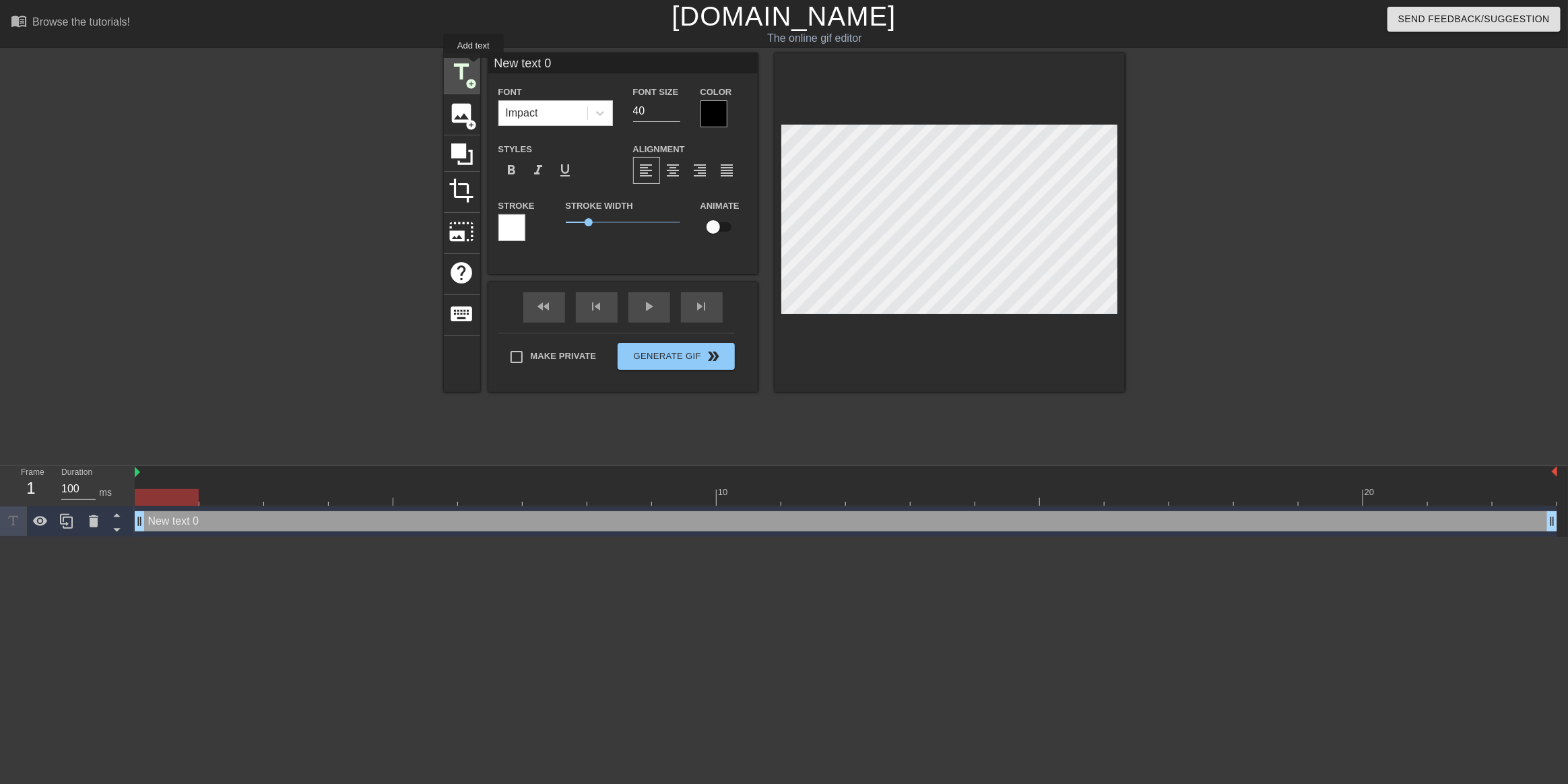
click at [466, 67] on span "title" at bounding box center [462, 72] width 25 height 25
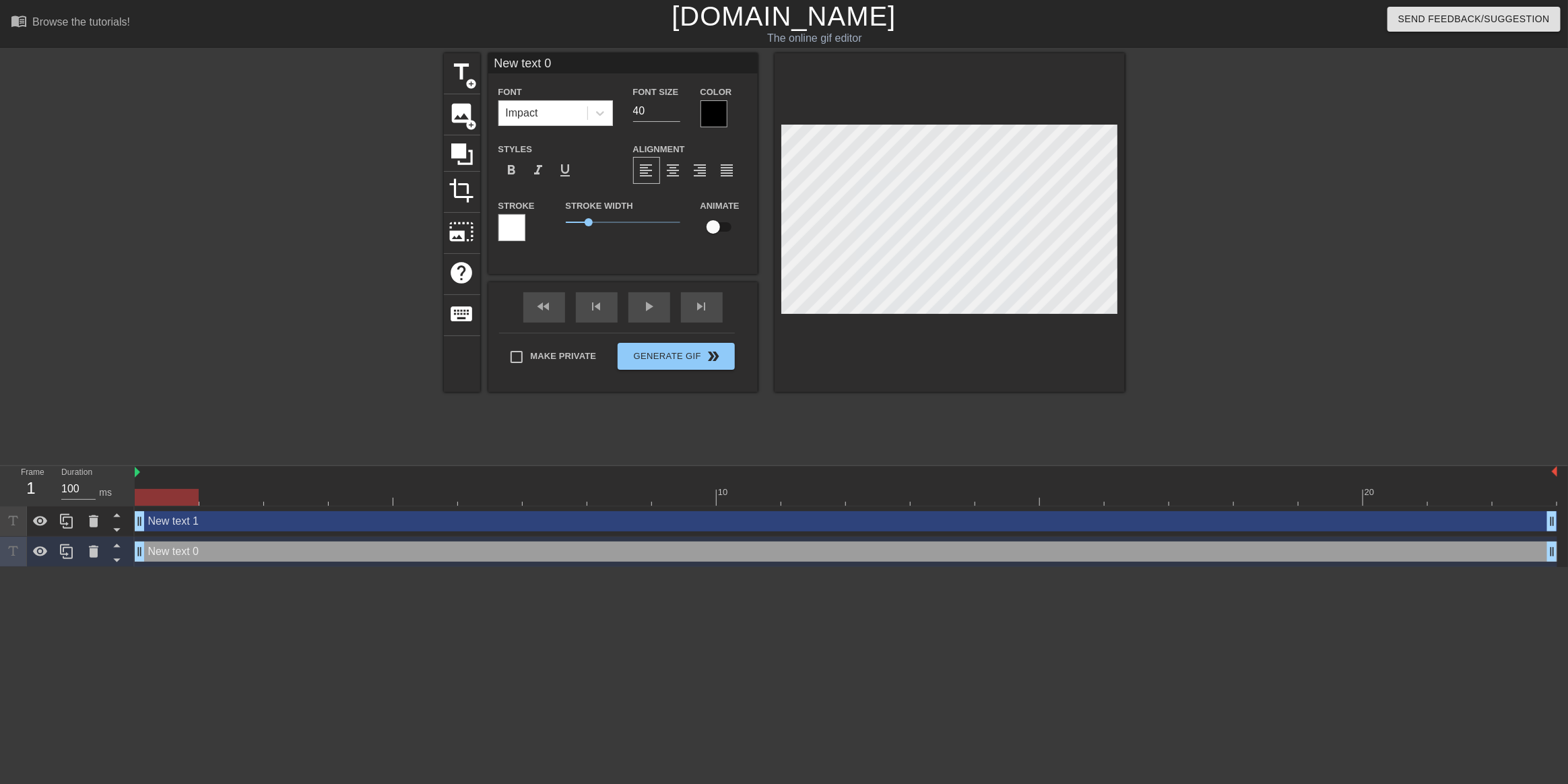
type input "New text0"
type textarea "New text0"
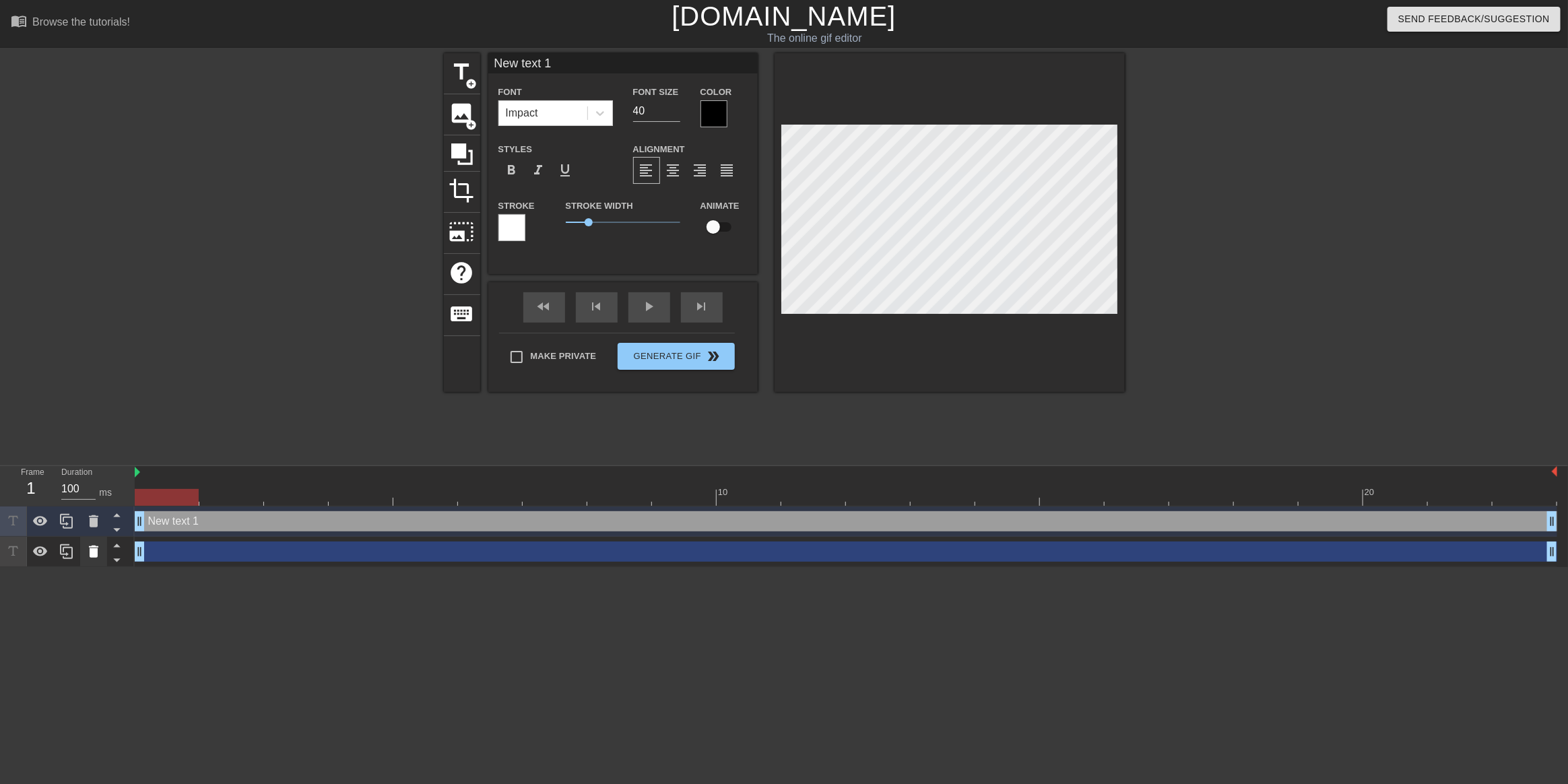
click at [99, 558] on icon at bounding box center [93, 551] width 16 height 16
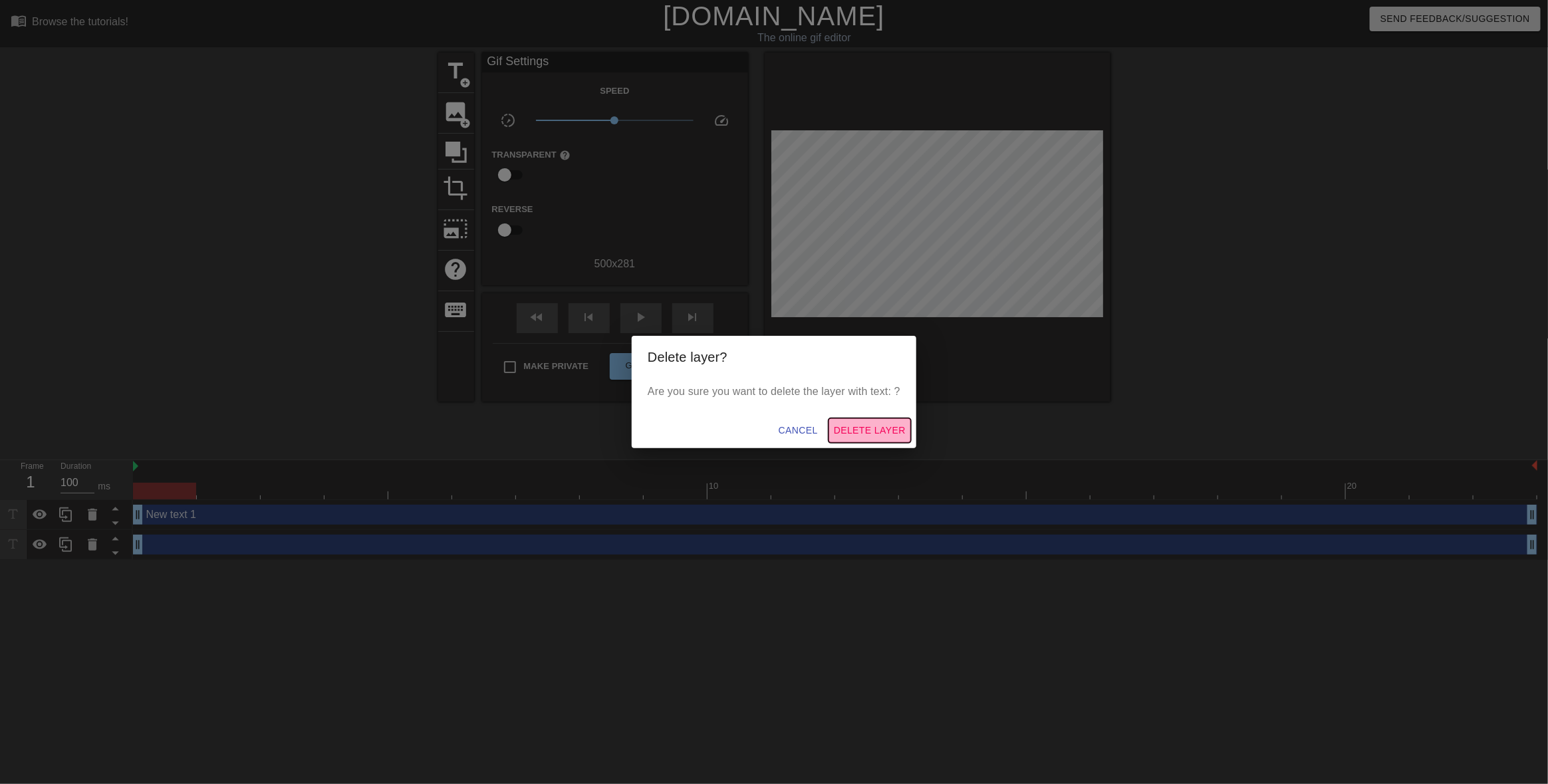
click at [856, 432] on span "Delete Layer" at bounding box center [870, 431] width 72 height 17
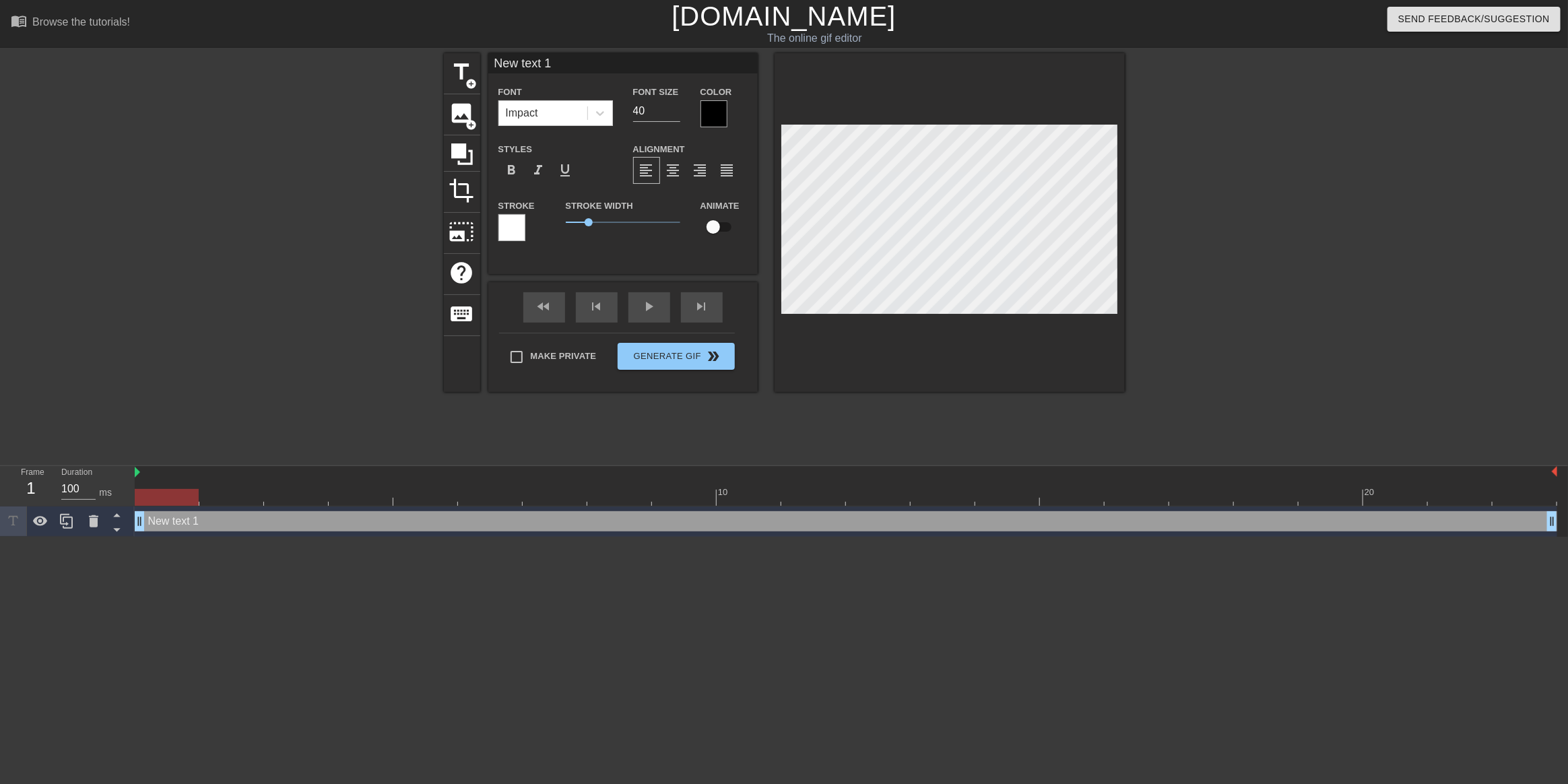
scroll to position [1, 3]
type input "T"
type textarea "T"
type input "Th"
type textarea "Th"
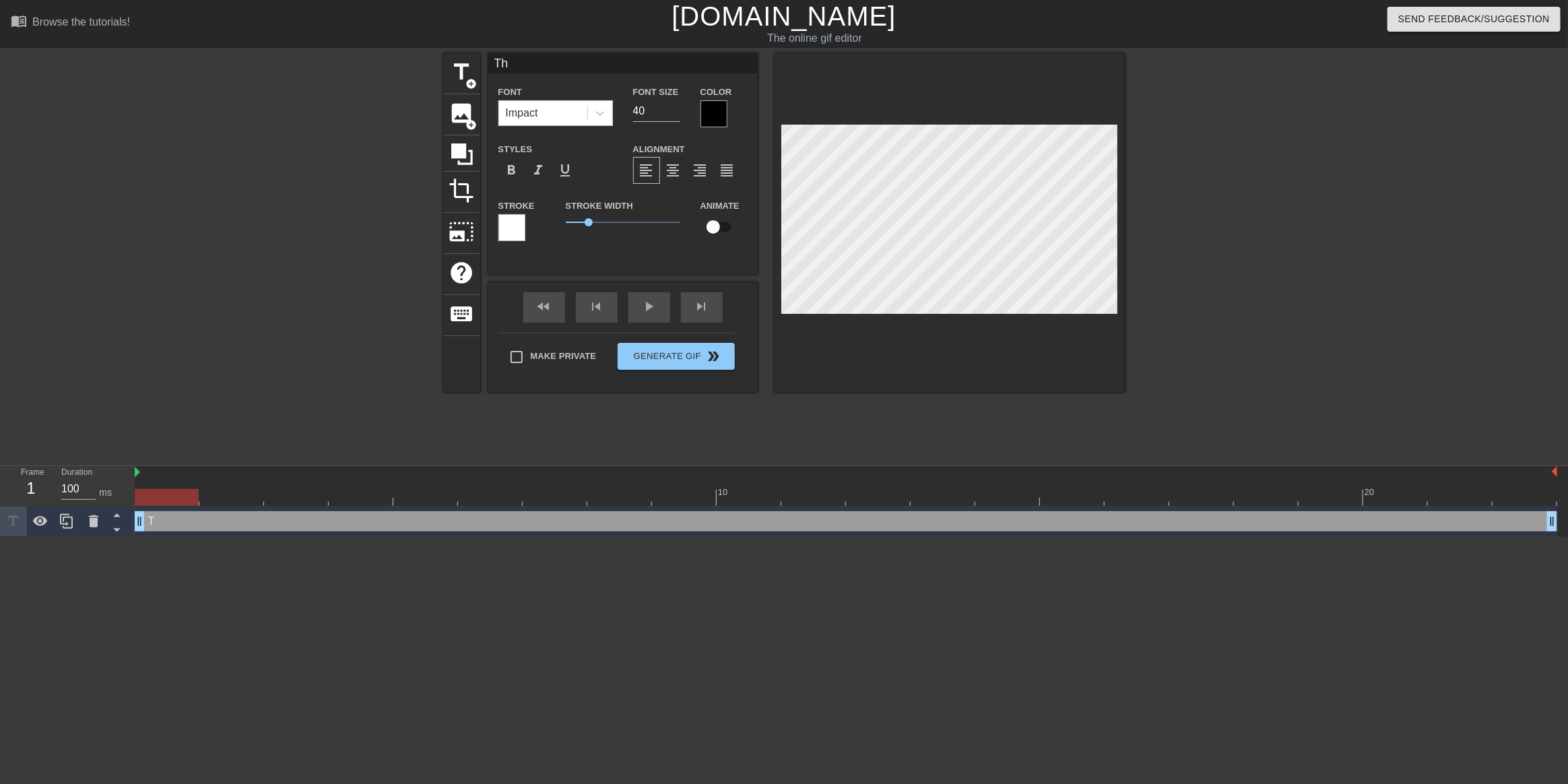
type input "Thr"
type textarea "Thr"
type input "Thre"
type textarea "Thre"
type input "Three"
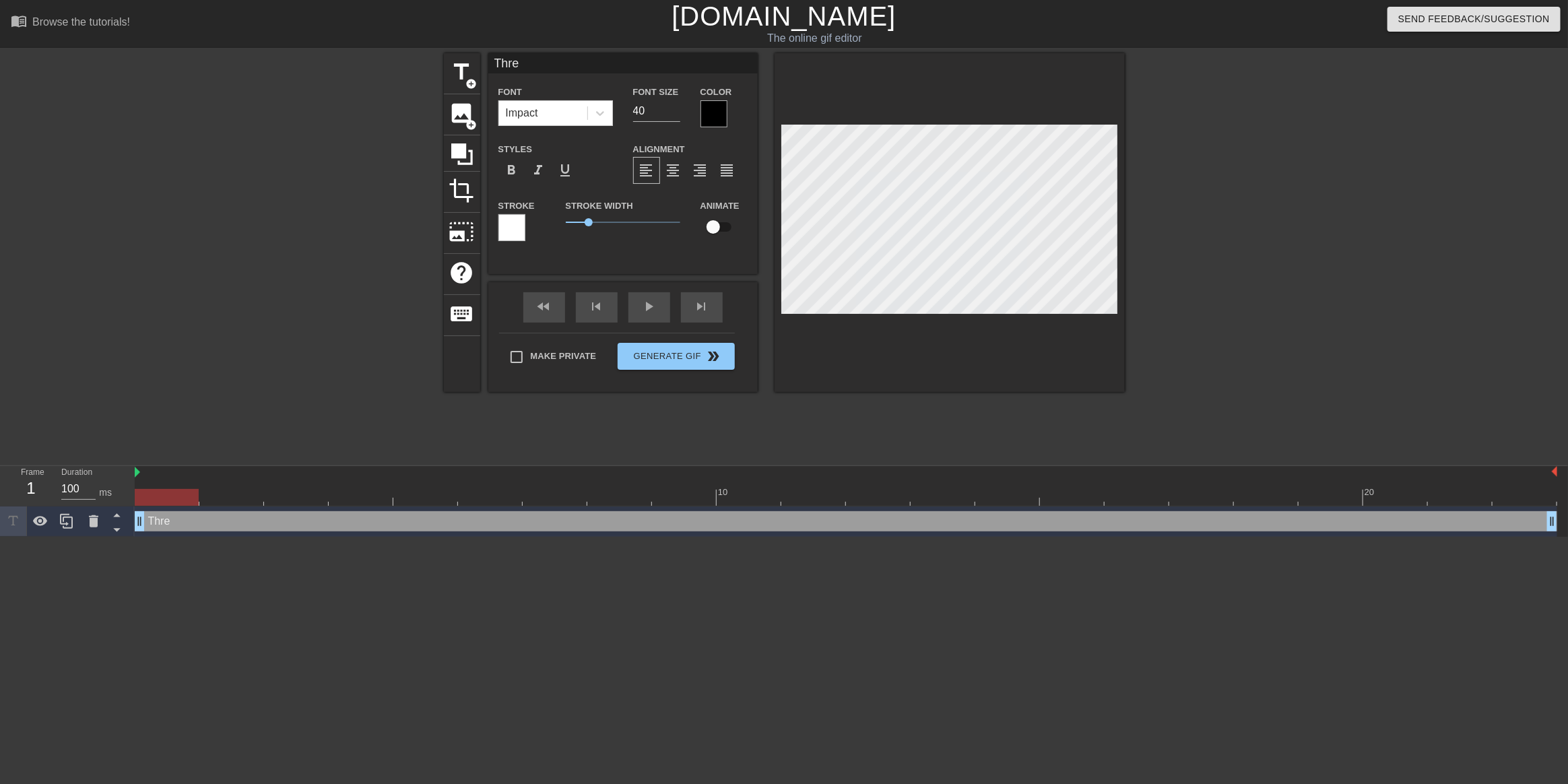
type textarea "Three"
type input "Three"
type textarea "Three"
type input "Three m"
type textarea "Three m"
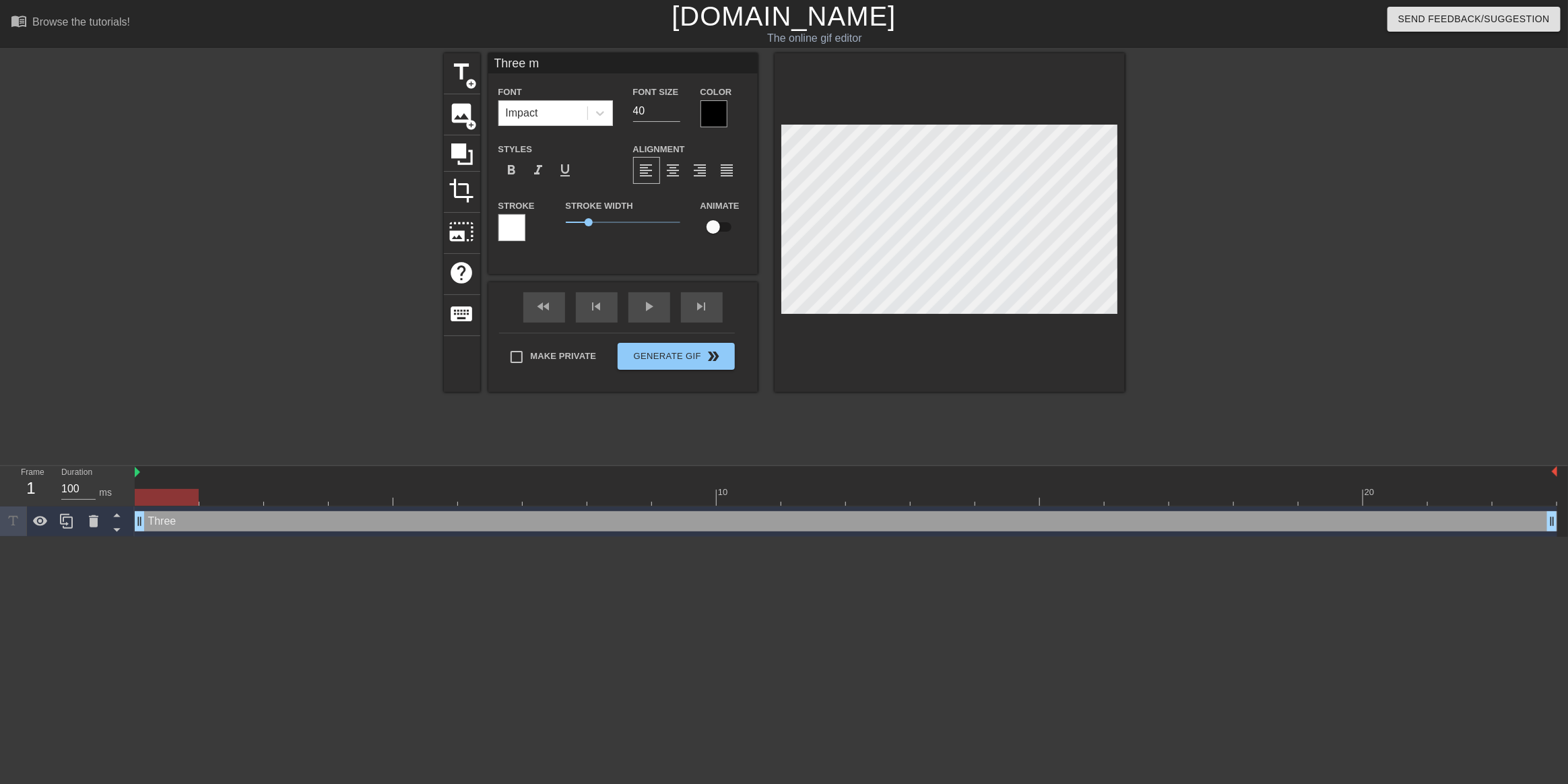
type input "Three mo"
type textarea "Three mo"
type input "Three mor"
type textarea "Three mor"
type input "Three more"
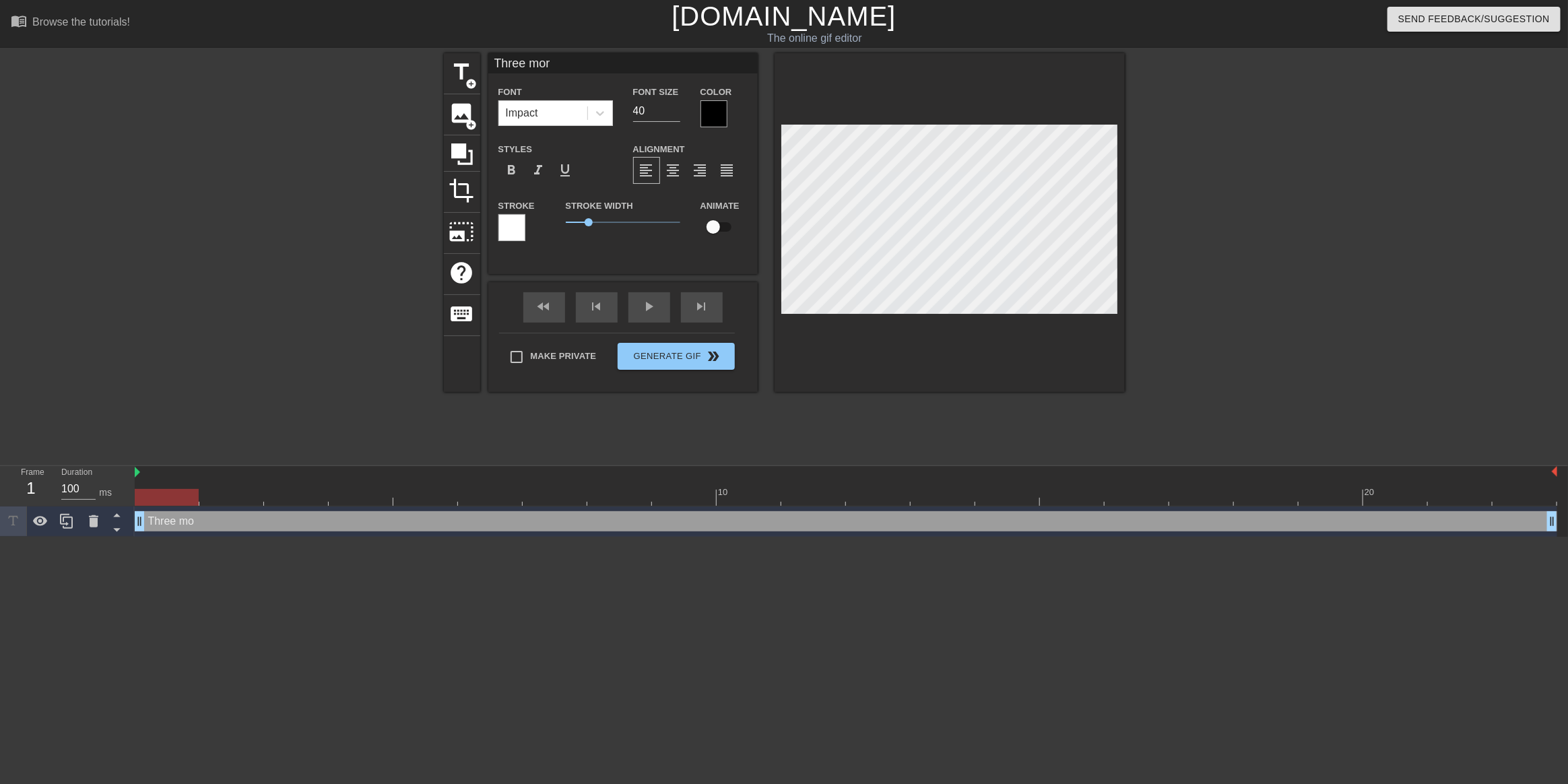
type textarea "Three more"
type input "Three more"
type textarea "Three more"
type input "Three more d"
type textarea "Three more d"
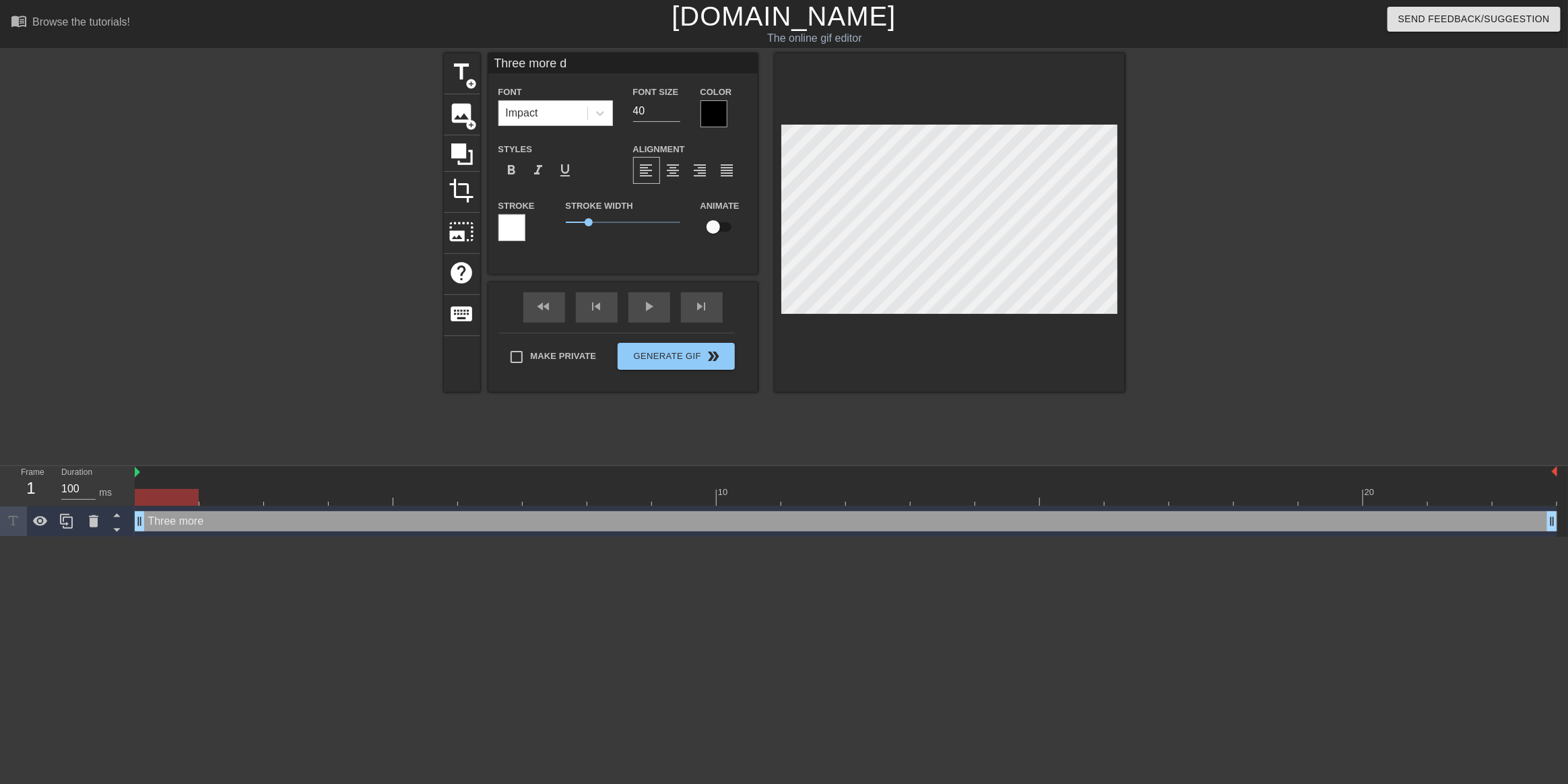
type input "Three more da"
type textarea "Three more day"
type input "Three more days"
type textarea "Three more days"
type input "Three more days"
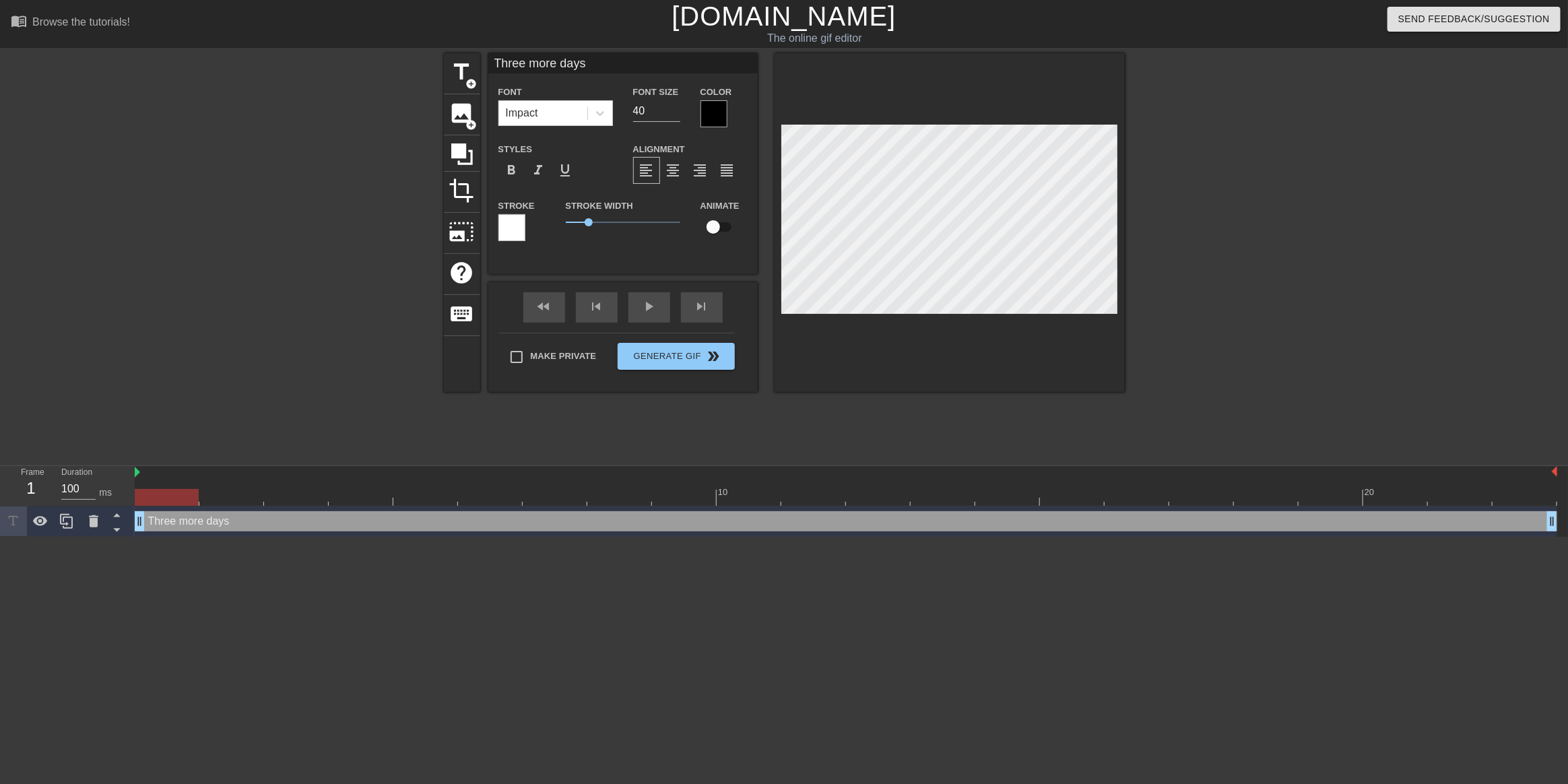
type textarea "Three more days"
type input "Three more days u"
type textarea "Three more days u"
type input "Three more days un"
type textarea "Three more days un"
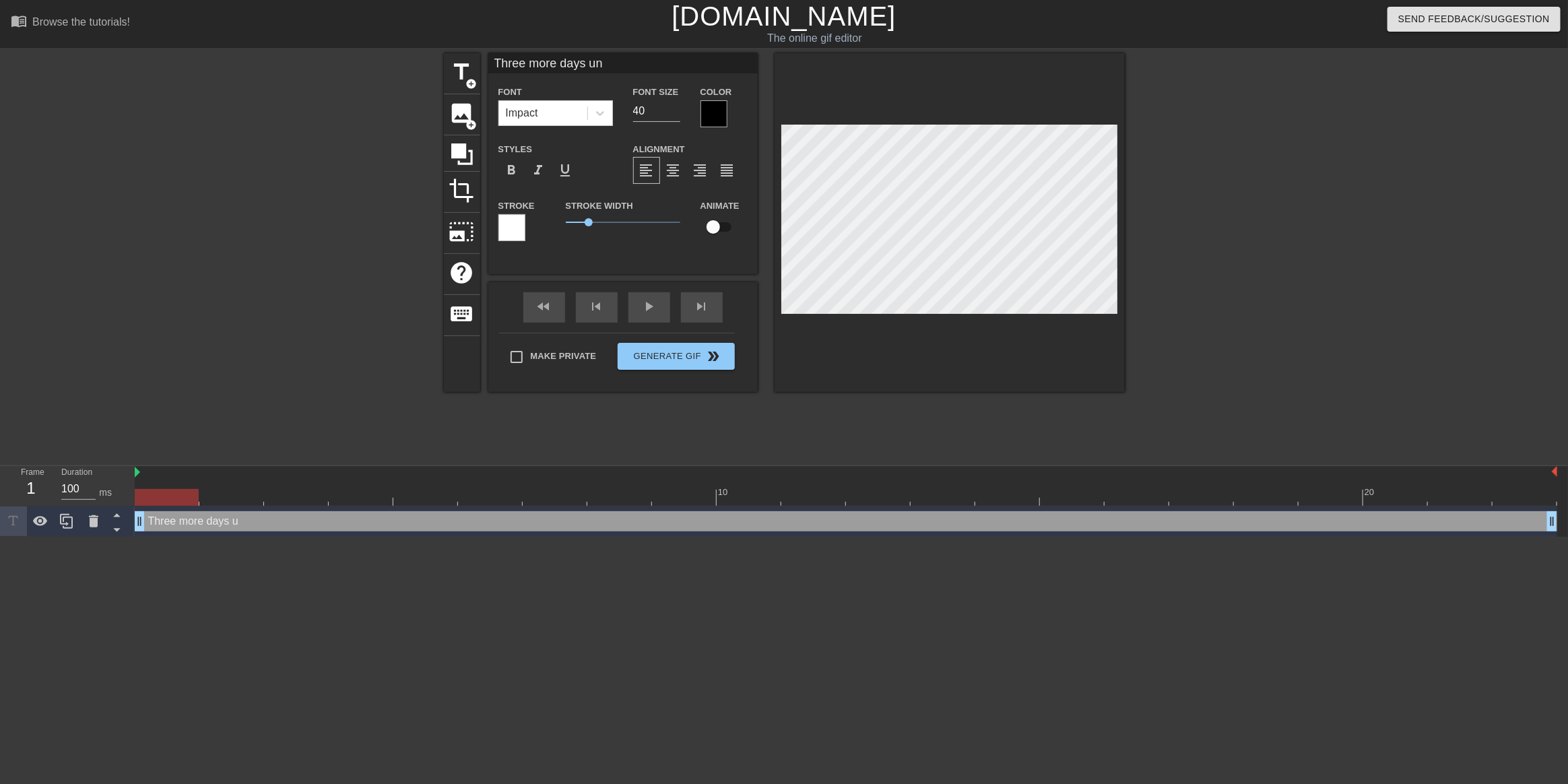
type input "Three more days unt"
type textarea "Three more days unt"
type input "Three more days unti"
type textarea "Three more days unti"
type input "Three more days until"
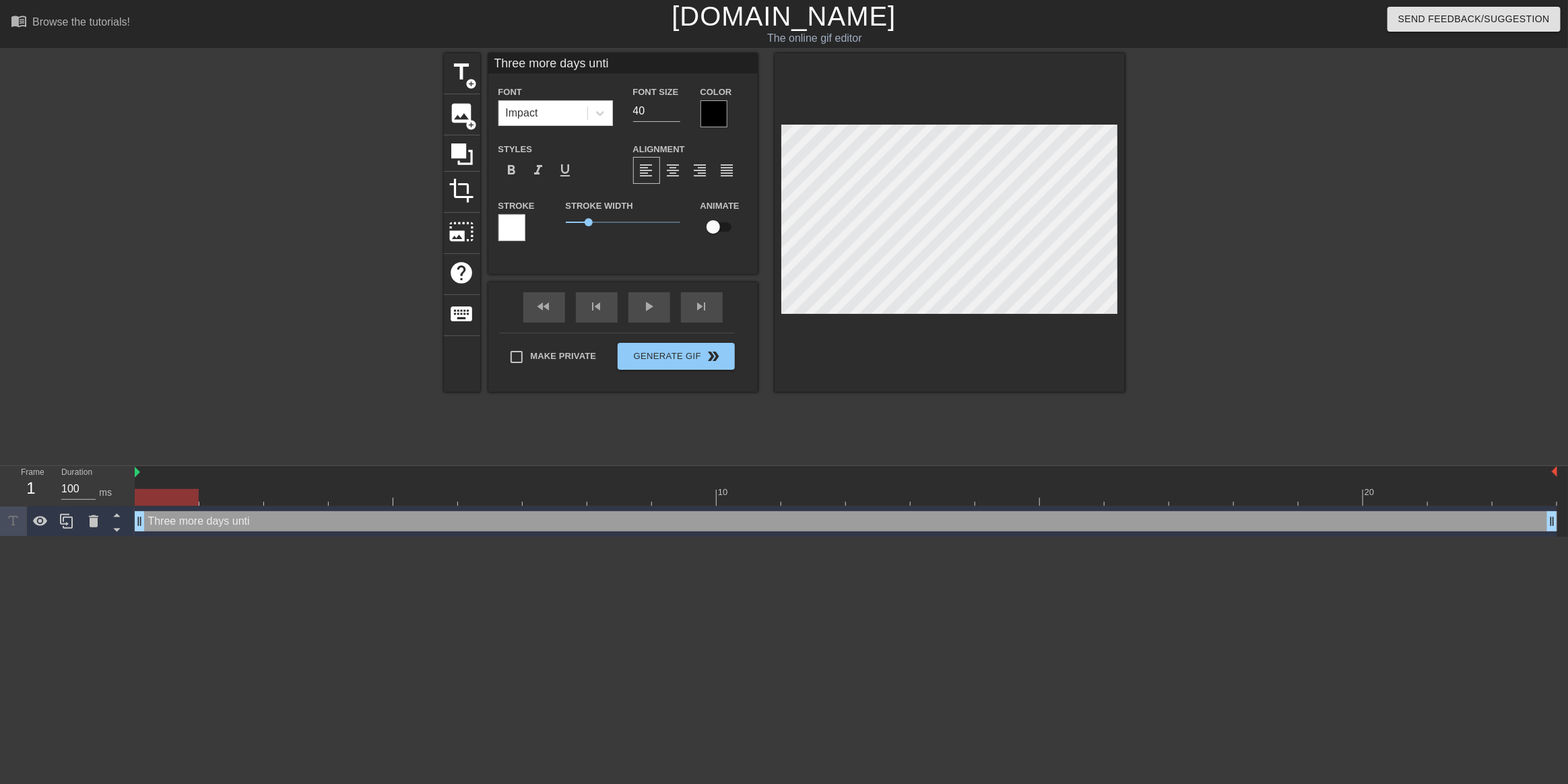
type textarea "Three more days until"
type input "Three more days until"
type textarea "Three more days until"
type input "Three more days until J"
type textarea "Three more days until J"
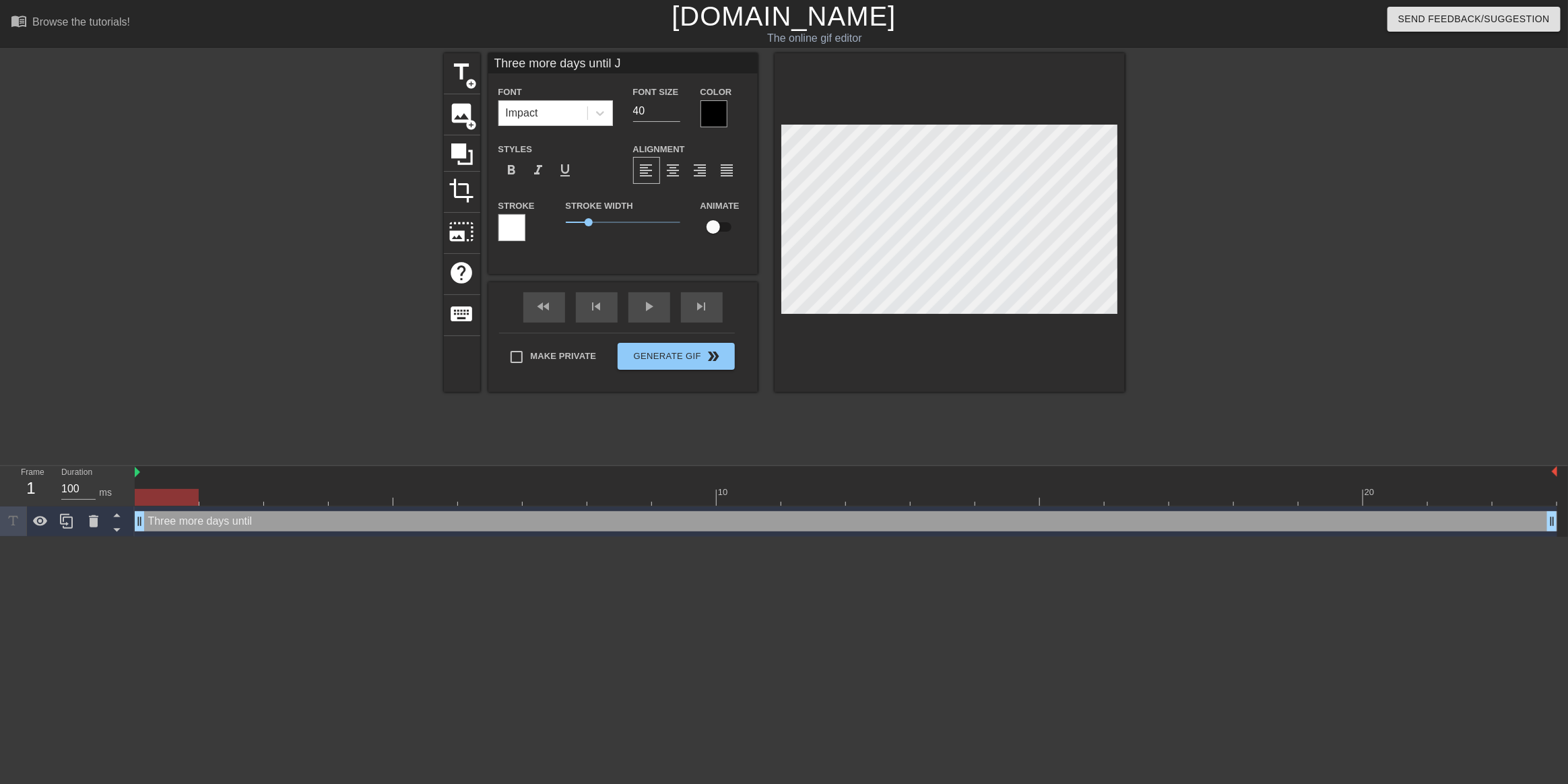
type input "Three more days until JM"
type textarea "Three more days until JM"
type input "Three more days until JMA"
type textarea "Three more days until JMA"
type input "Three more days until JMAC"
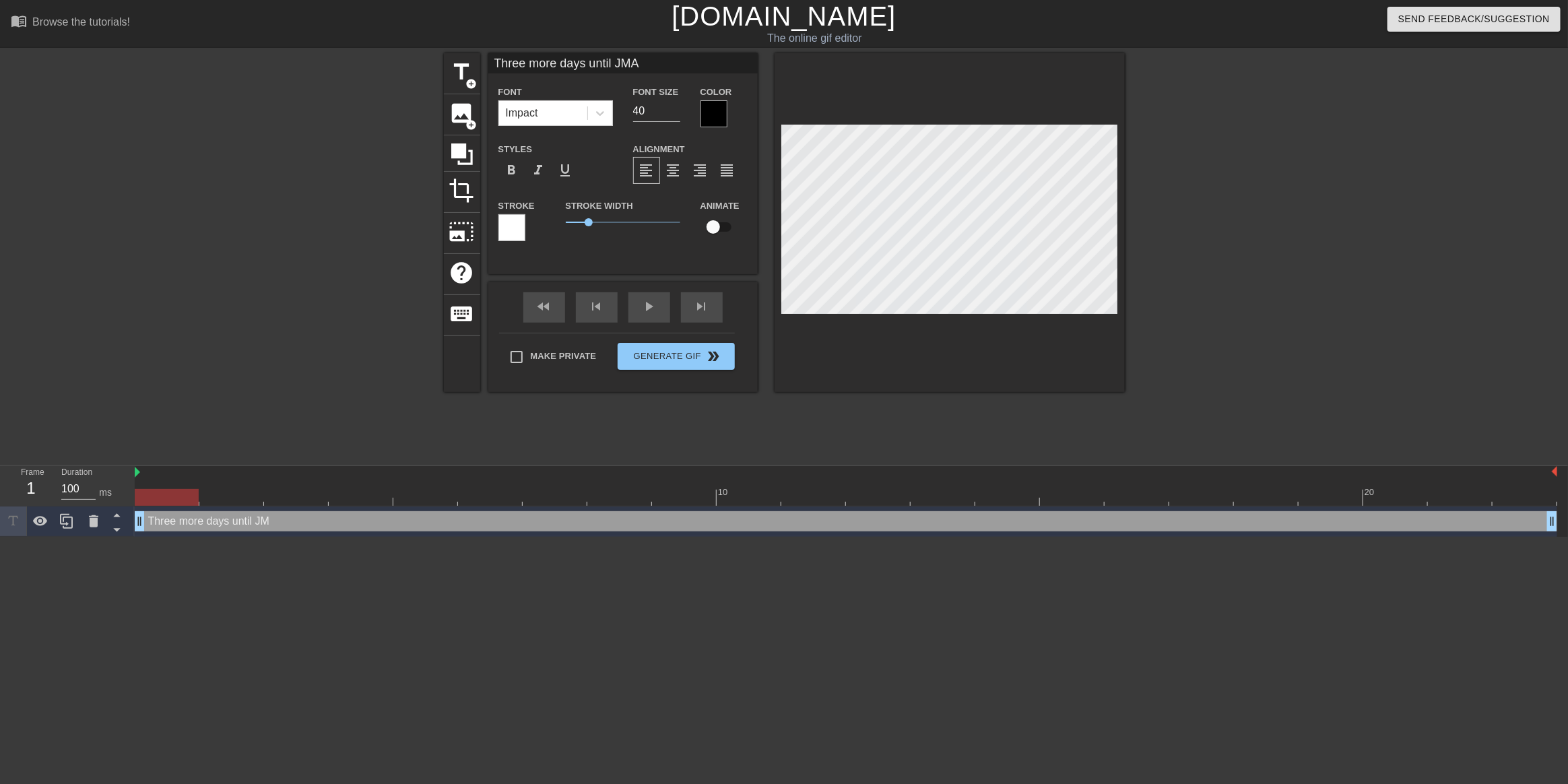
type textarea "Three more days until JMAC"
click at [1180, 365] on div at bounding box center [1242, 255] width 202 height 404
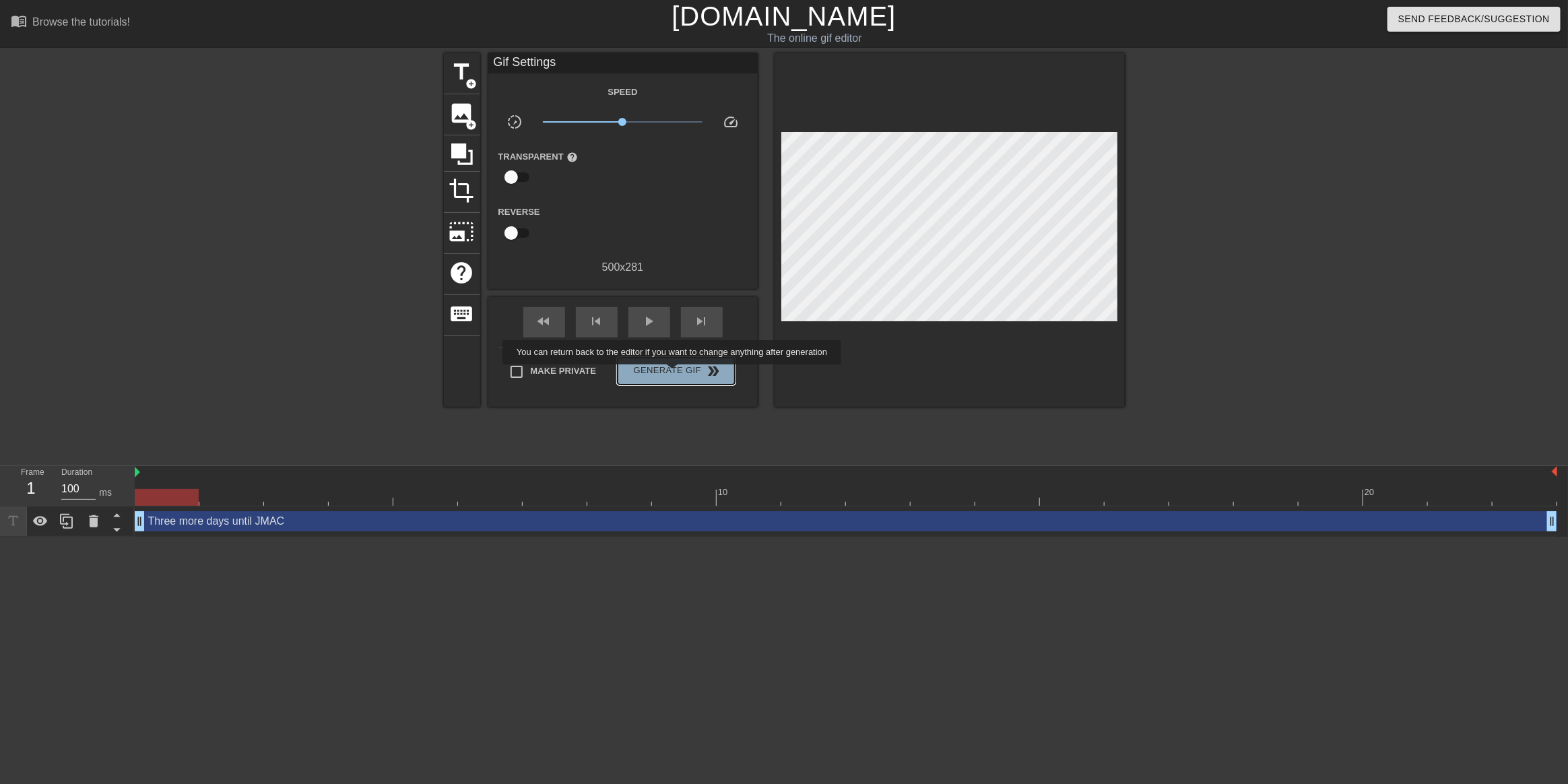
click at [674, 373] on span "Generate Gif double_arrow" at bounding box center [676, 371] width 106 height 16
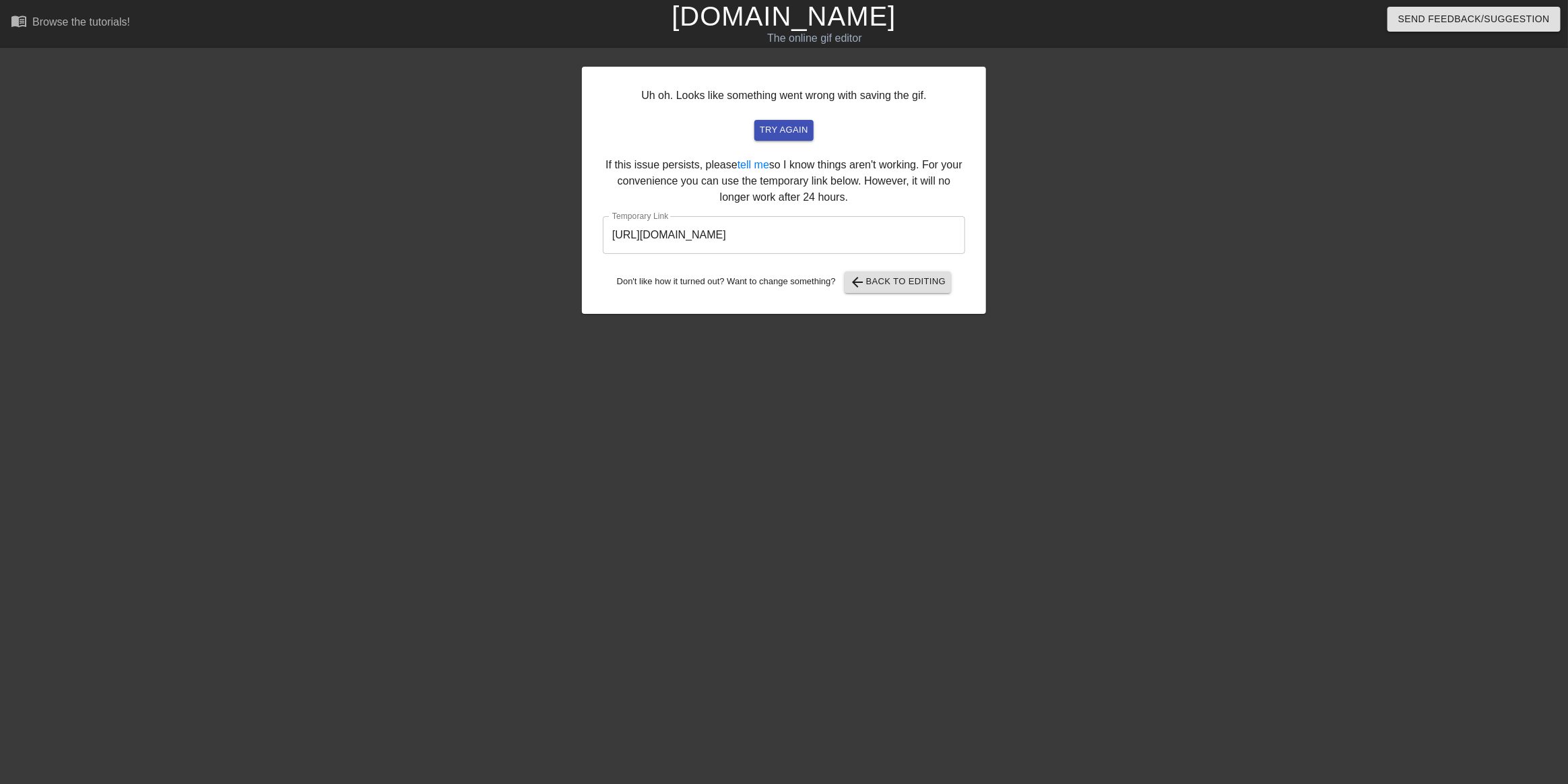
click at [899, 231] on input "https://www.gifntext.com/temp_generations/VYHy5Vtj.gif" at bounding box center [784, 235] width 362 height 38
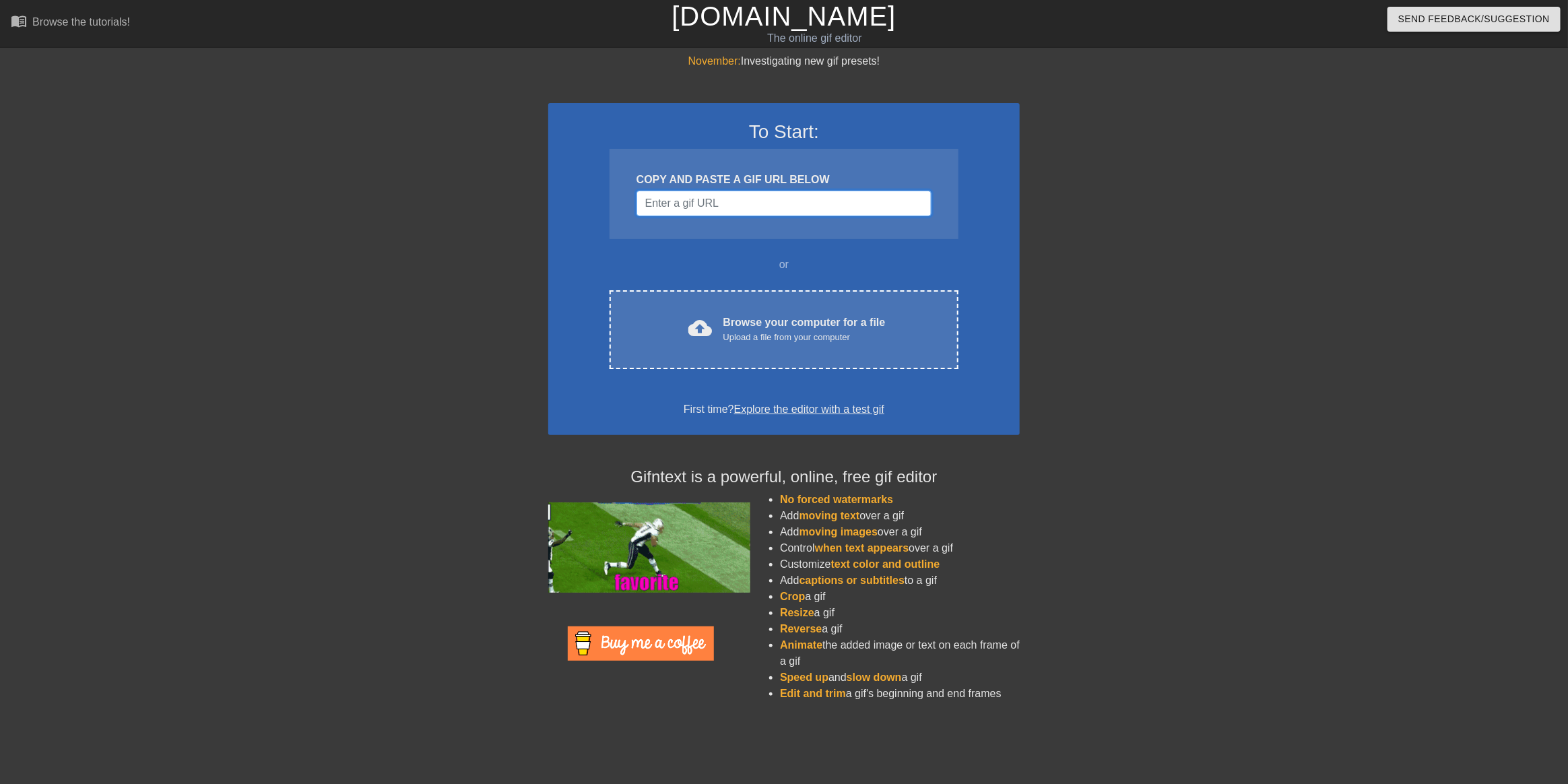
click at [810, 214] on input "Username" at bounding box center [784, 203] width 295 height 25
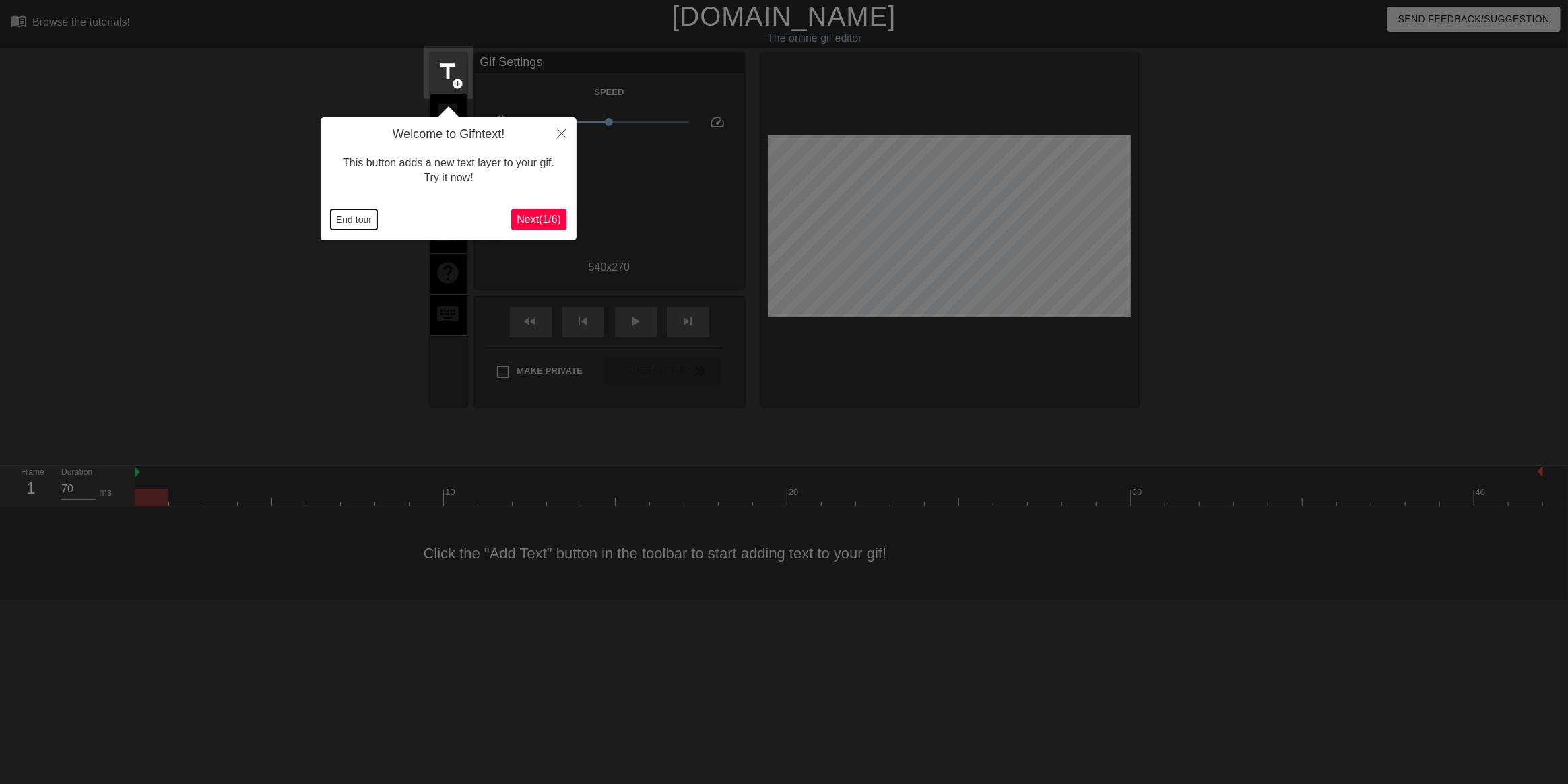
click at [350, 219] on button "End tour" at bounding box center [354, 219] width 47 height 20
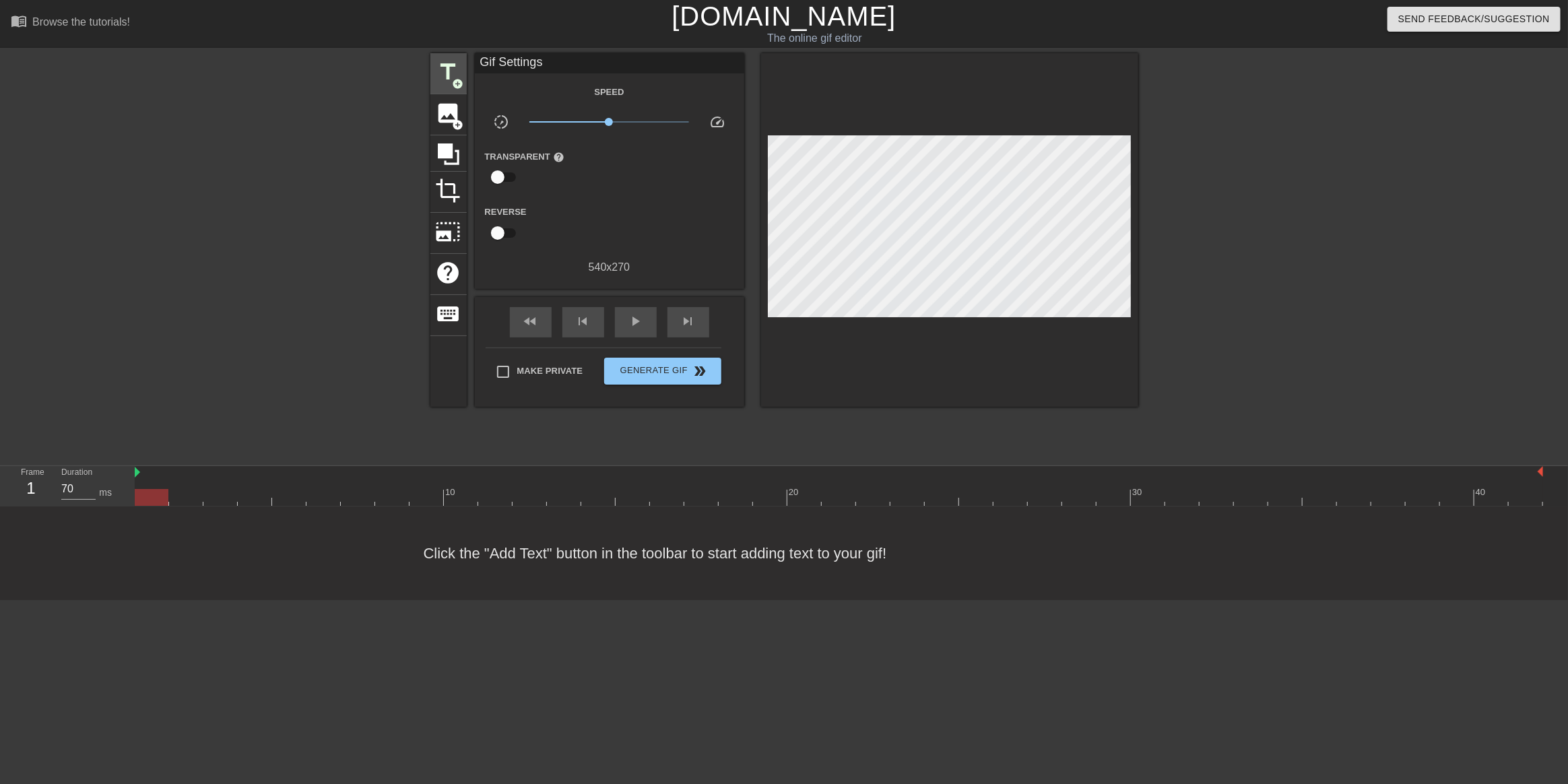
click at [459, 67] on span "title" at bounding box center [448, 72] width 25 height 25
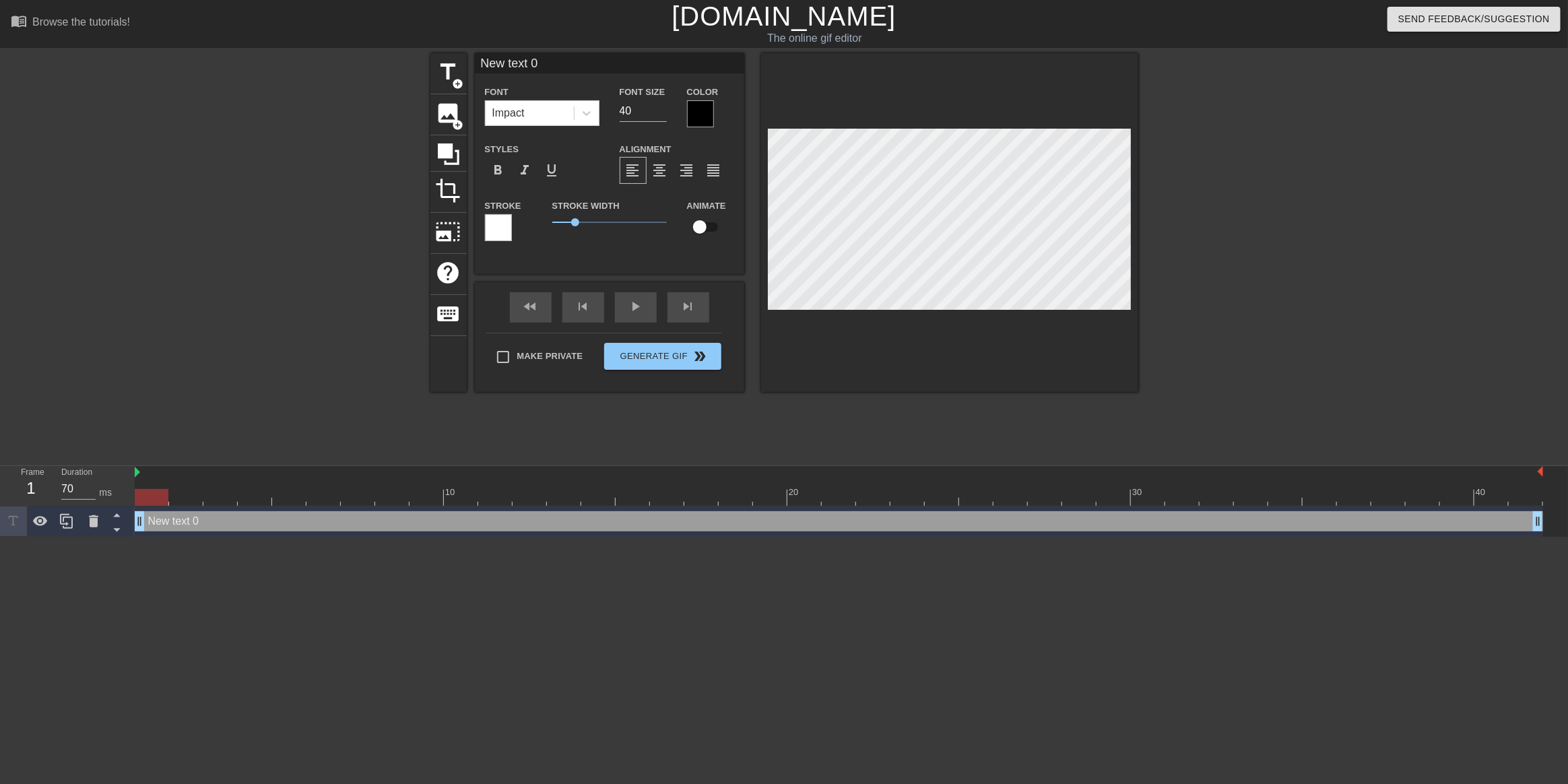
scroll to position [1, 3]
type input "T"
type textarea "T"
type input "Tw"
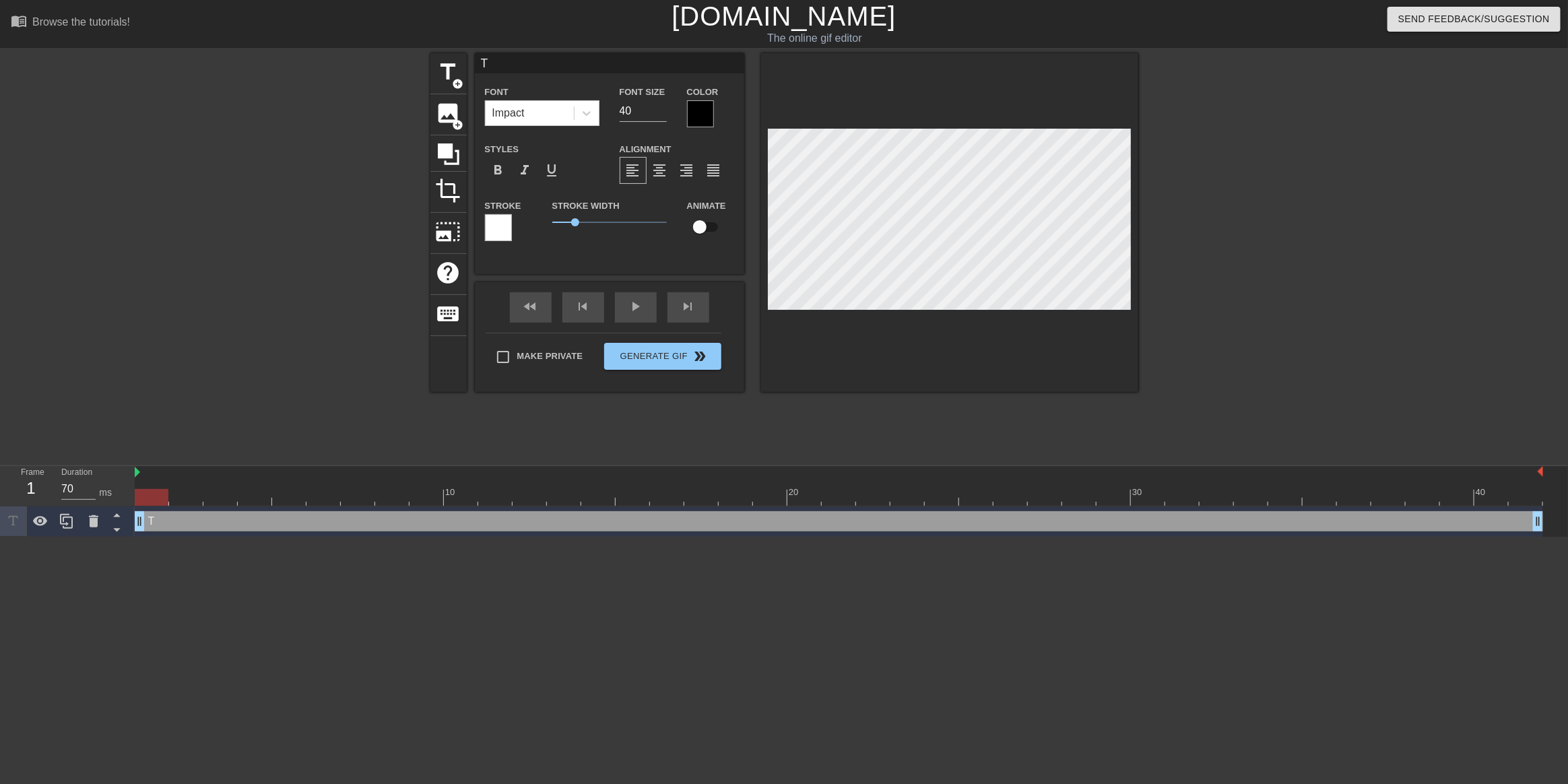
type textarea "Tw"
type input "Two"
type textarea "Two"
type input "Two"
type textarea "Two"
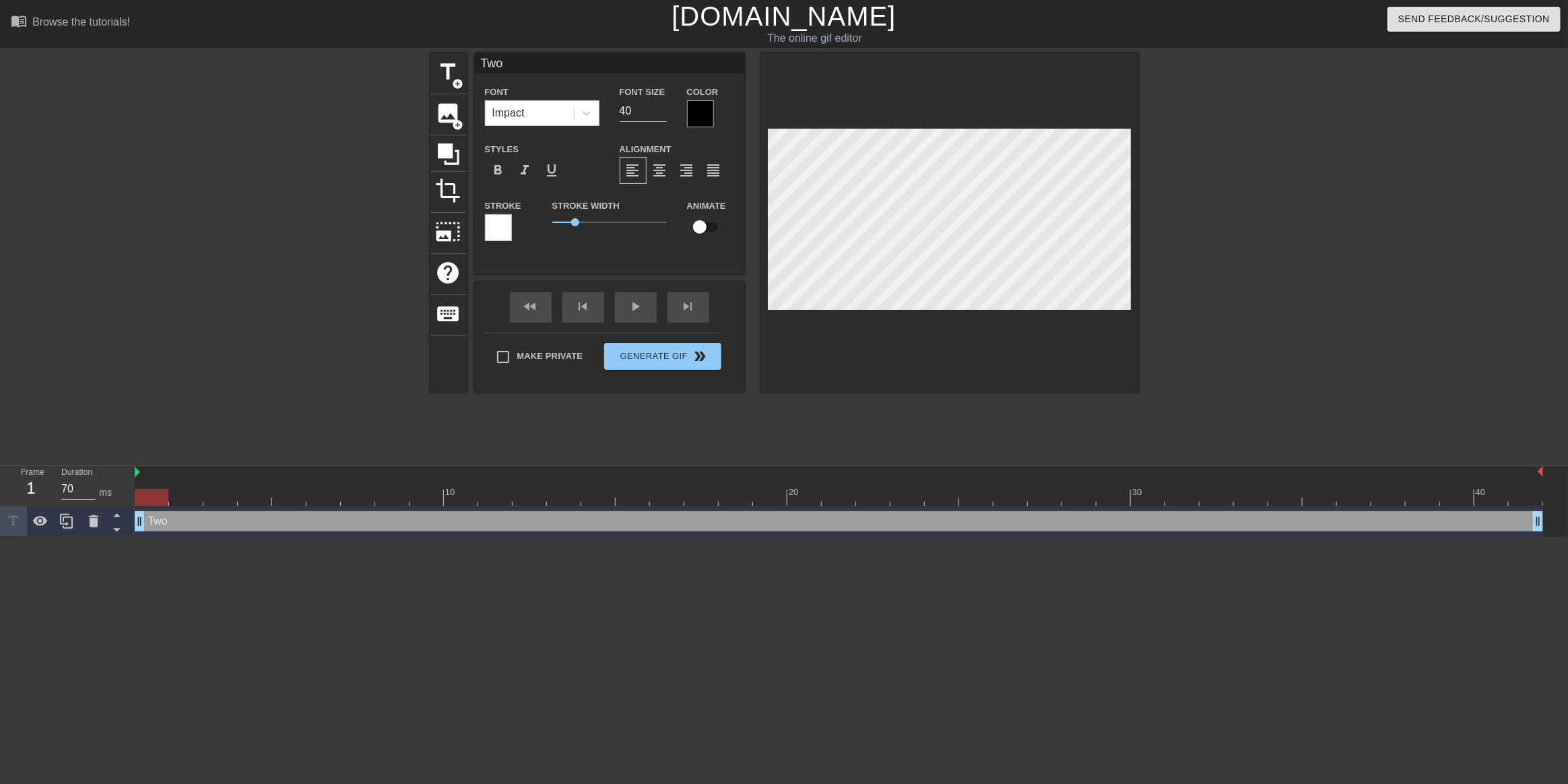
type input "Two d"
type textarea "Two d"
type input "Two da"
type textarea "Two da"
type input "Two day"
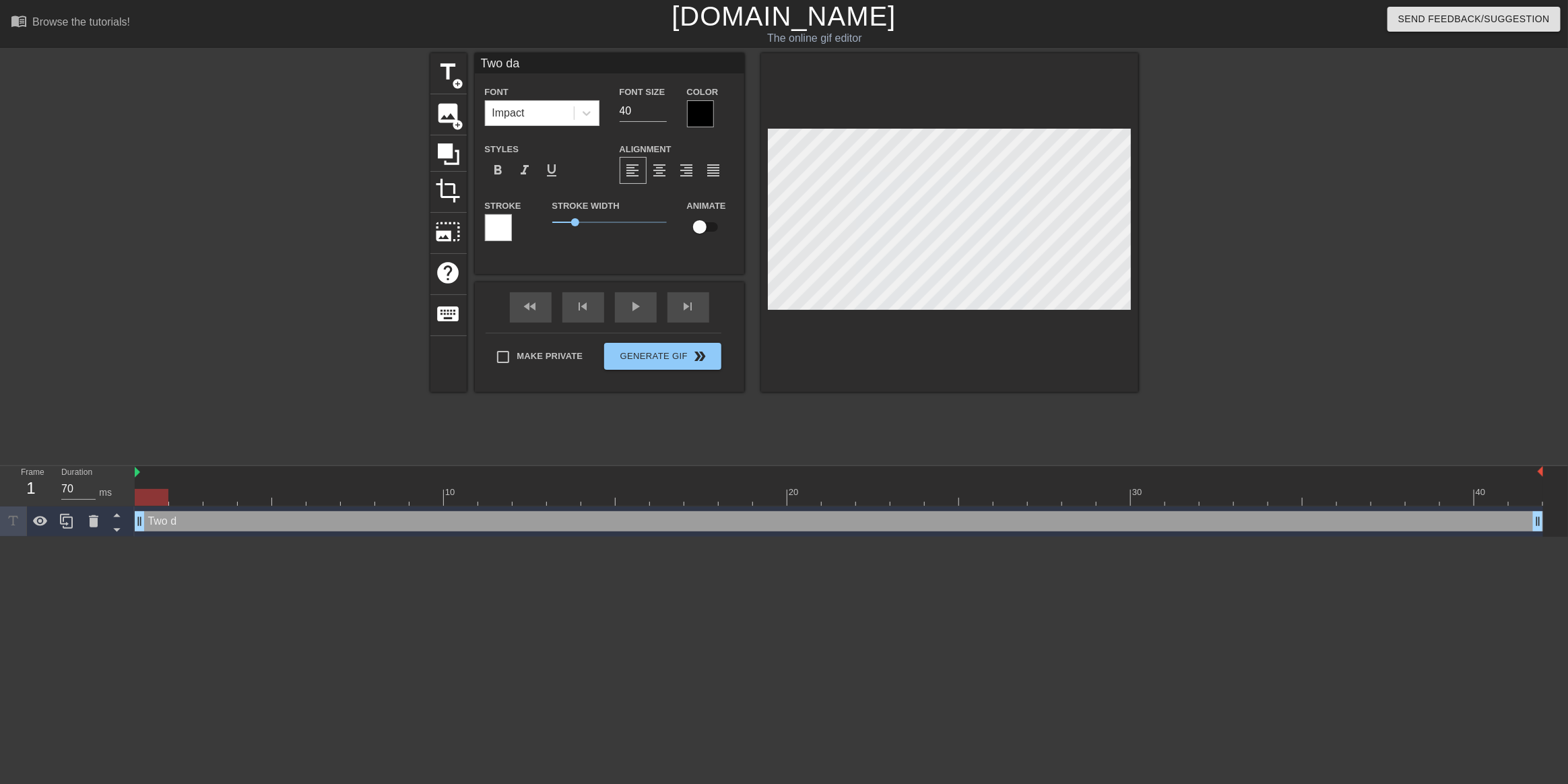
type textarea "Two day"
type input "Two days"
type textarea "Two days"
type input "Two days"
type textarea "Two days"
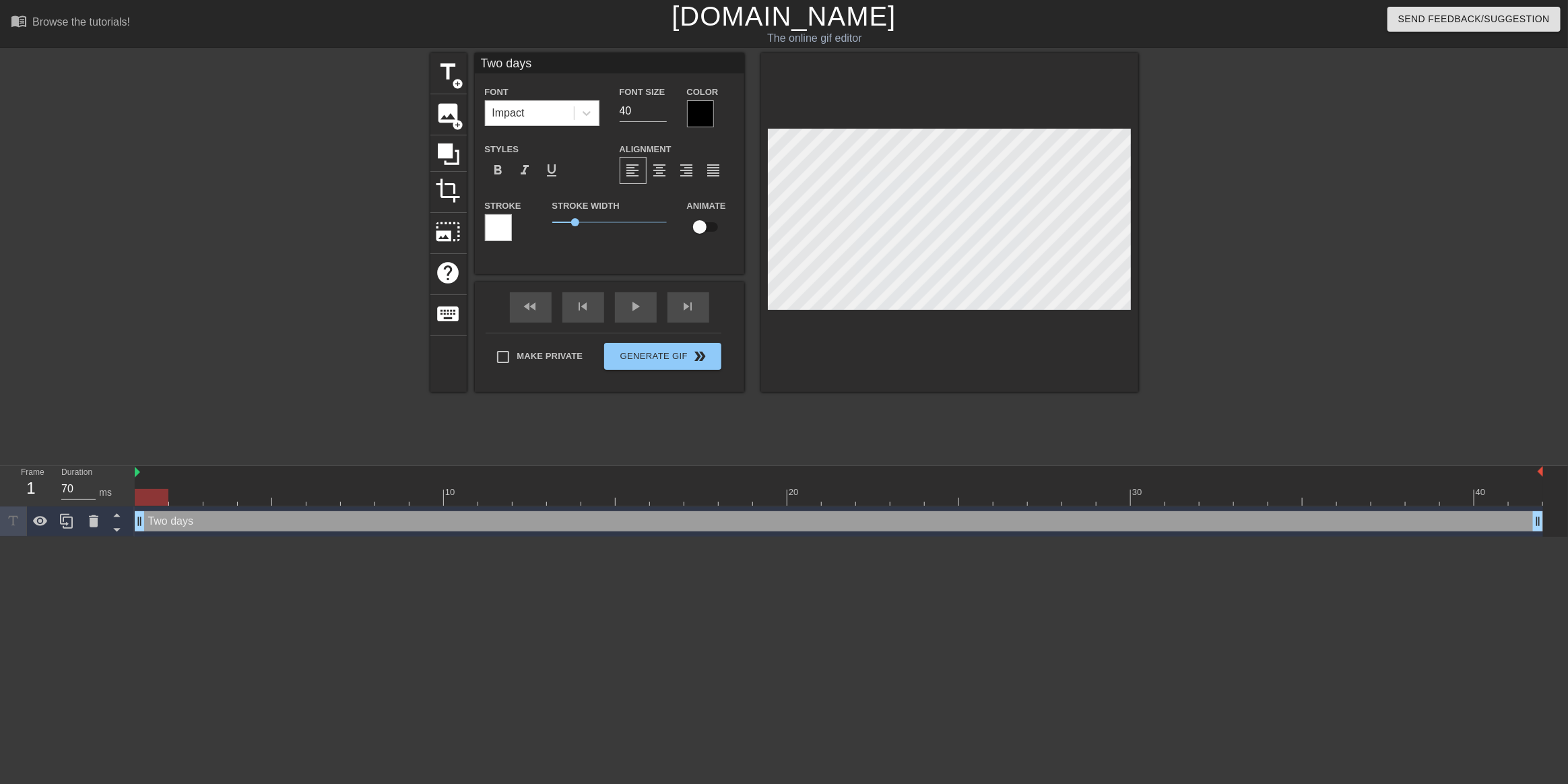
type input "Two days u"
type textarea "Two days u"
type input "Two days un"
type textarea "Two days un"
type input "Two days unt"
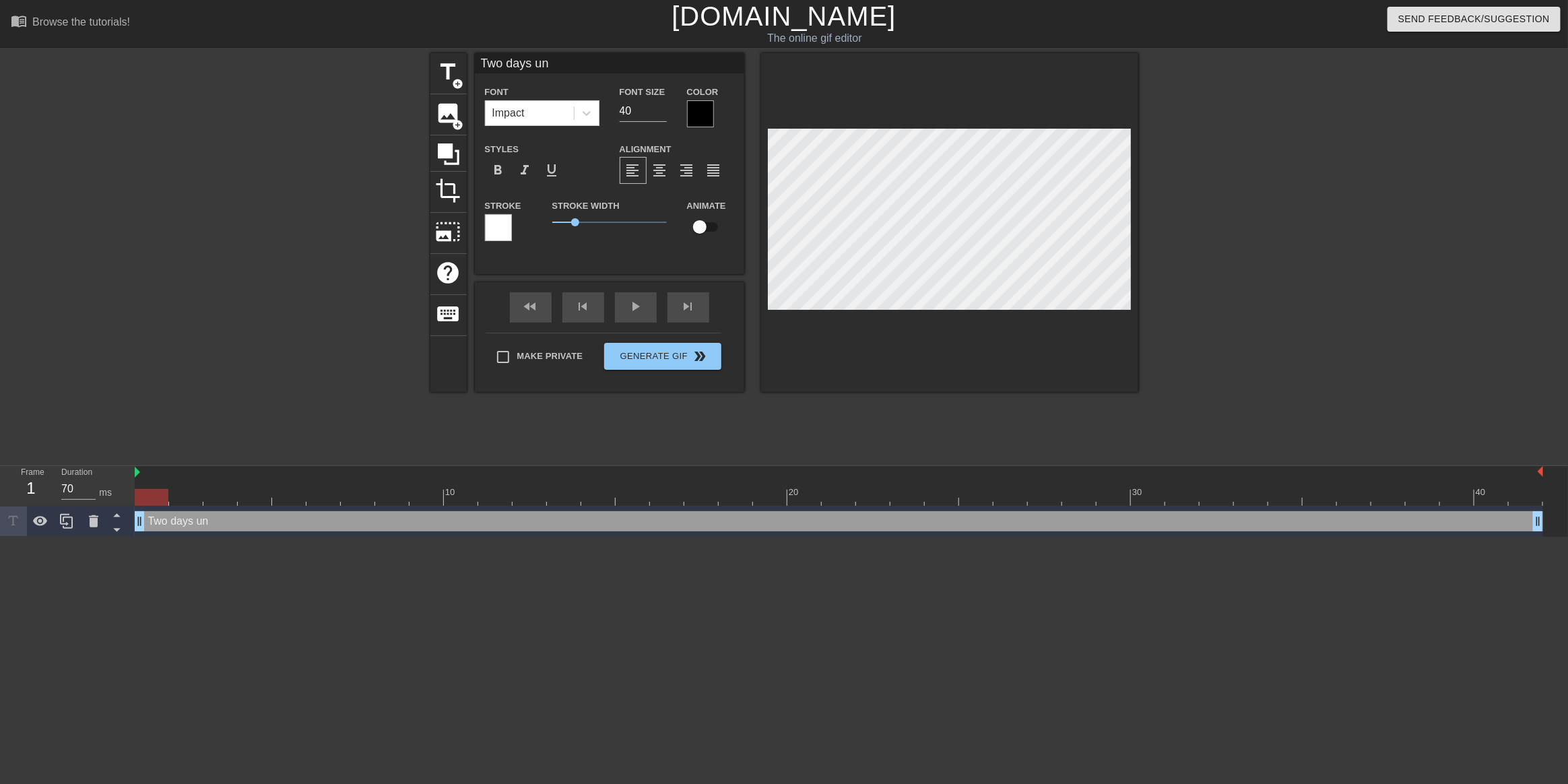
type textarea "Two days unt"
type input "Two days unti"
type textarea "Two days unti"
type input "Two days until"
type textarea "Two days until"
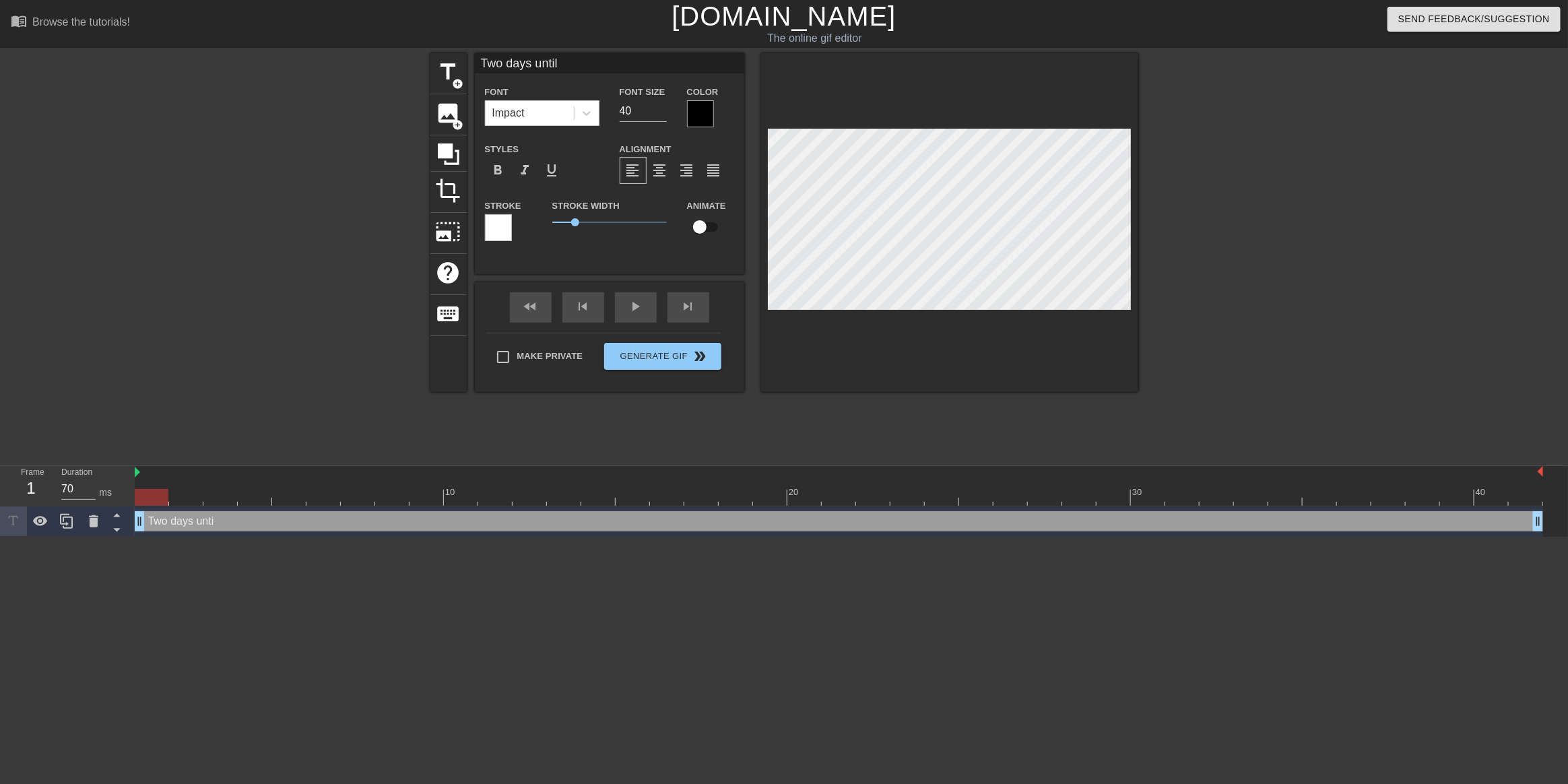
type input "Two days until"
type textarea "Two days until"
type input "Two days until J"
type textarea "Two days until J"
type input "Two days until JM"
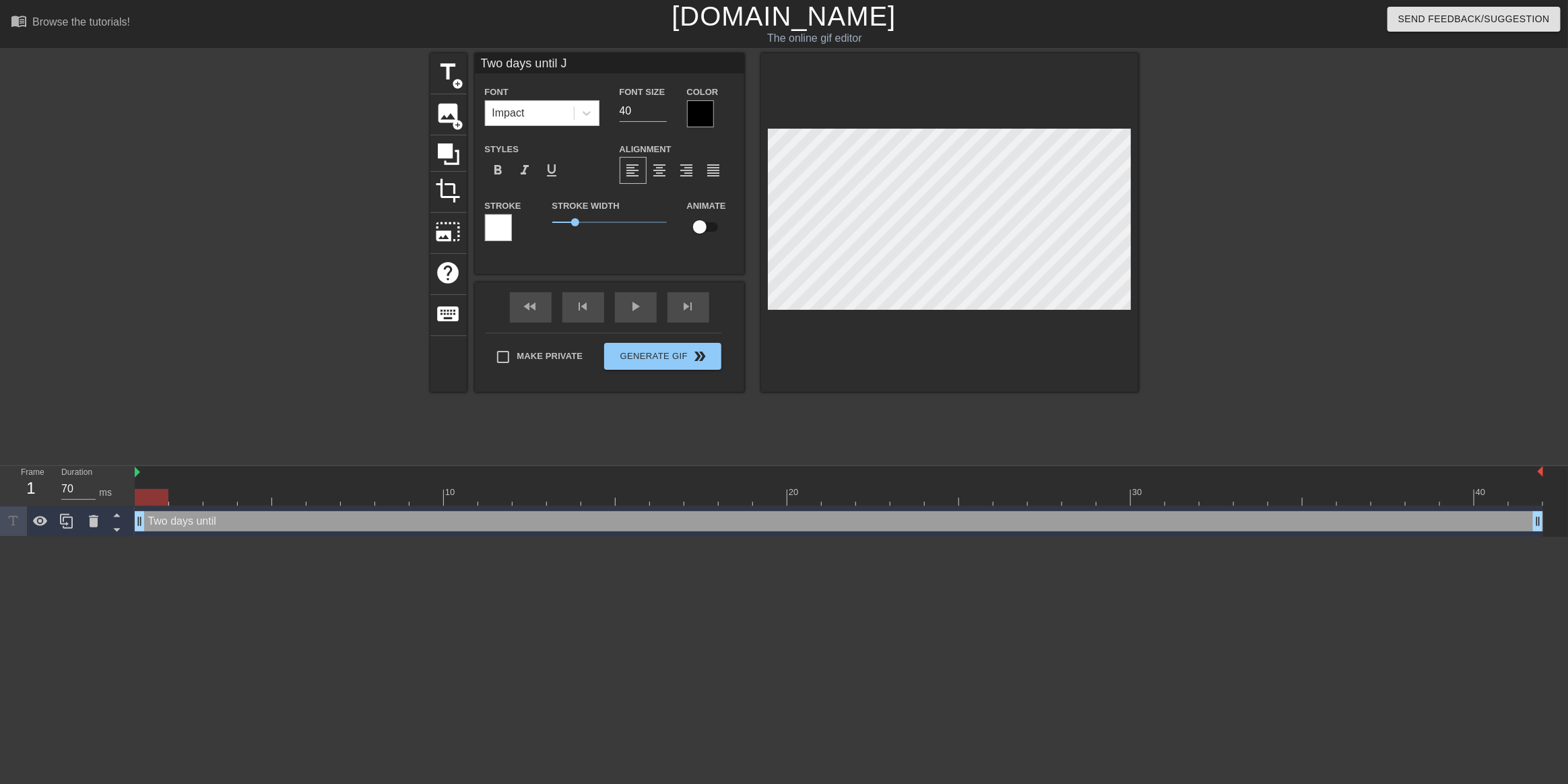
type textarea "Two days until JM"
type input "Two days until JMA"
type textarea "Two days until JMA"
type input "Two days until JMAC"
type textarea "Two days until JMAC"
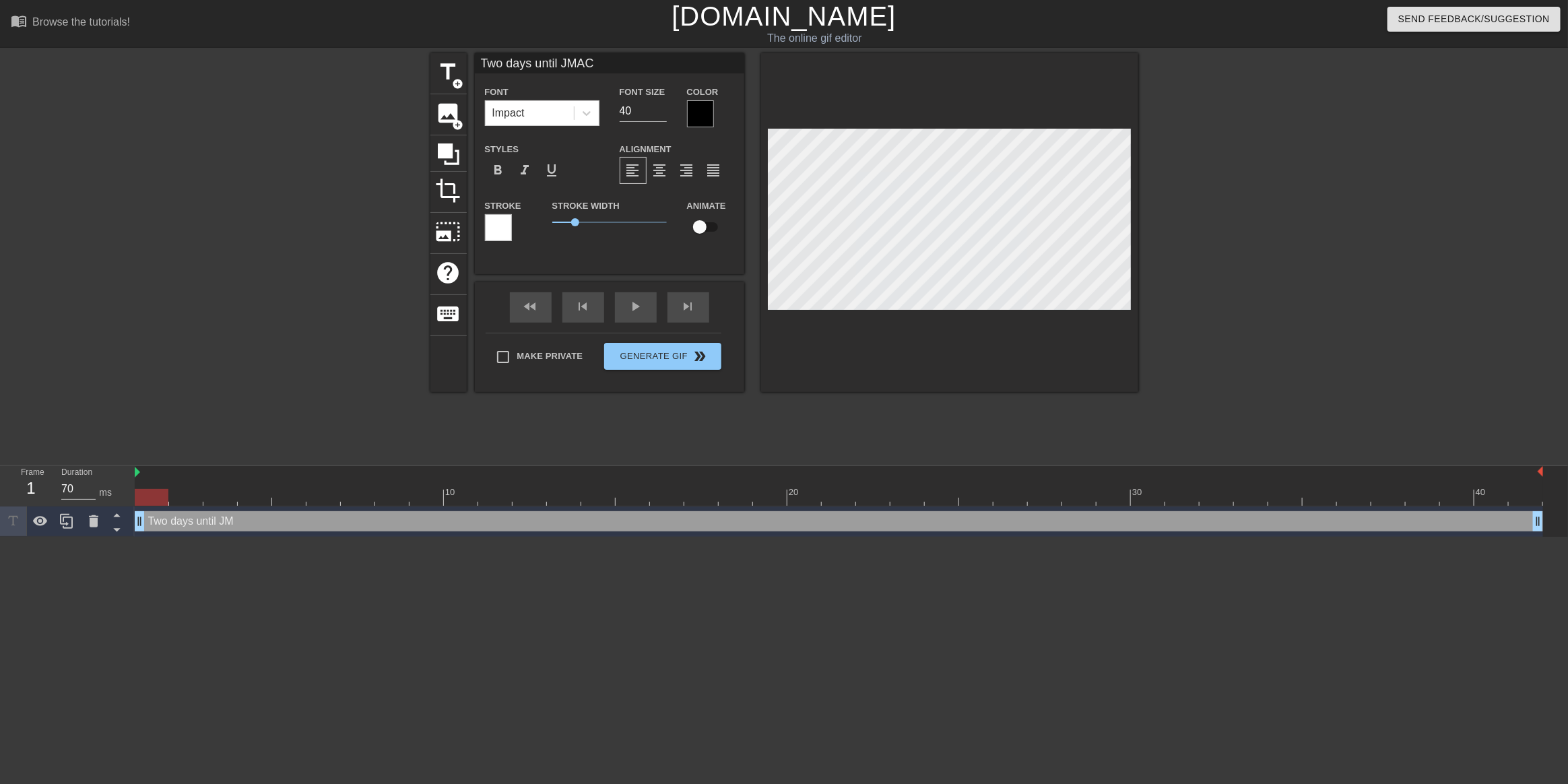
scroll to position [1, 6]
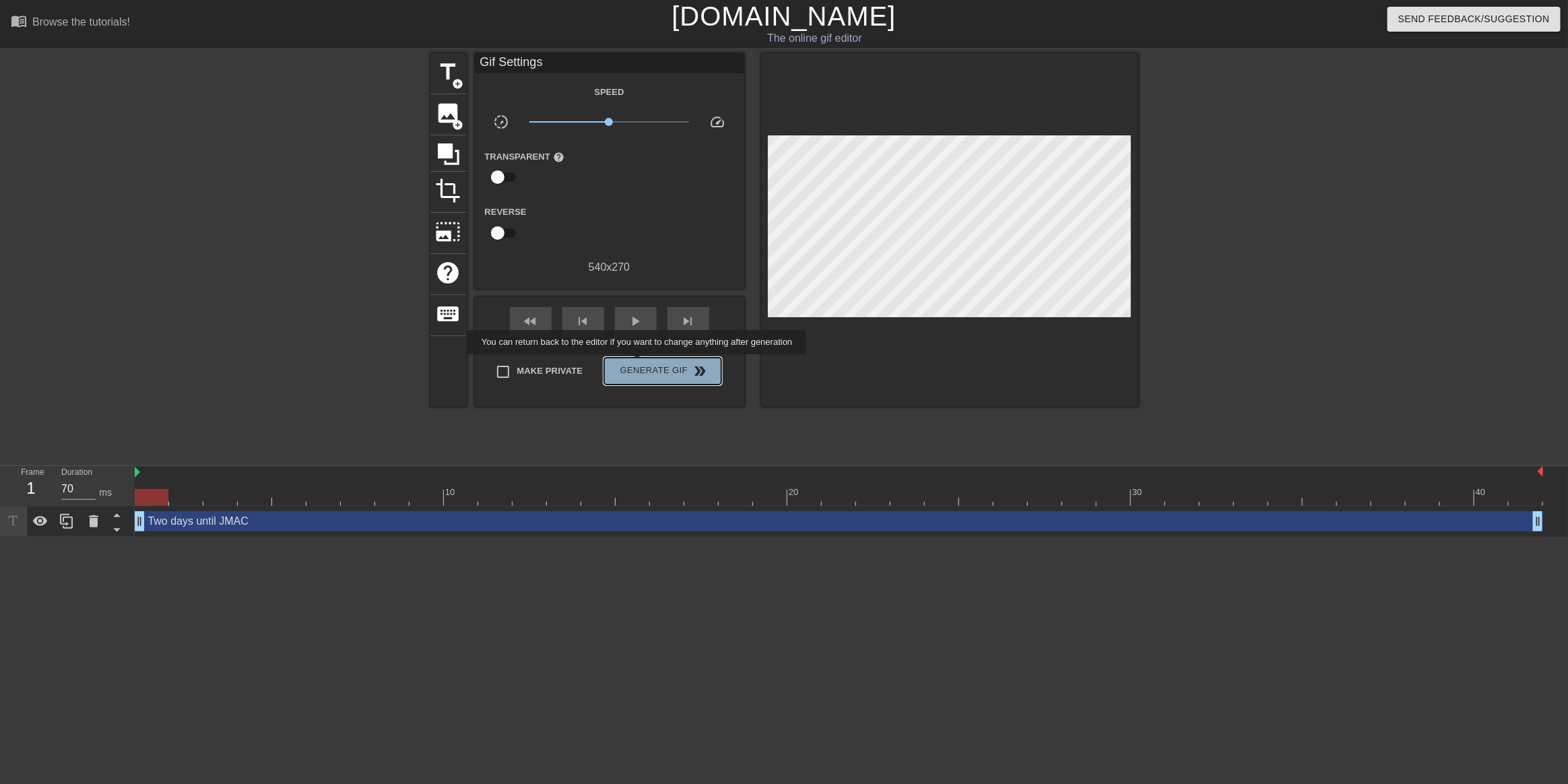
click at [638, 363] on button "Generate Gif double_arrow" at bounding box center [662, 371] width 116 height 27
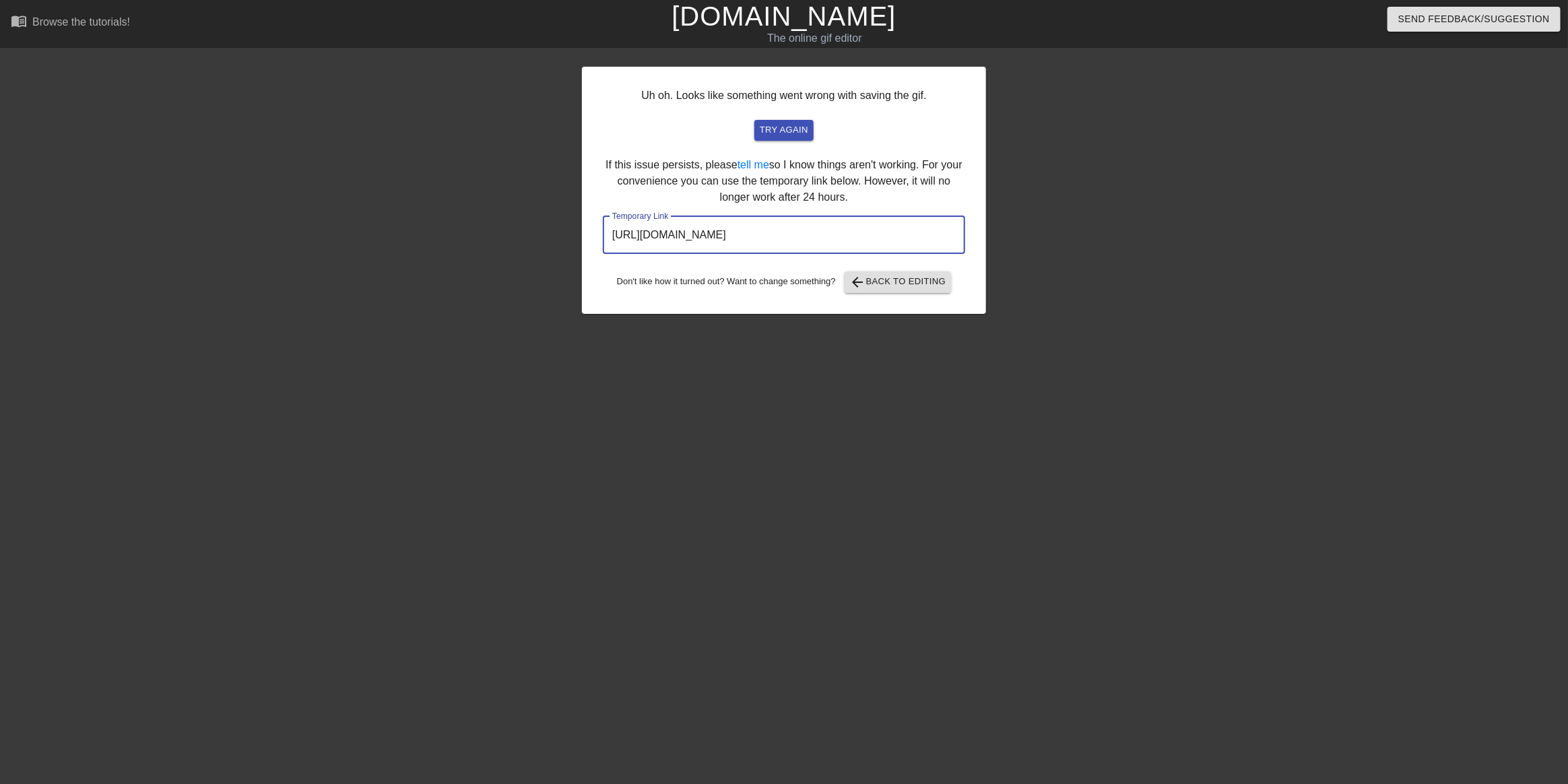
drag, startPoint x: 907, startPoint y: 230, endPoint x: 587, endPoint y: 218, distance: 320.2
click at [587, 218] on div "Uh oh. Looks like something went wrong with saving the gif. try again If this i…" at bounding box center [784, 190] width 404 height 247
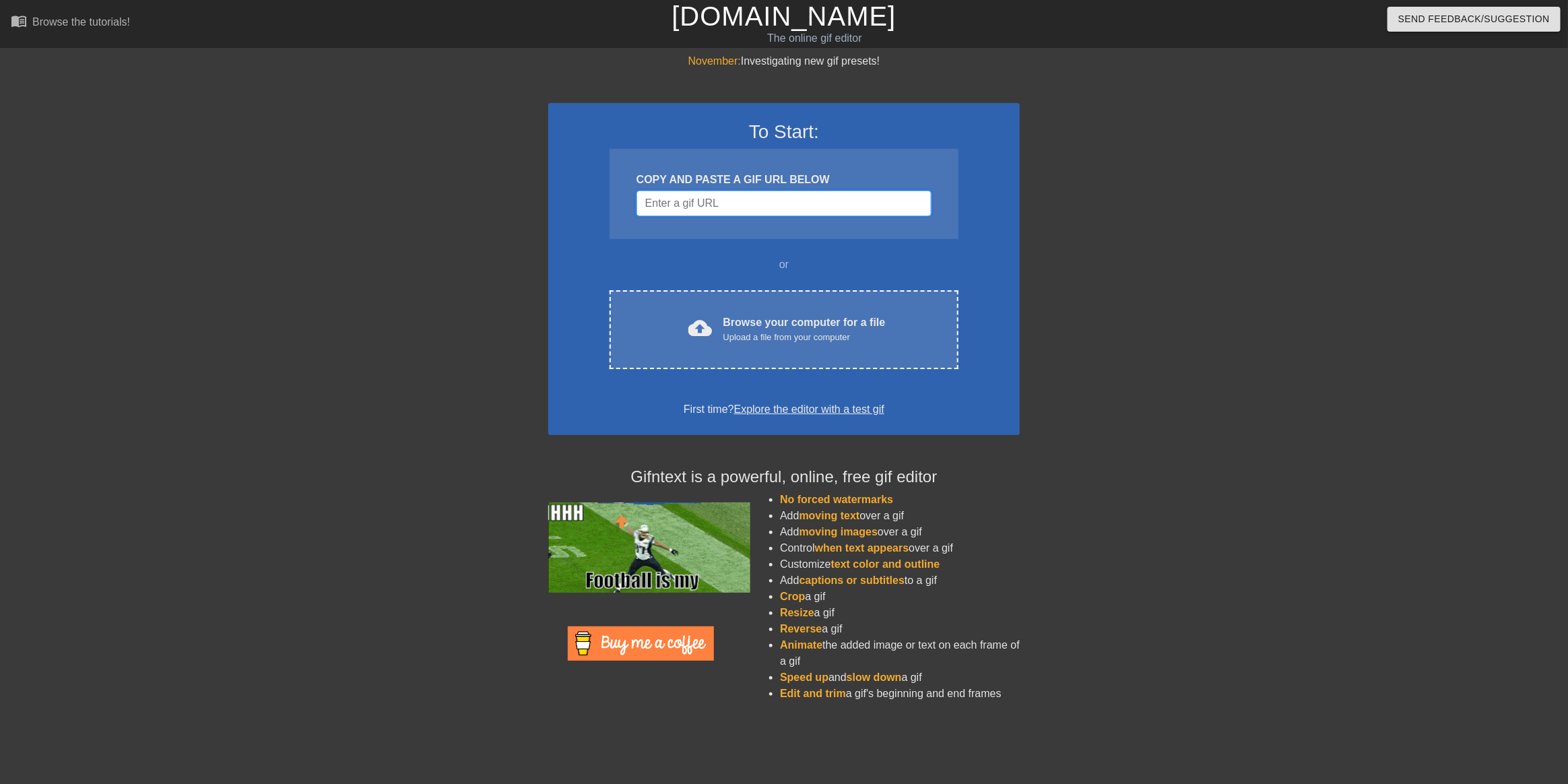
click at [788, 197] on input "Username" at bounding box center [784, 203] width 295 height 25
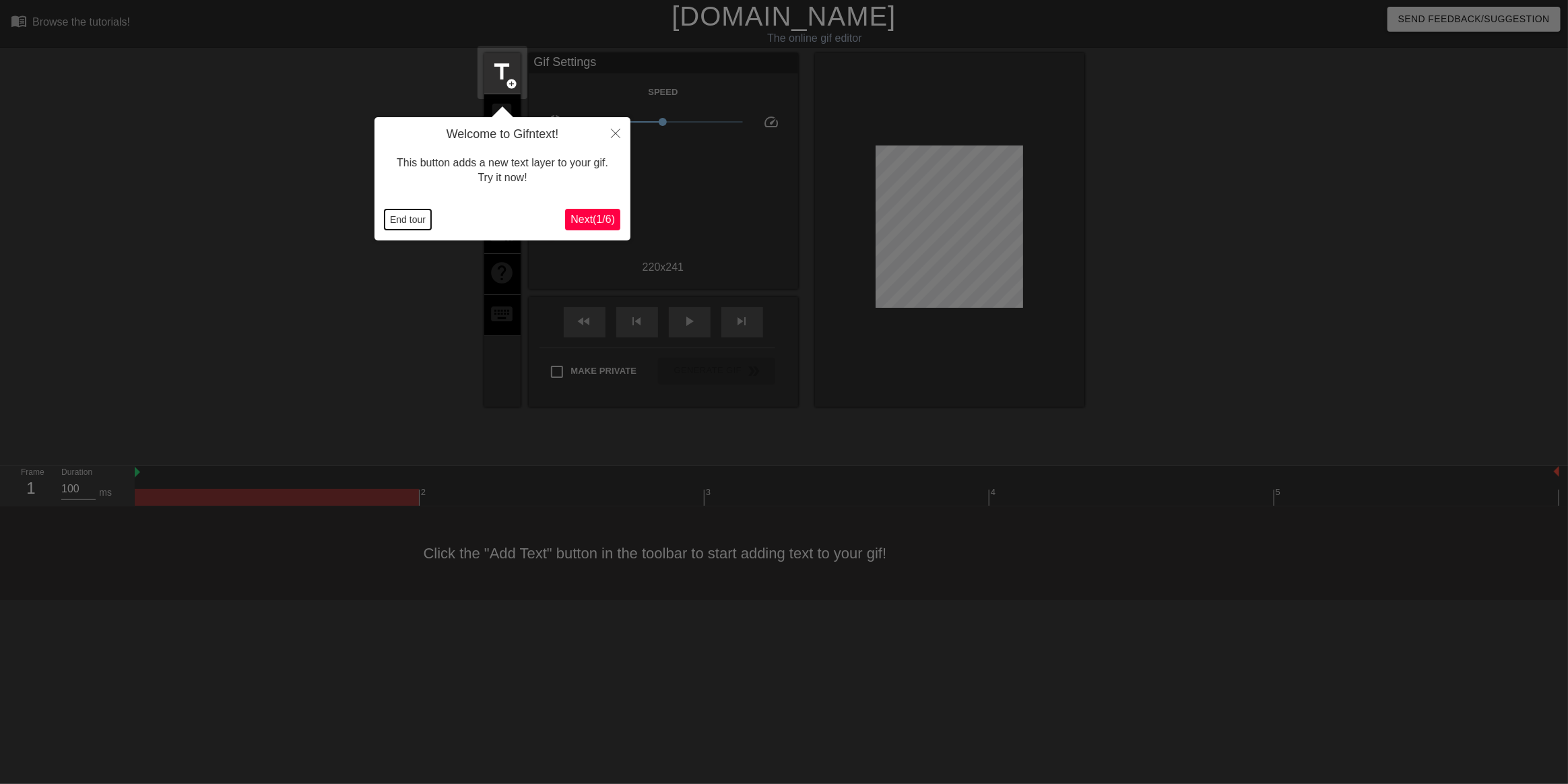
click at [399, 216] on button "End tour" at bounding box center [408, 219] width 47 height 20
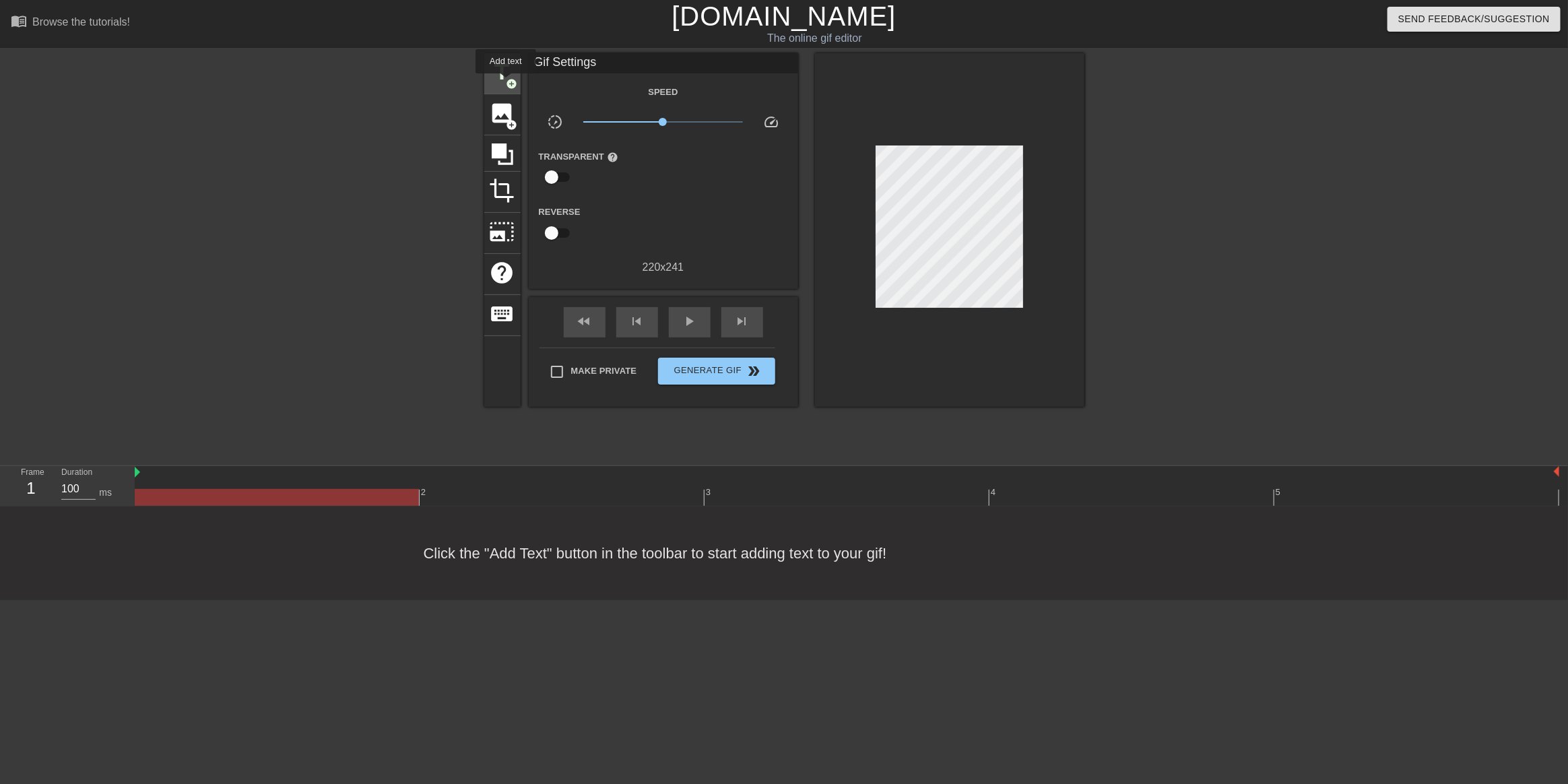
click at [507, 83] on span "add_circle" at bounding box center [512, 84] width 11 height 11
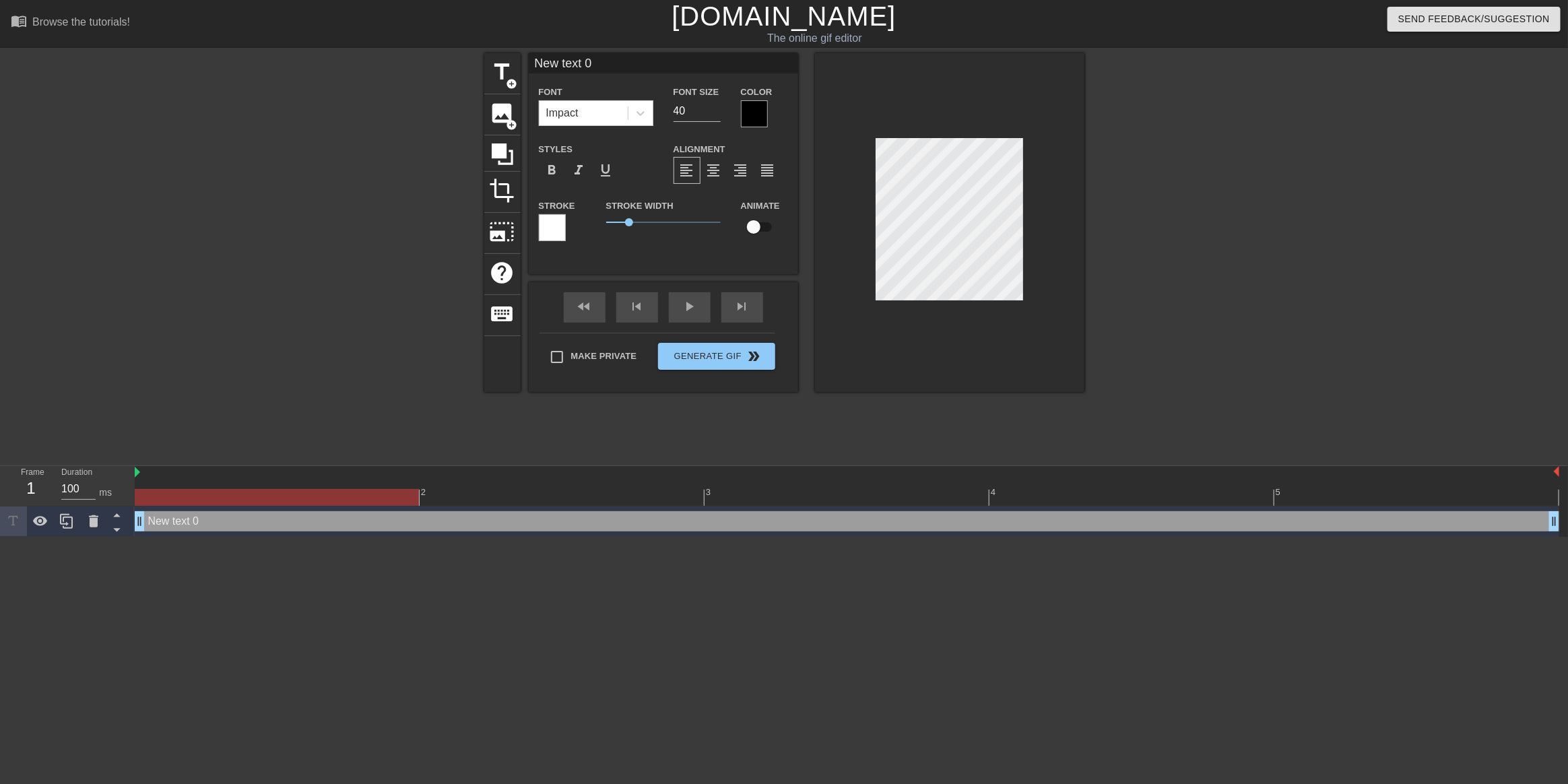
scroll to position [1, 3]
type input "1"
type textarea "1"
type input "1"
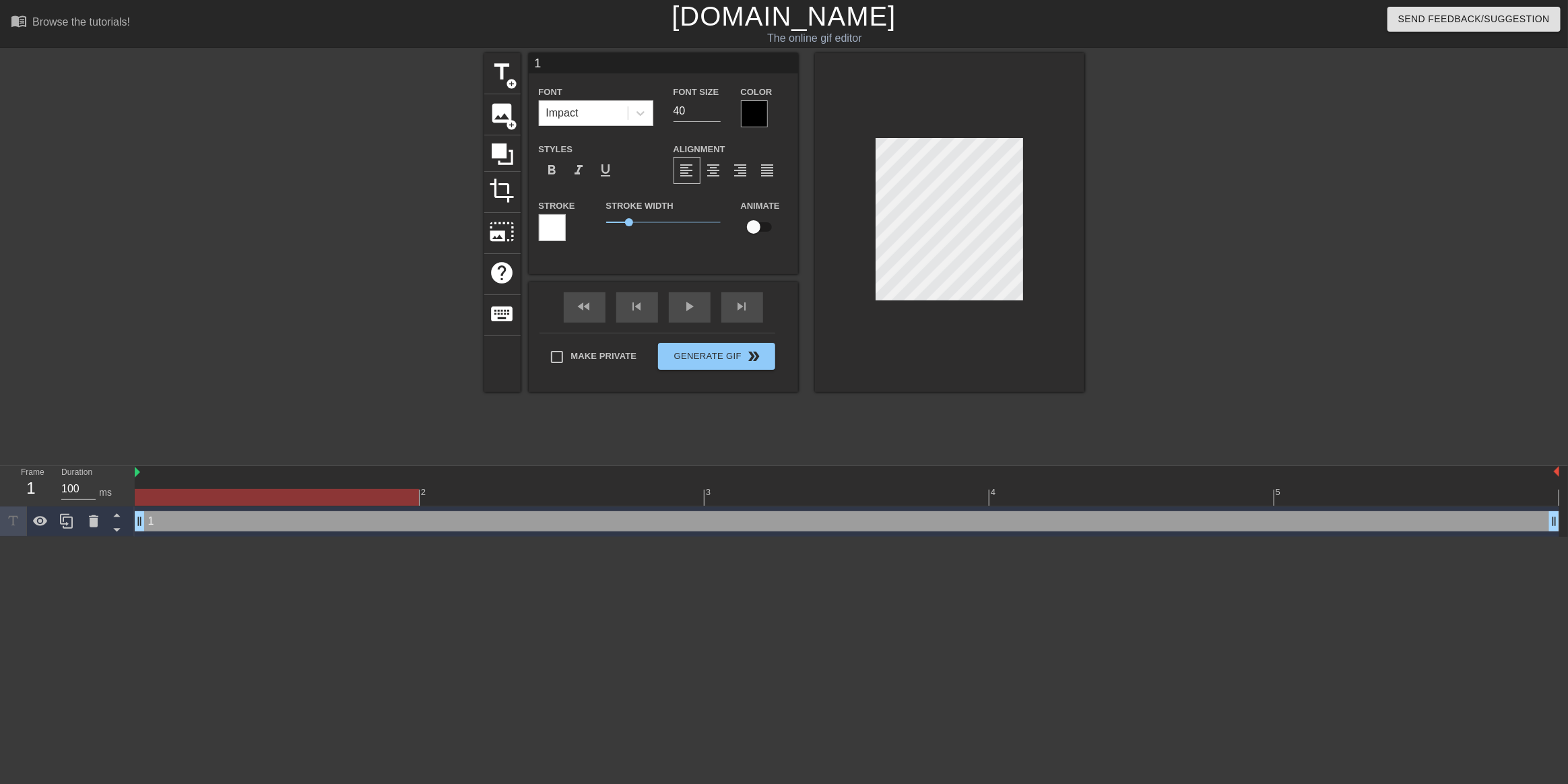
type textarea "1"
type input "1 m"
type textarea "1 m"
type input "1 mo"
type textarea "1 mo"
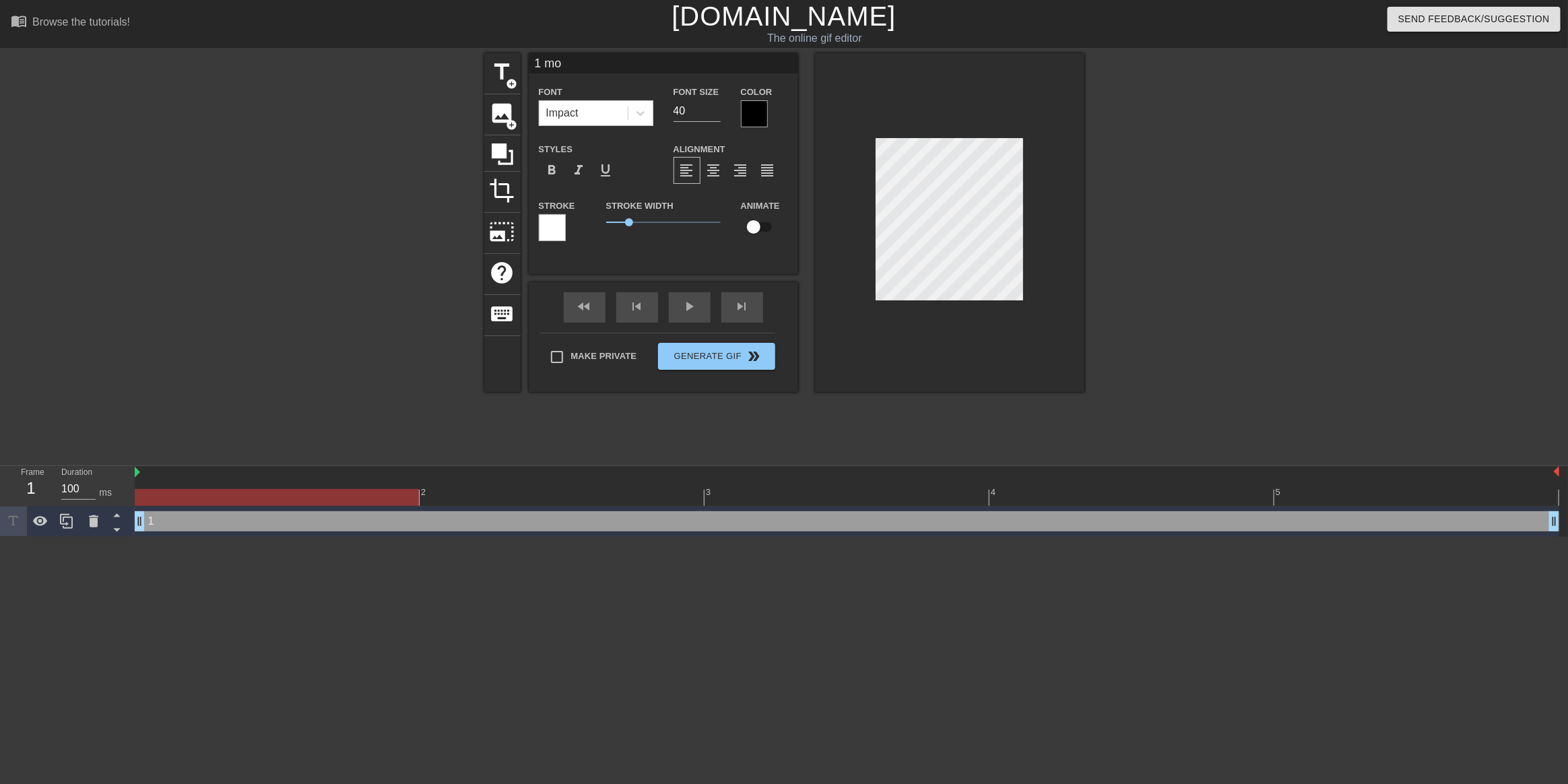
type input "1 mor"
type textarea "1 mor"
type input "1 more"
type textarea "1 more"
type input "1 more d"
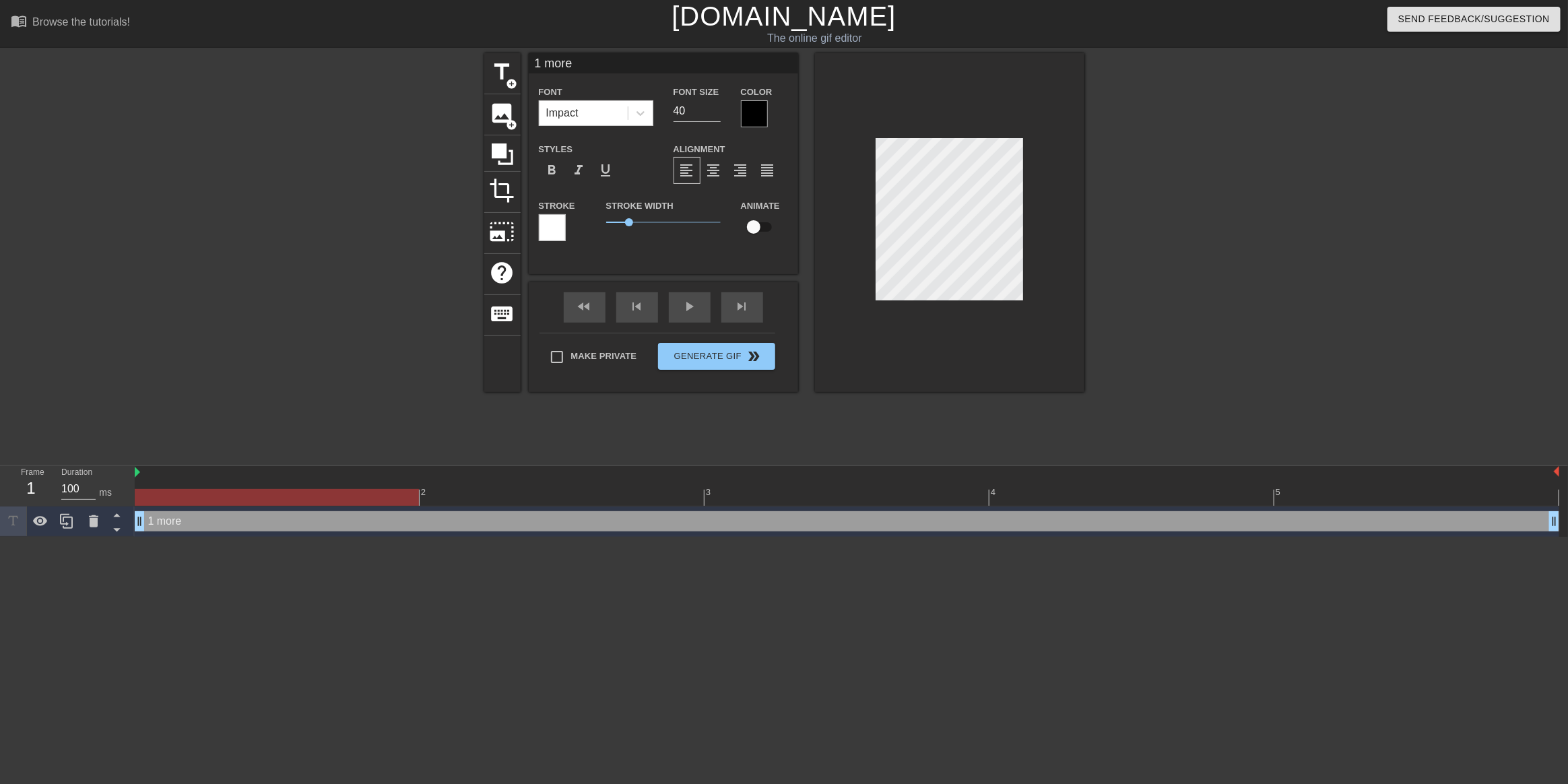
type textarea "1 more d"
type input "1 more da"
type textarea "1 more da"
type input "1 more day"
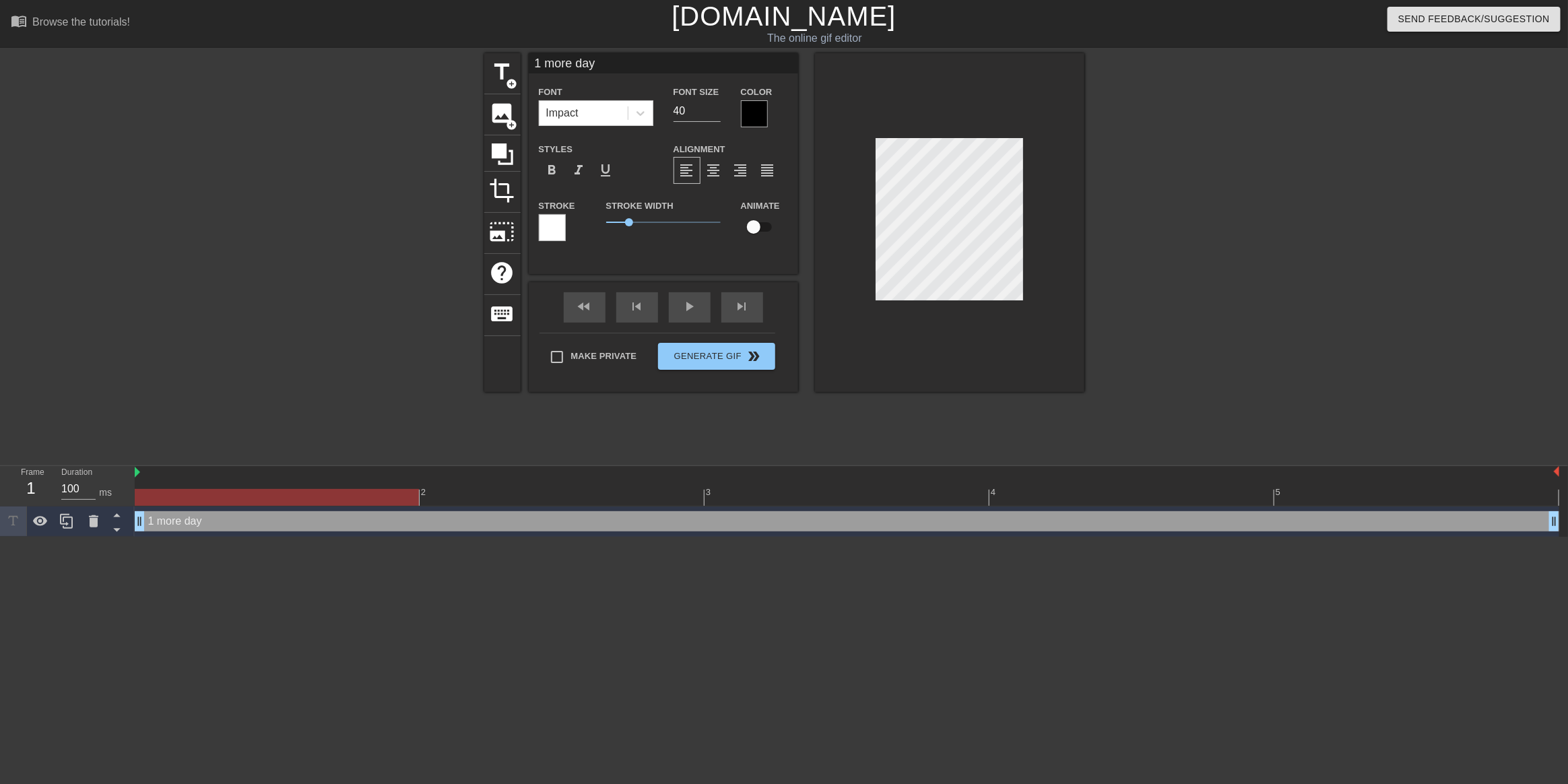
type textarea "1 more day"
click at [1078, 311] on div at bounding box center [950, 223] width 269 height 339
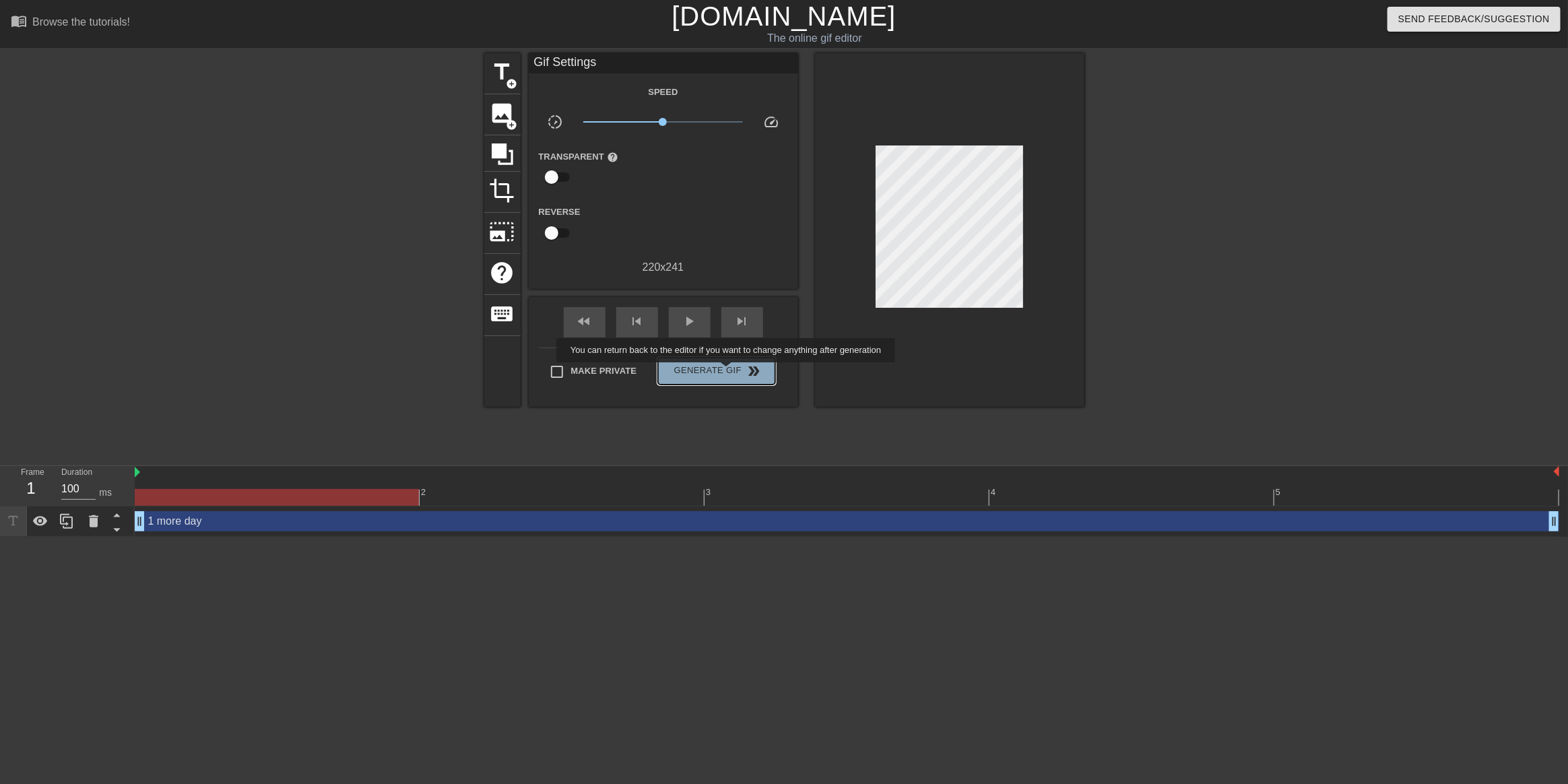
click at [727, 372] on span "Generate Gif double_arrow" at bounding box center [716, 371] width 106 height 16
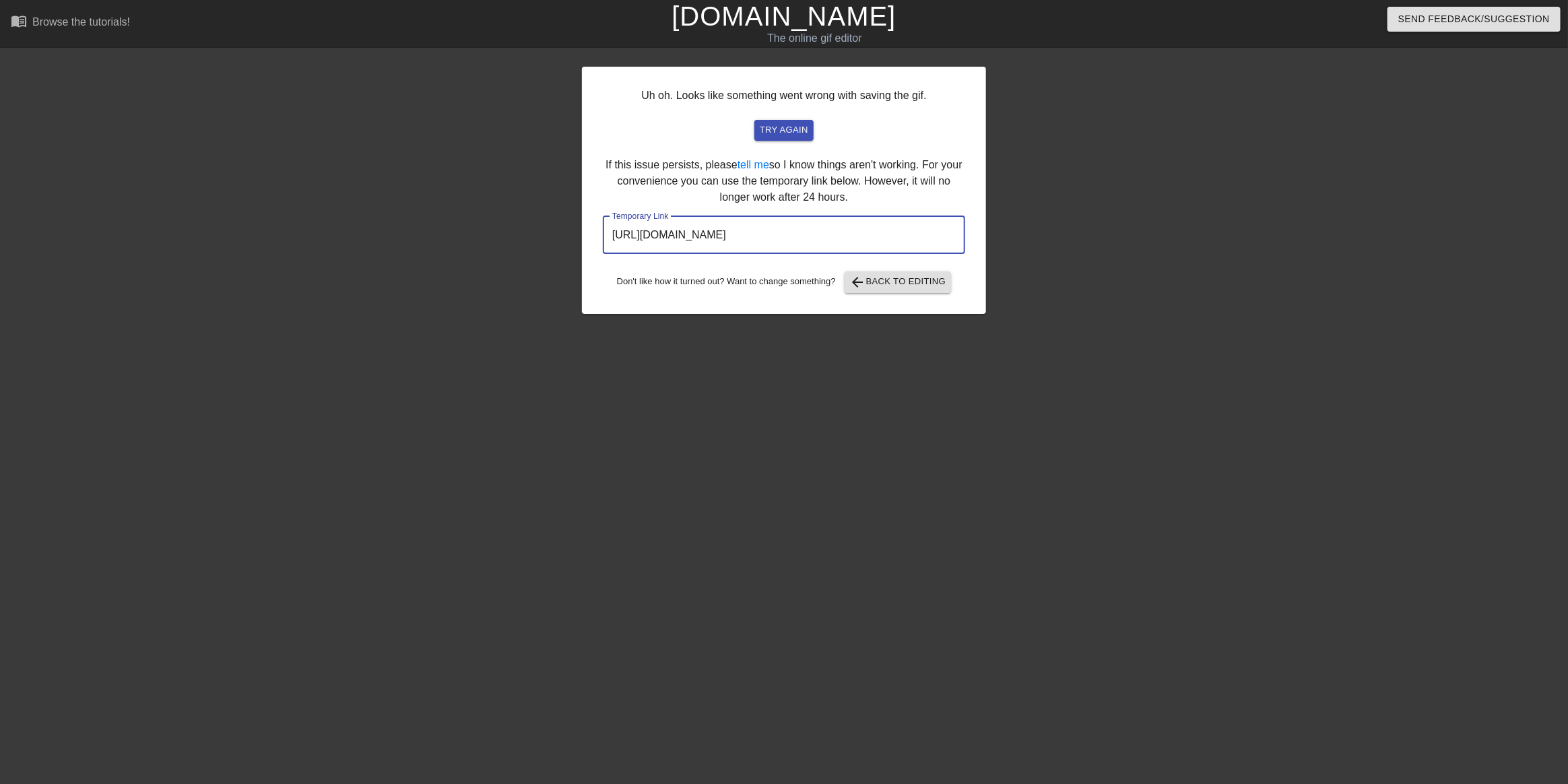
drag, startPoint x: 903, startPoint y: 229, endPoint x: 560, endPoint y: 226, distance: 343.0
click at [560, 226] on div "Uh oh. Looks like something went wrong with saving the gif. try again If this i…" at bounding box center [784, 255] width 1568 height 404
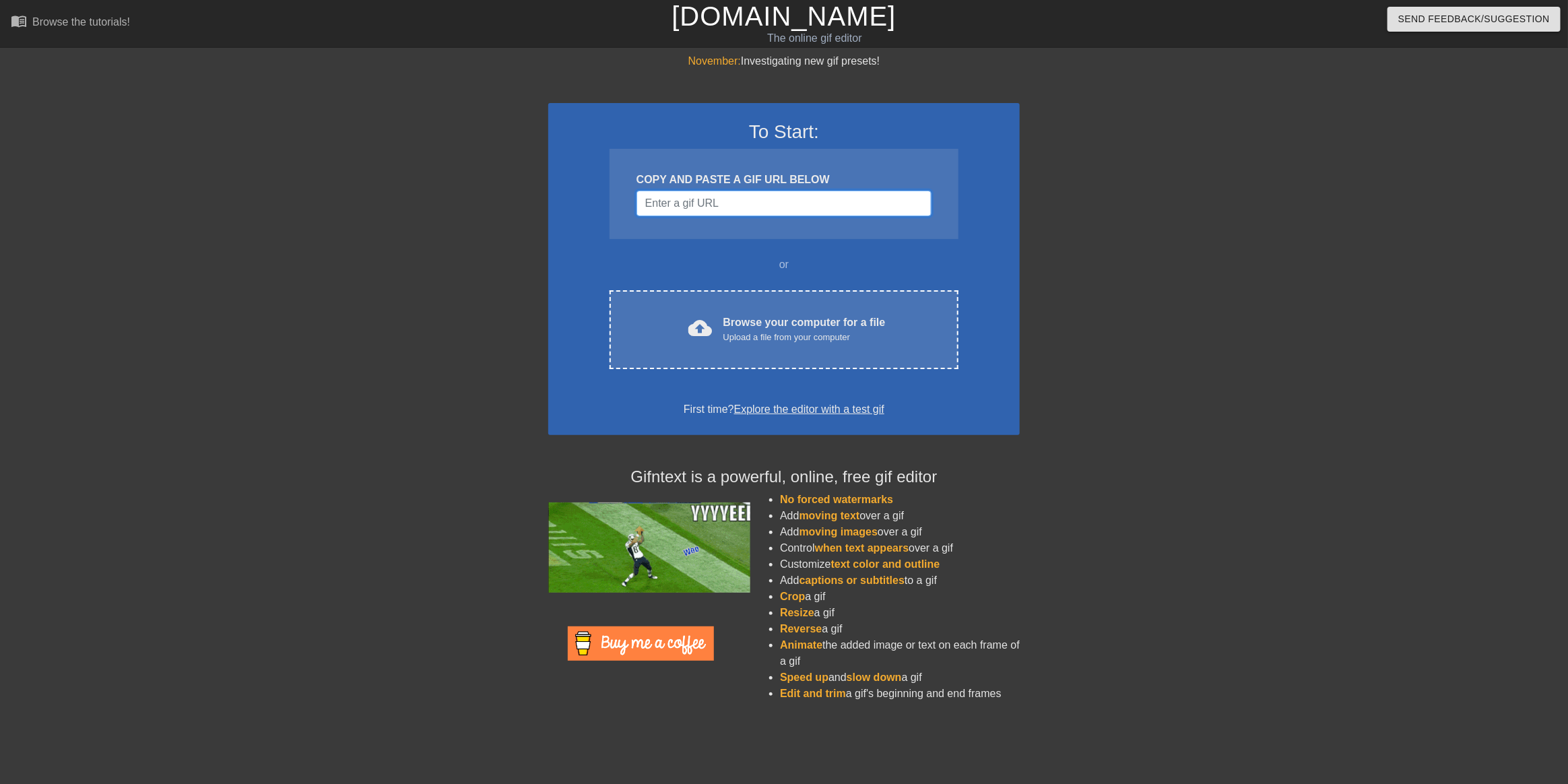
click at [743, 202] on input "Username" at bounding box center [784, 203] width 295 height 25
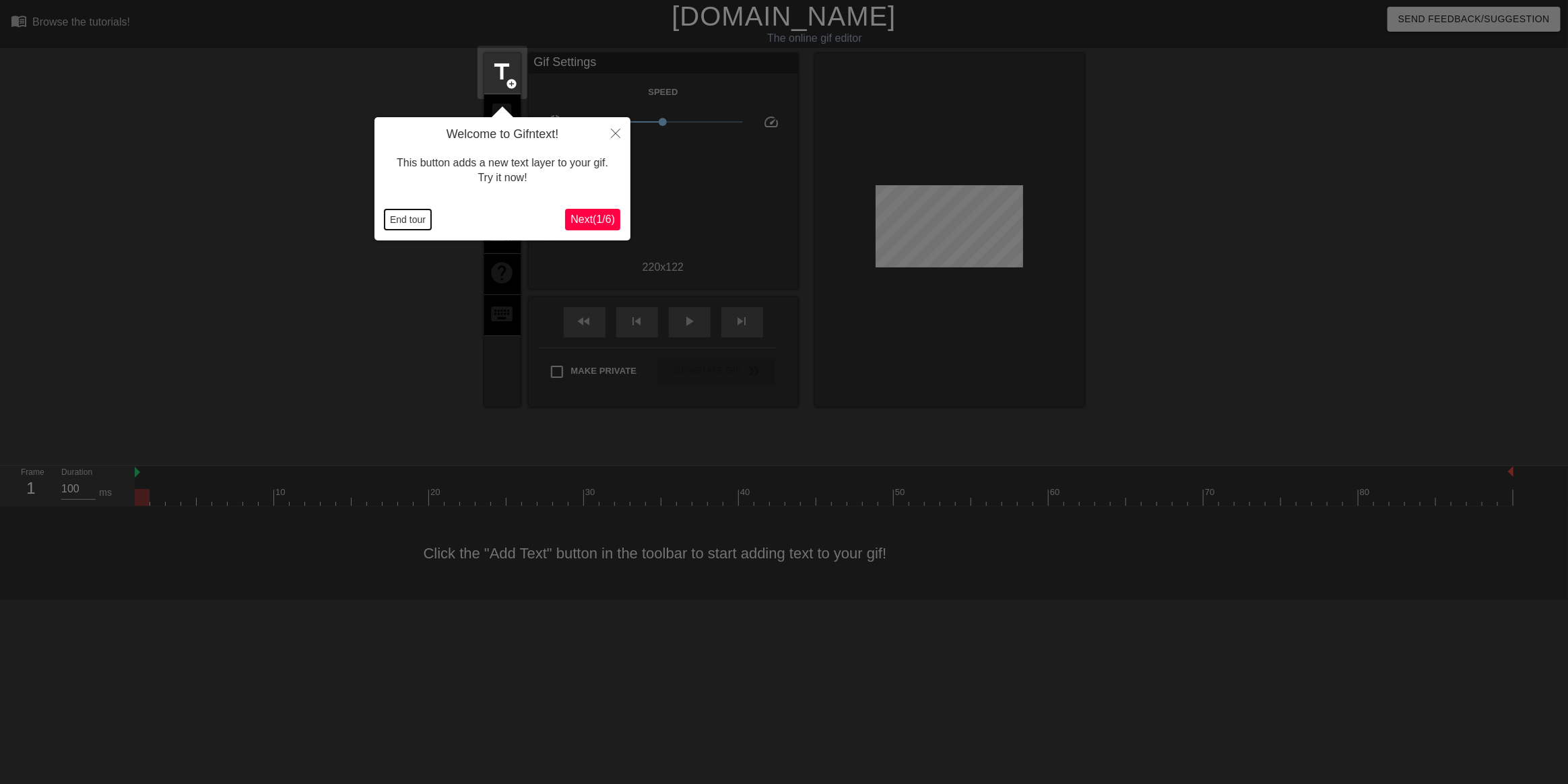
click at [412, 220] on button "End tour" at bounding box center [408, 219] width 47 height 20
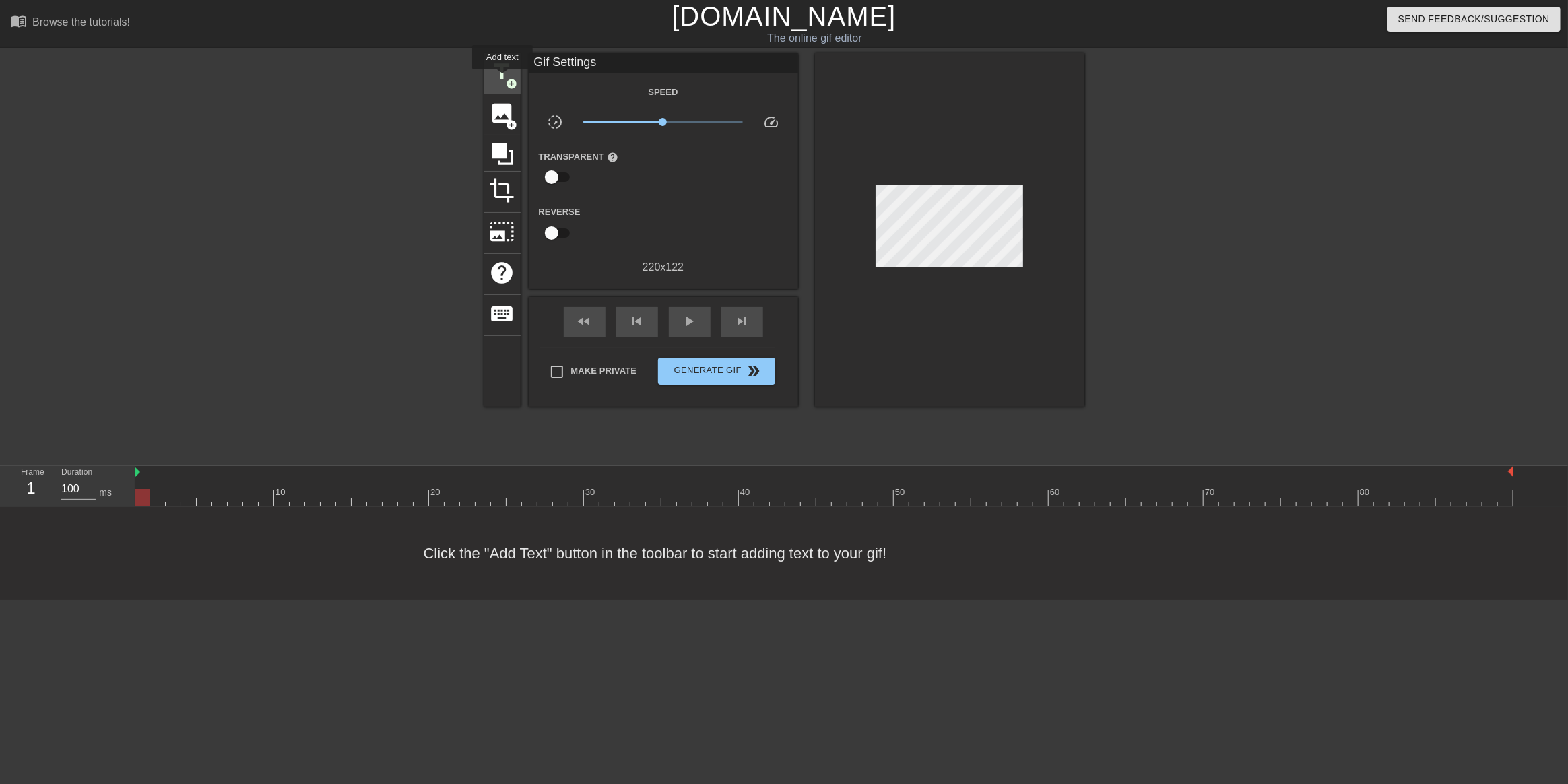
click at [502, 76] on span "title" at bounding box center [502, 72] width 25 height 25
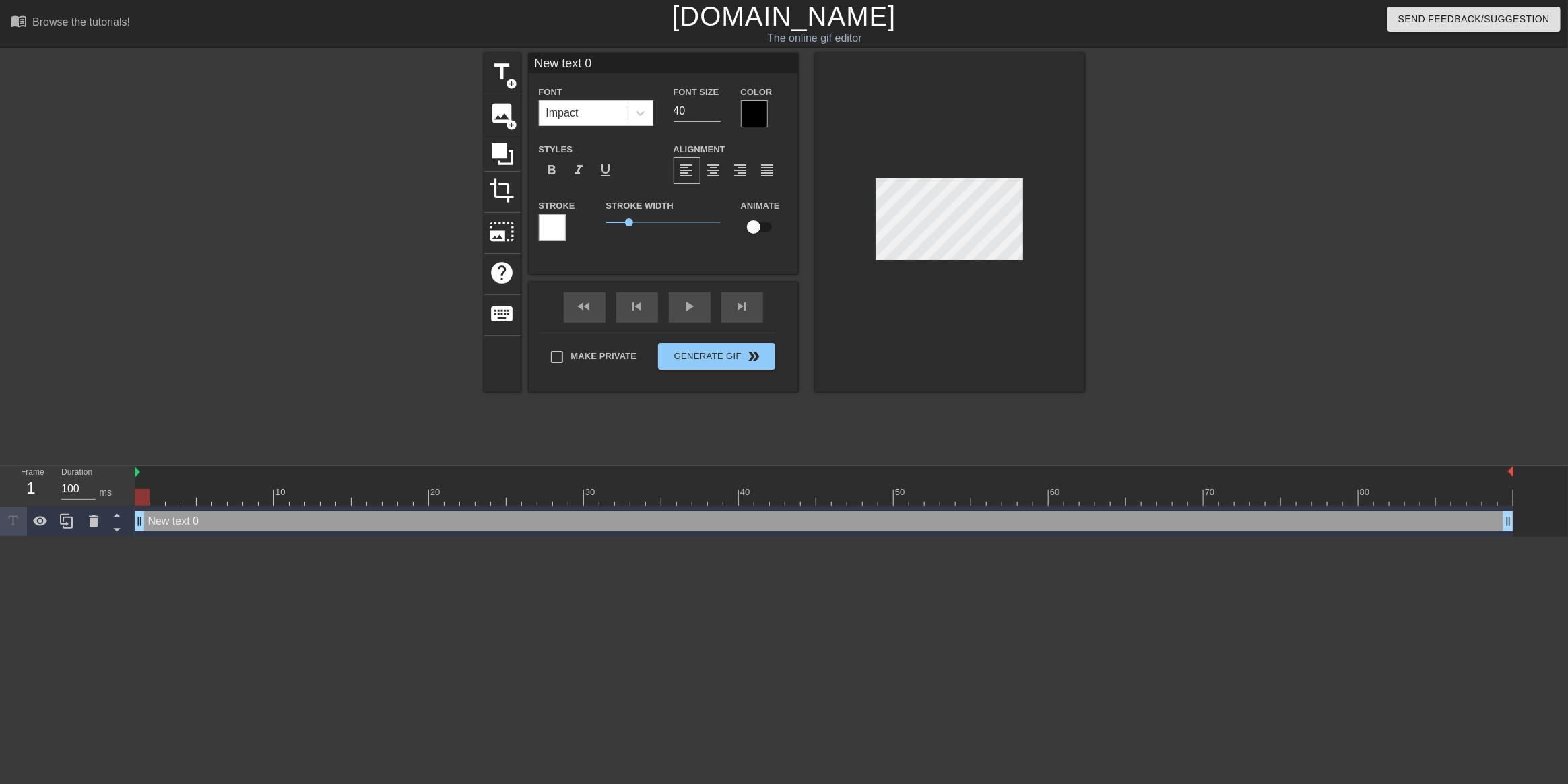
click at [965, 262] on div at bounding box center [950, 223] width 269 height 339
drag, startPoint x: 689, startPoint y: 113, endPoint x: 667, endPoint y: 110, distance: 22.2
click at [667, 110] on div "Font Size 40" at bounding box center [697, 106] width 68 height 44
click at [711, 115] on input "39" at bounding box center [697, 111] width 47 height 22
click at [711, 115] on input "38" at bounding box center [697, 111] width 47 height 22
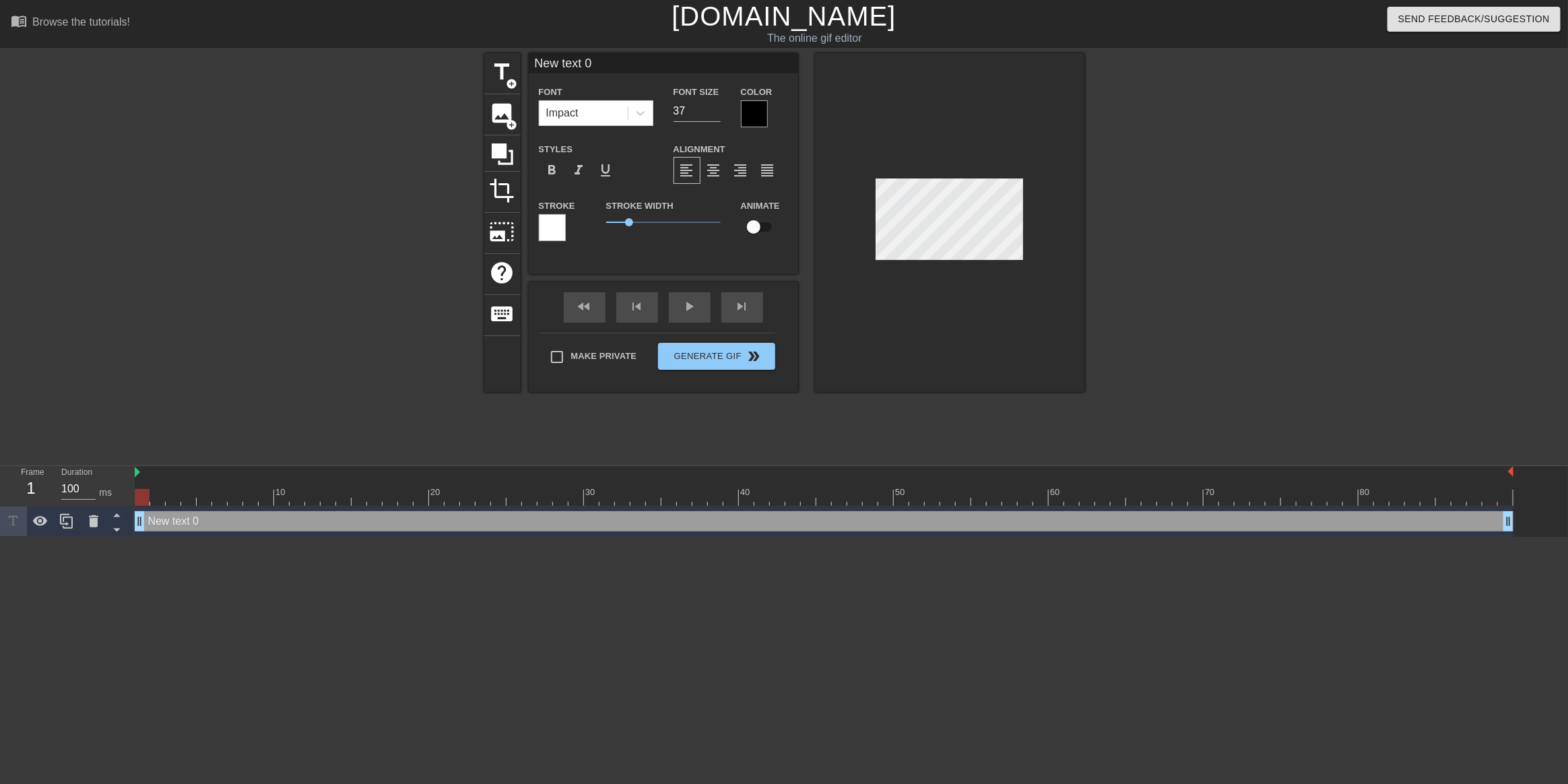
click at [711, 115] on input "37" at bounding box center [697, 111] width 47 height 22
click at [711, 115] on input "36" at bounding box center [697, 111] width 47 height 22
click at [711, 115] on input "35" at bounding box center [697, 111] width 47 height 22
click at [711, 115] on input "34" at bounding box center [697, 111] width 47 height 22
click at [711, 115] on input "33" at bounding box center [697, 111] width 47 height 22
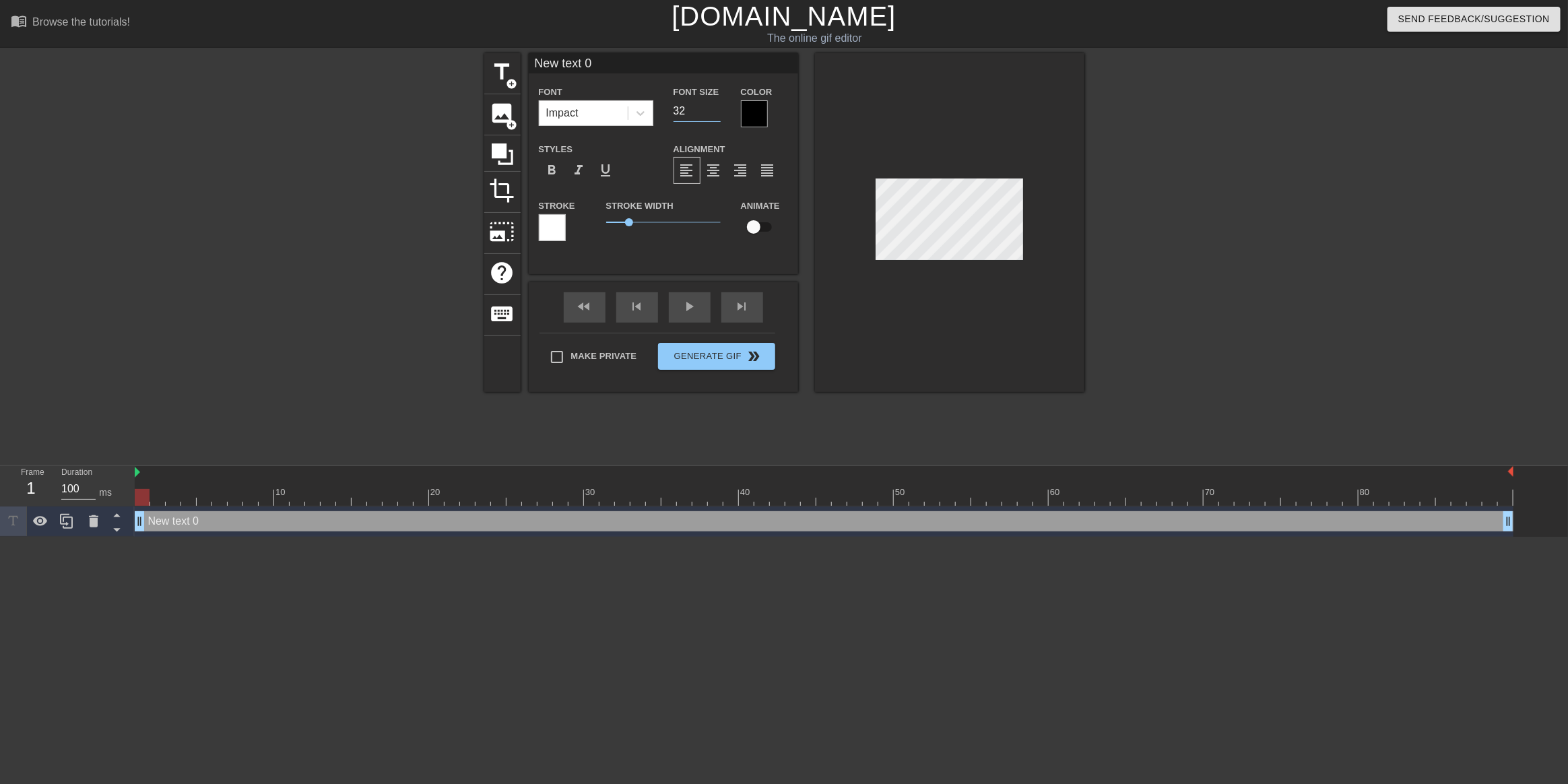
click at [711, 115] on input "32" at bounding box center [697, 111] width 47 height 22
click at [711, 115] on input "31" at bounding box center [697, 111] width 47 height 22
type input "30"
click at [711, 115] on input "30" at bounding box center [697, 111] width 47 height 22
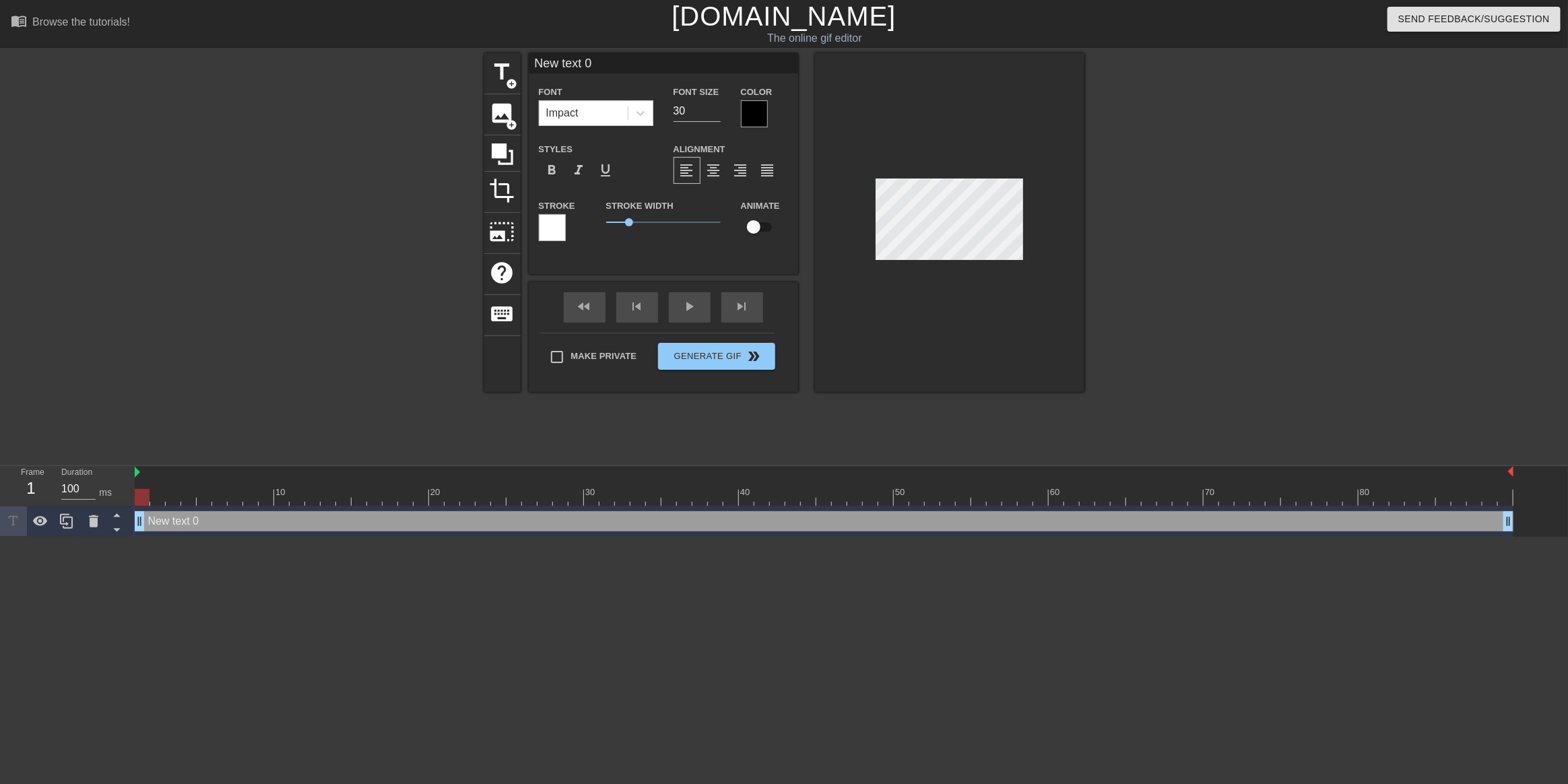
type input "J"
type textarea "J"
type input "JM"
type textarea "JM"
type input "JMA"
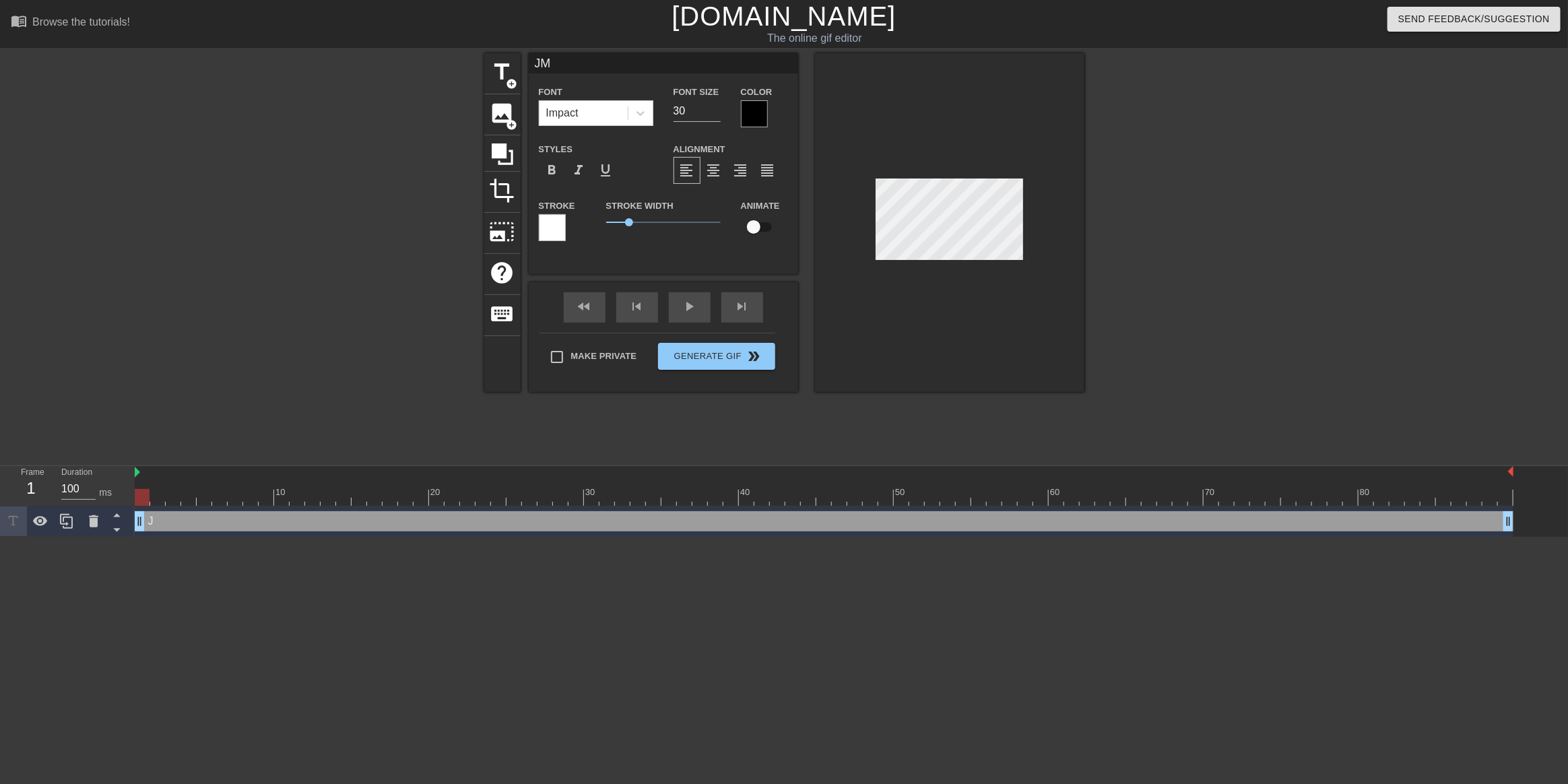
type textarea "JMA"
type input "JMAC"
type textarea "JMAC"
type input "JMAC T"
type textarea "JMAC T"
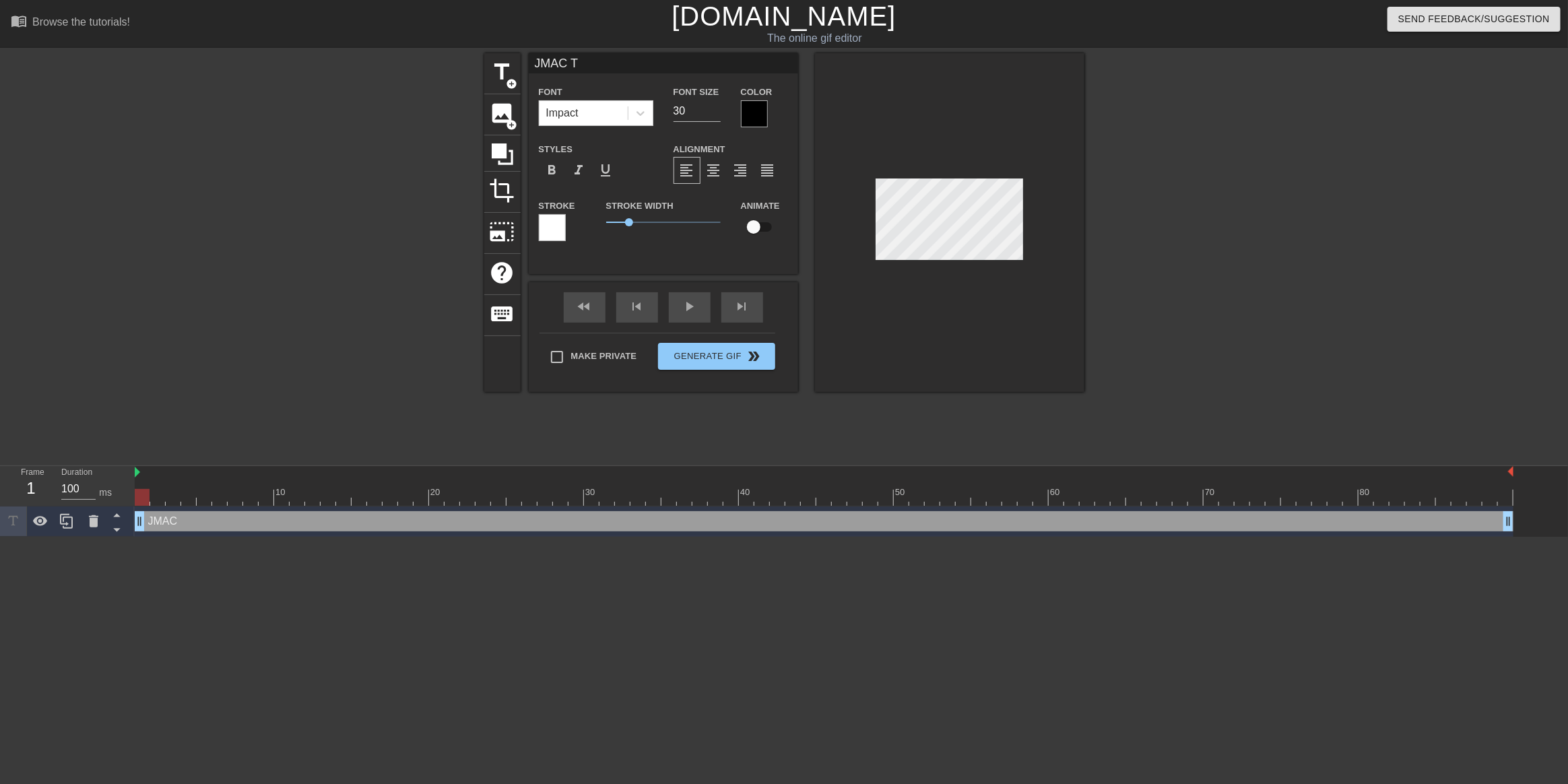
type input "JMAC TI"
type textarea "JMAC TI"
type input "JMAC TIM"
type textarea "JMAC TIM"
type input "JMAC TIME"
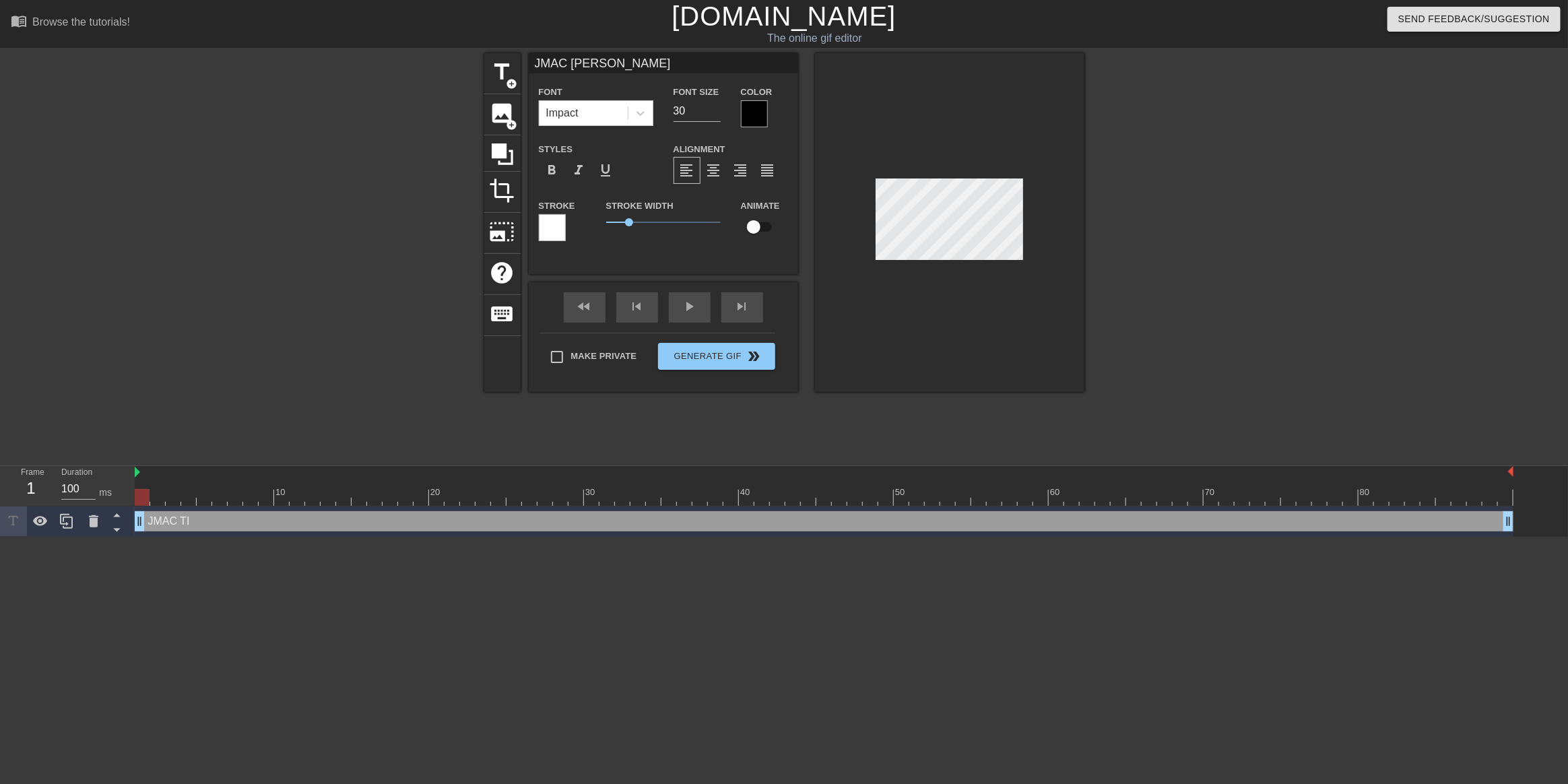
type textarea "JMAC TIME"
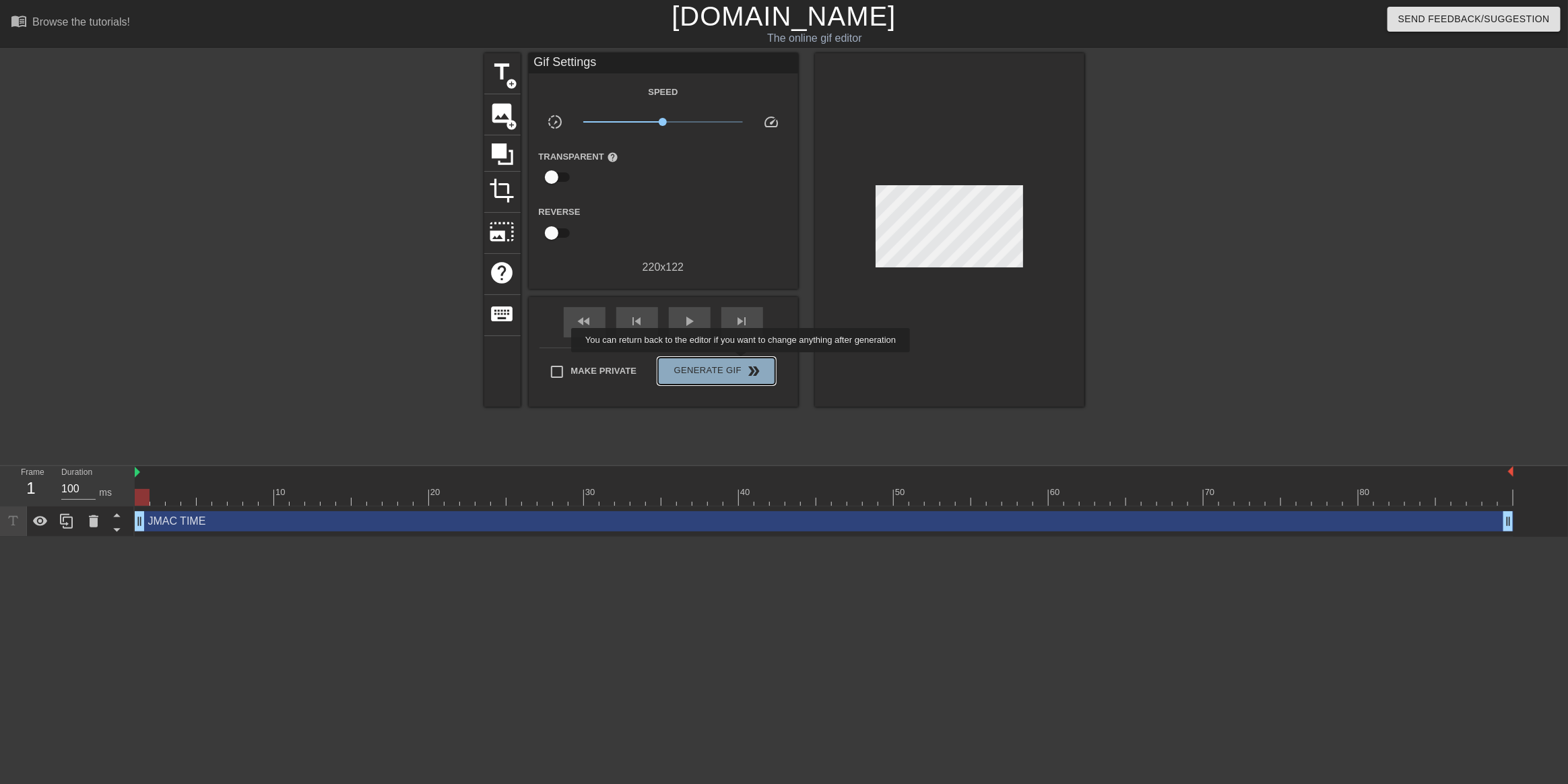
click at [742, 363] on span "Generate Gif double_arrow" at bounding box center [716, 371] width 106 height 16
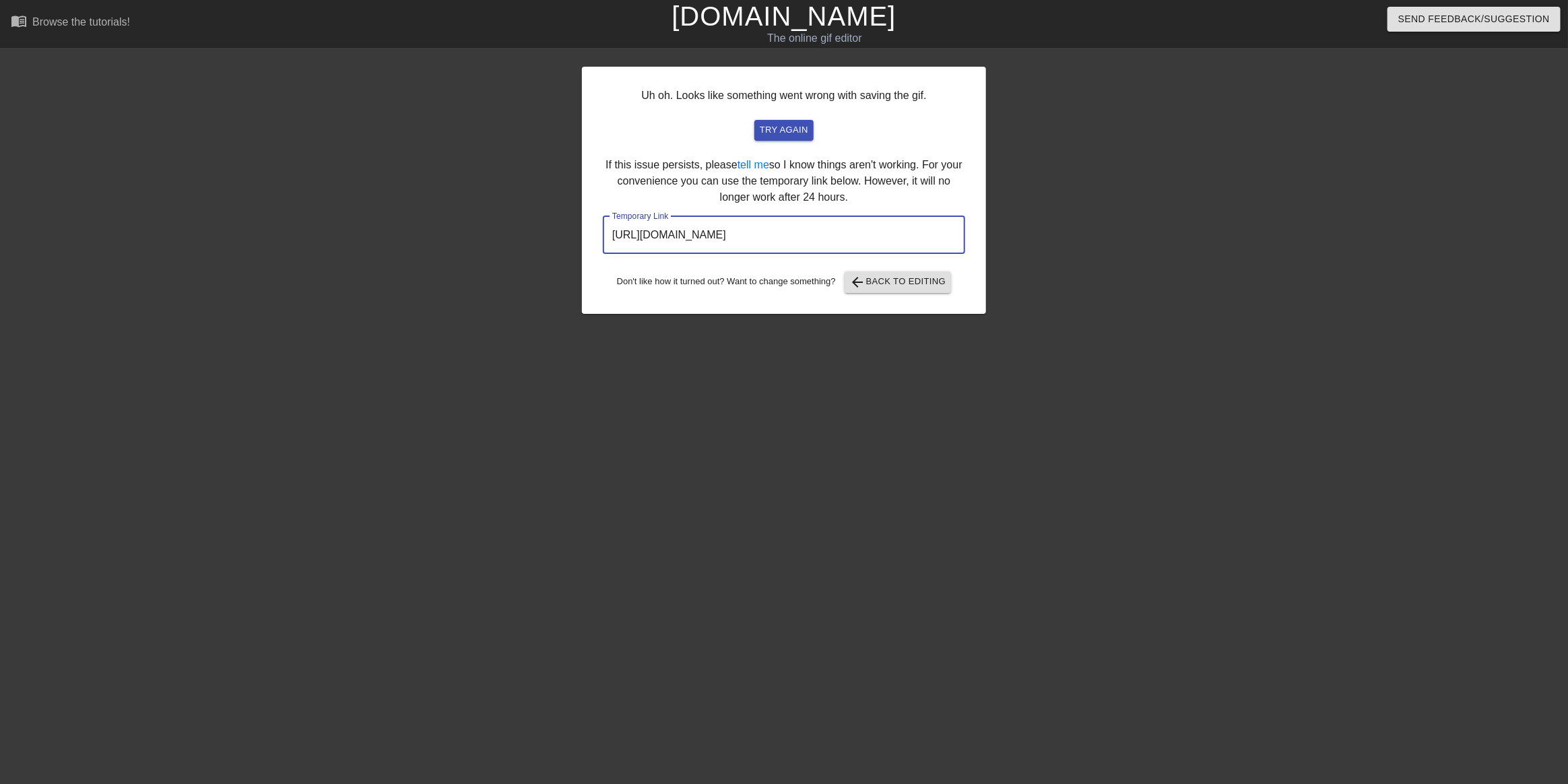
drag, startPoint x: 915, startPoint y: 235, endPoint x: 576, endPoint y: 229, distance: 339.1
click at [576, 229] on div "Uh oh. Looks like something went wrong with saving the gif. try again If this i…" at bounding box center [784, 255] width 1568 height 404
